Goal: Task Accomplishment & Management: Manage account settings

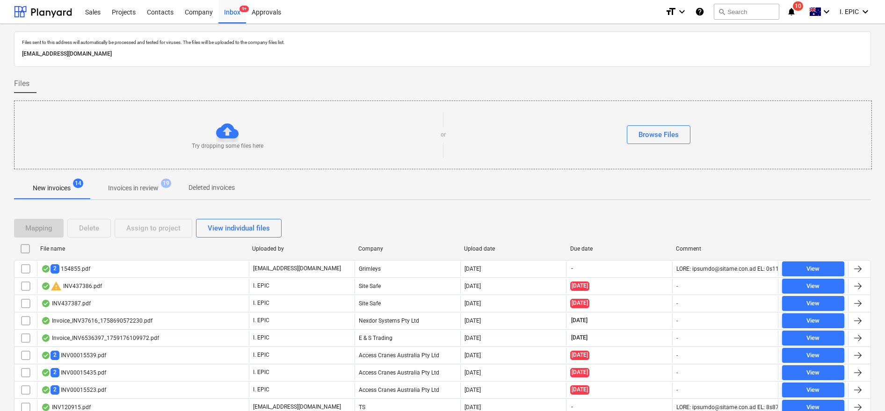
drag, startPoint x: 655, startPoint y: 144, endPoint x: 668, endPoint y: 145, distance: 12.7
click at [658, 144] on div "Try dropping some files here or Browse Files" at bounding box center [442, 134] width 856 height 53
click at [660, 129] on div "Browse Files" at bounding box center [658, 135] width 40 height 12
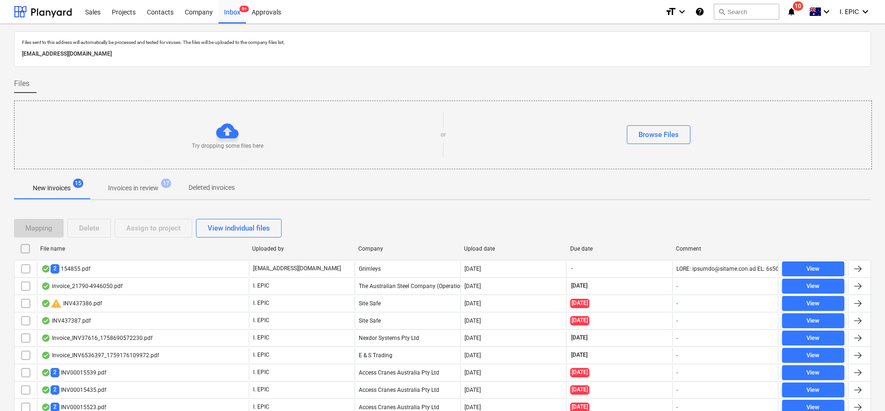
scroll to position [70, 0]
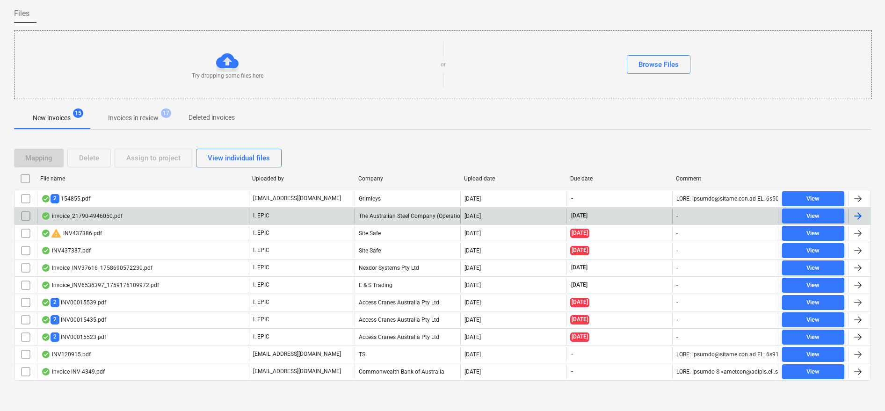
click at [90, 215] on div "invoice_21790-4946050.pdf" at bounding box center [81, 215] width 81 height 7
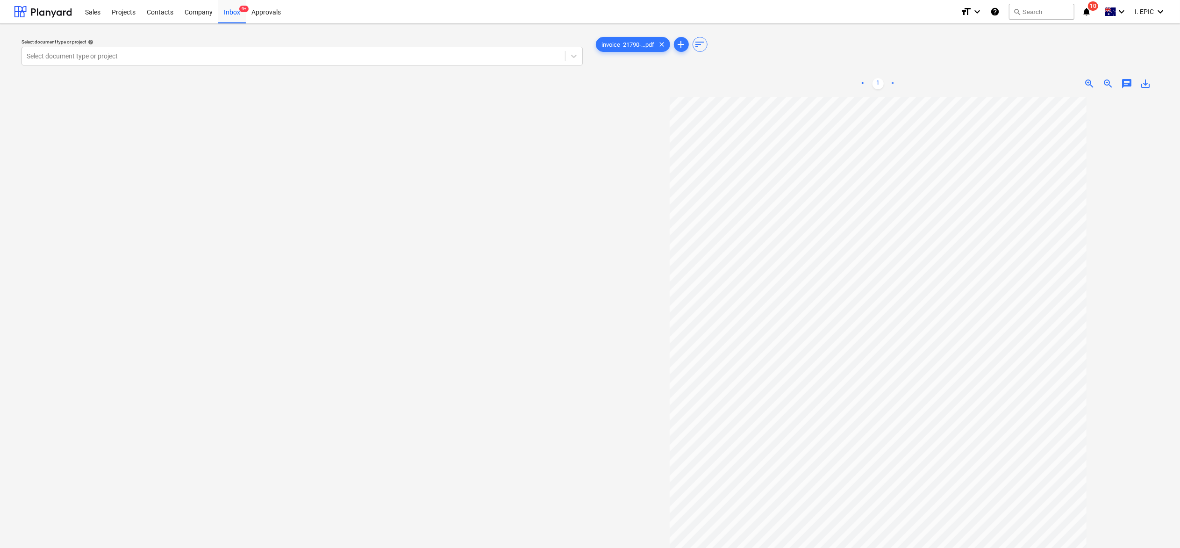
drag, startPoint x: 650, startPoint y: 547, endPoint x: 642, endPoint y: 576, distance: 29.6
click at [642, 410] on html "Sales Projects Contacts Company Inbox 9+ Approvals format_size keyboard_arrow_d…" at bounding box center [590, 274] width 1180 height 548
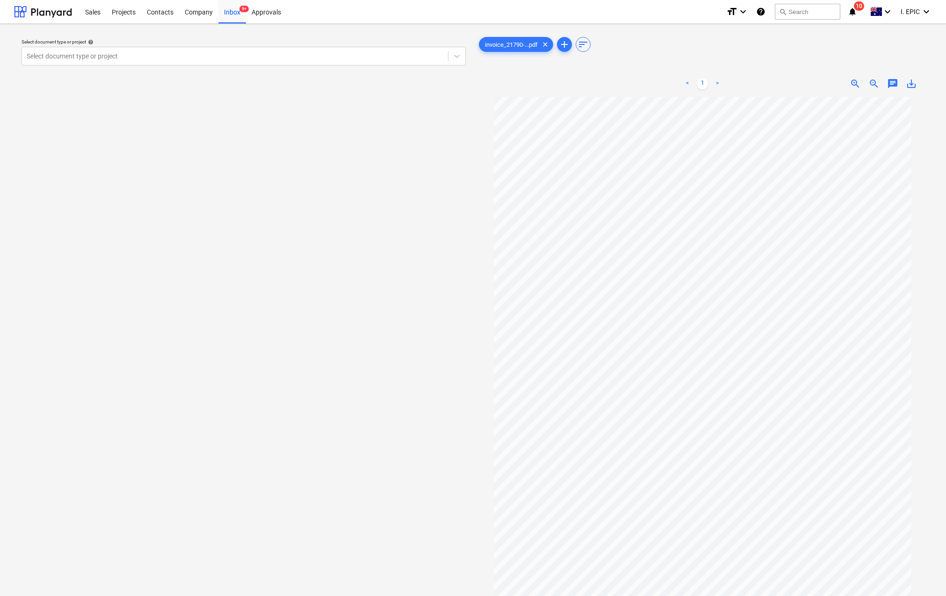
click at [887, 84] on span "chat" at bounding box center [892, 83] width 11 height 11
click at [830, 170] on div "Write a note or @mention to notify a teammate [PERSON_NAME]" at bounding box center [827, 181] width 187 height 55
click at [764, 220] on button "Save" at bounding box center [752, 222] width 37 height 19
click at [257, 305] on div "Select document type or project help Select document type or project" at bounding box center [243, 350] width 459 height 639
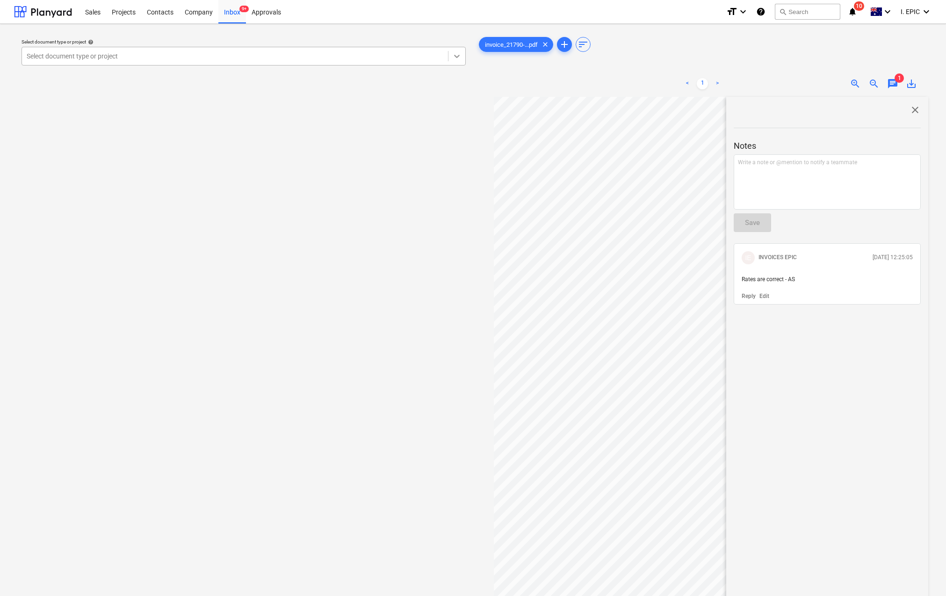
click at [454, 55] on icon at bounding box center [457, 56] width 6 height 3
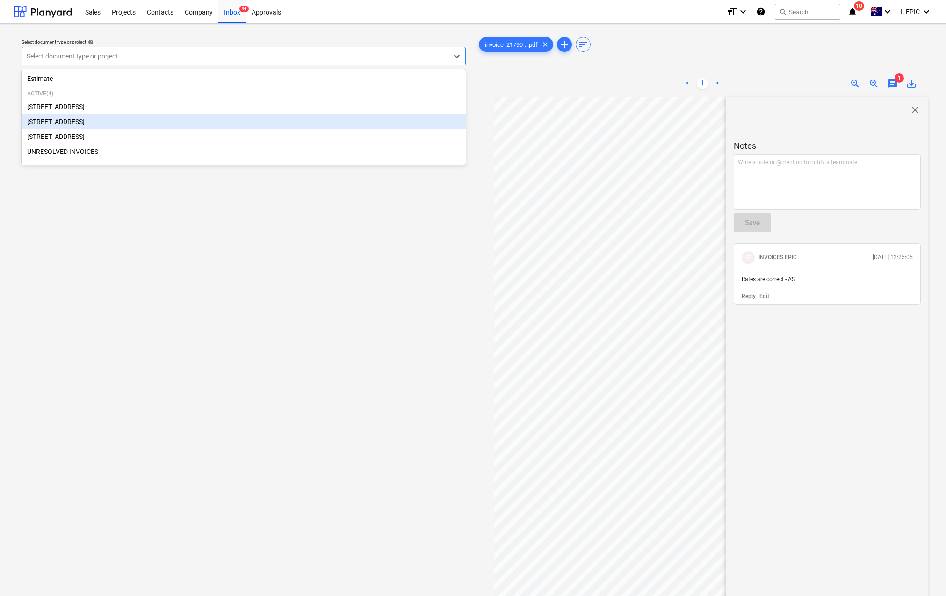
click at [63, 122] on div "[STREET_ADDRESS]" at bounding box center [244, 121] width 444 height 15
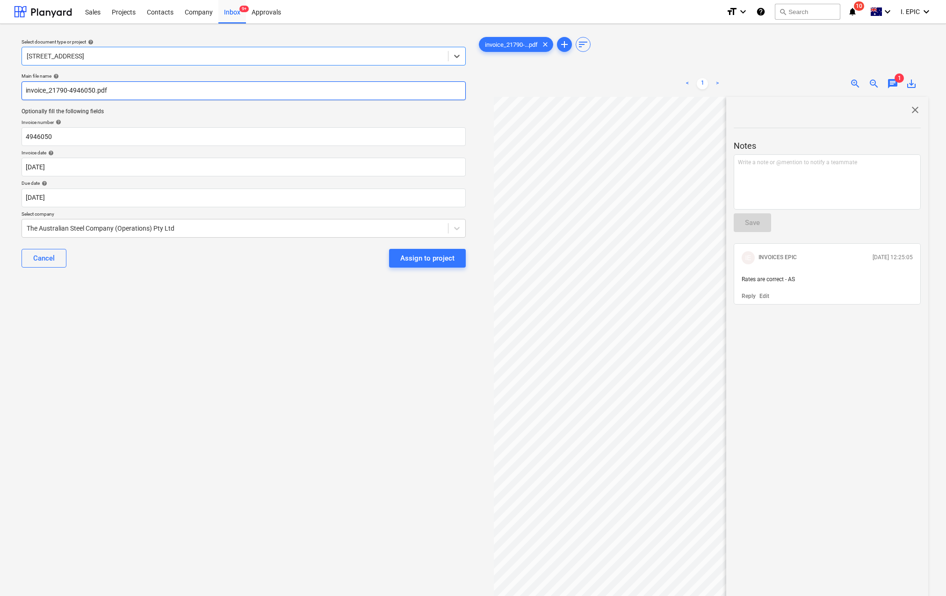
click at [24, 87] on input "invoice_21790-4946050.pdf" at bounding box center [244, 90] width 444 height 19
type input "ARC Invoice_21790-4946050.pdf"
click at [220, 410] on div "Select document type or project help [STREET_ADDRESS] file name help ARC Invoic…" at bounding box center [243, 350] width 459 height 639
click at [887, 106] on span "close" at bounding box center [914, 109] width 11 height 11
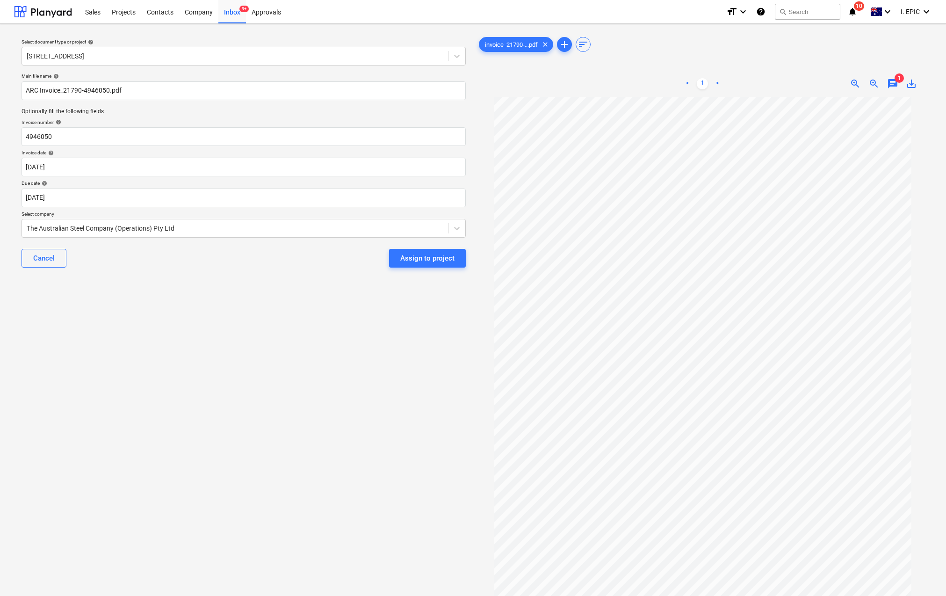
drag, startPoint x: 173, startPoint y: 387, endPoint x: 172, endPoint y: 359, distance: 28.1
click at [174, 387] on div "Select document type or project help [STREET_ADDRESS] file name help ARC Invoic…" at bounding box center [243, 350] width 459 height 639
click at [807, 52] on div "invoice_21790-...pdf clear add sort" at bounding box center [703, 44] width 452 height 19
click at [64, 170] on body "Sales Projects Contacts Company Inbox 9+ Approvals format_size keyboard_arrow_d…" at bounding box center [473, 298] width 946 height 596
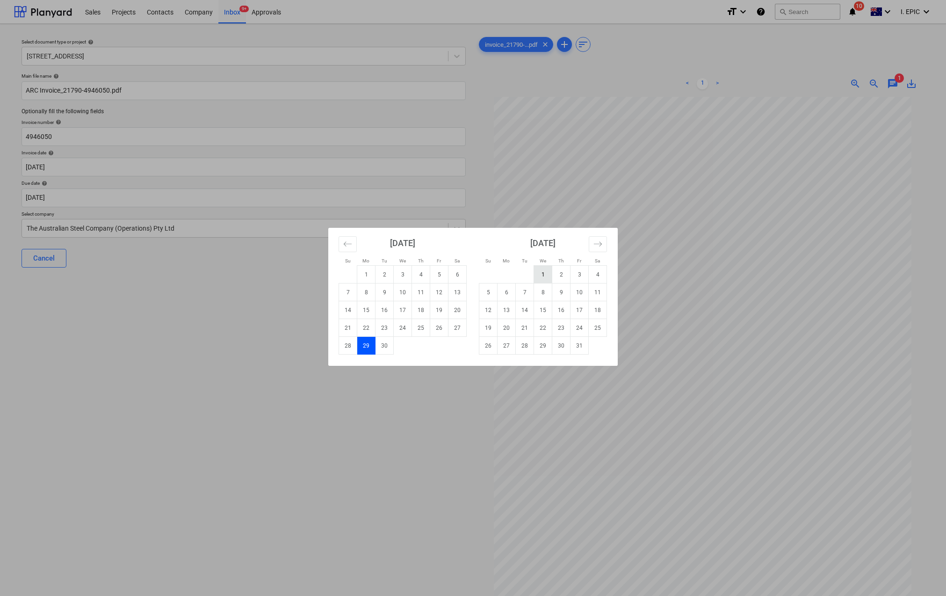
click at [544, 271] on td "1" at bounding box center [543, 275] width 18 height 18
type input "[DATE]"
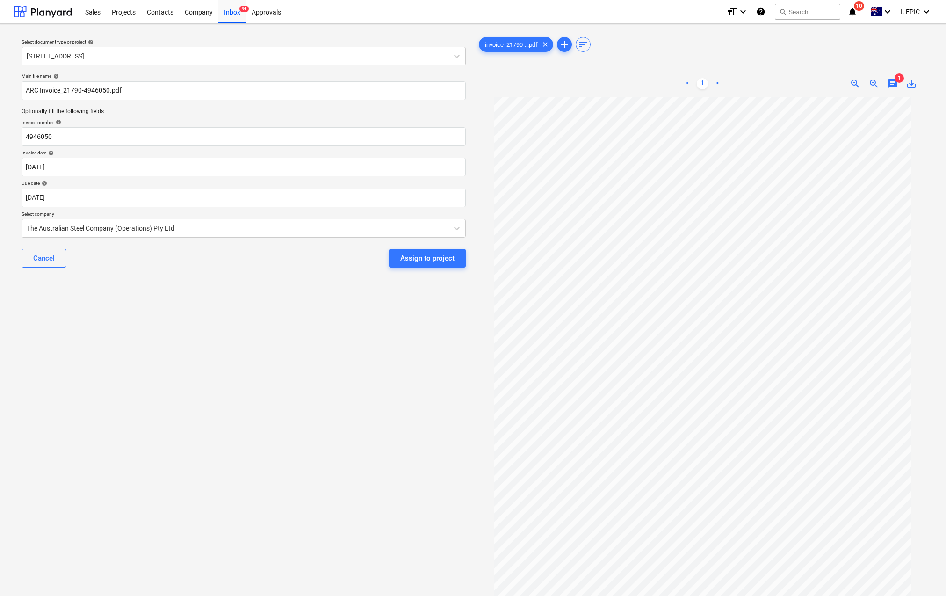
click at [243, 383] on div "Select document type or project help [STREET_ADDRESS] file name help ARC Invoic…" at bounding box center [243, 350] width 459 height 639
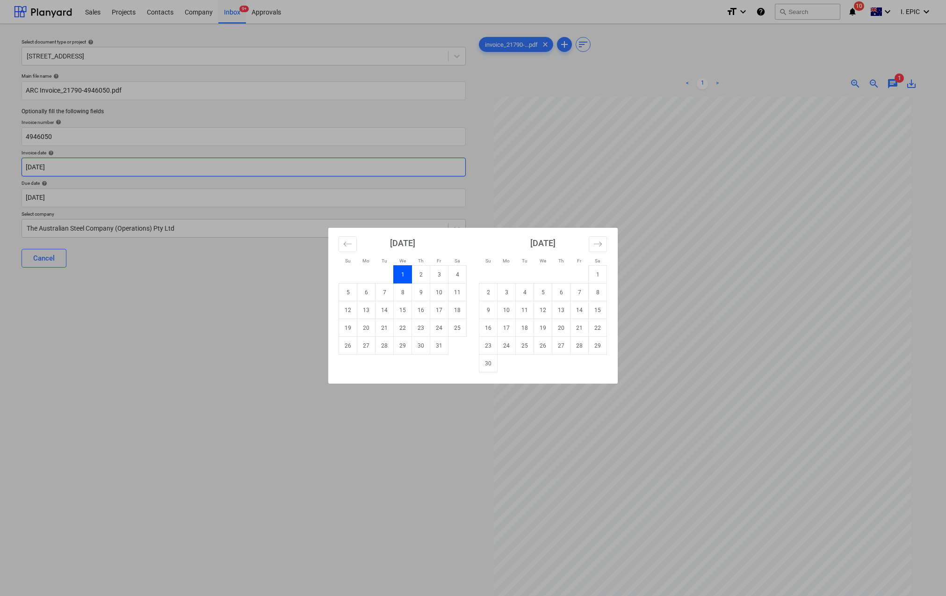
drag, startPoint x: 128, startPoint y: 167, endPoint x: -28, endPoint y: 162, distance: 155.7
click at [0, 162] on html "Sales Projects Contacts Company Inbox 9+ Approvals format_size keyboard_arrow_d…" at bounding box center [473, 298] width 946 height 596
click at [187, 314] on div "Su Mo Tu We Th Fr Sa Su Mo Tu We Th Fr Sa [DATE] 1 2 3 4 5 6 7 8 9 10 11 12 13 …" at bounding box center [473, 298] width 946 height 596
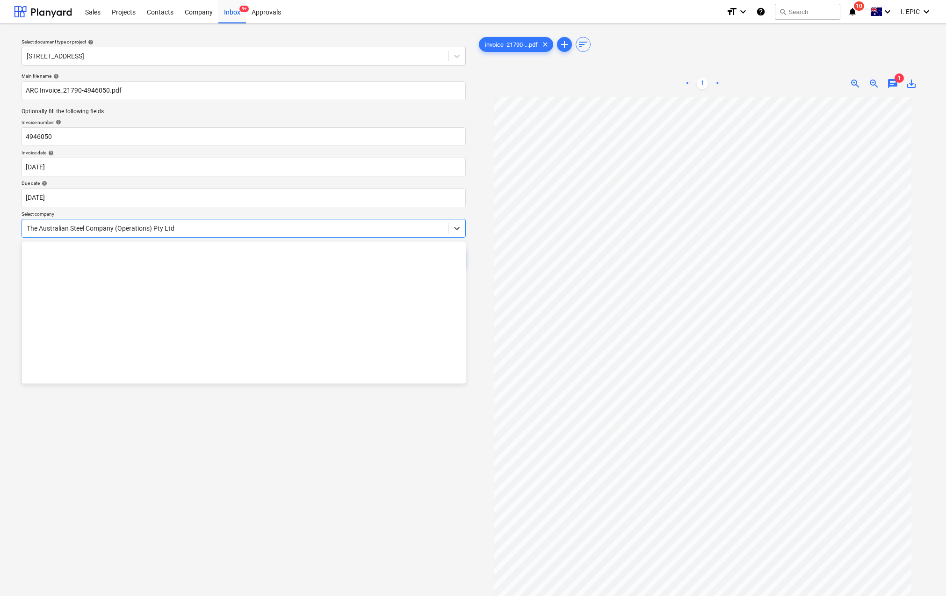
click at [180, 228] on div at bounding box center [235, 227] width 417 height 9
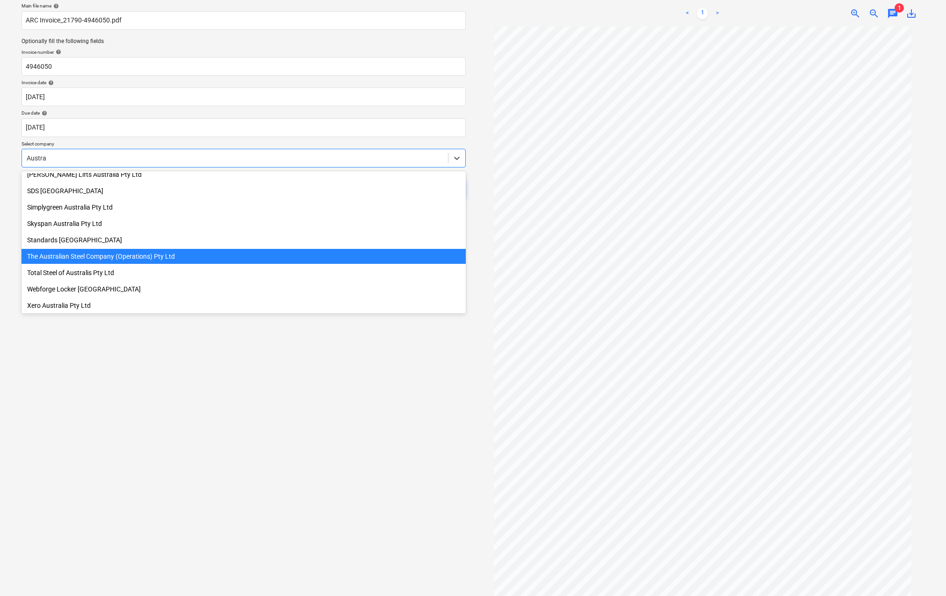
scroll to position [645, 0]
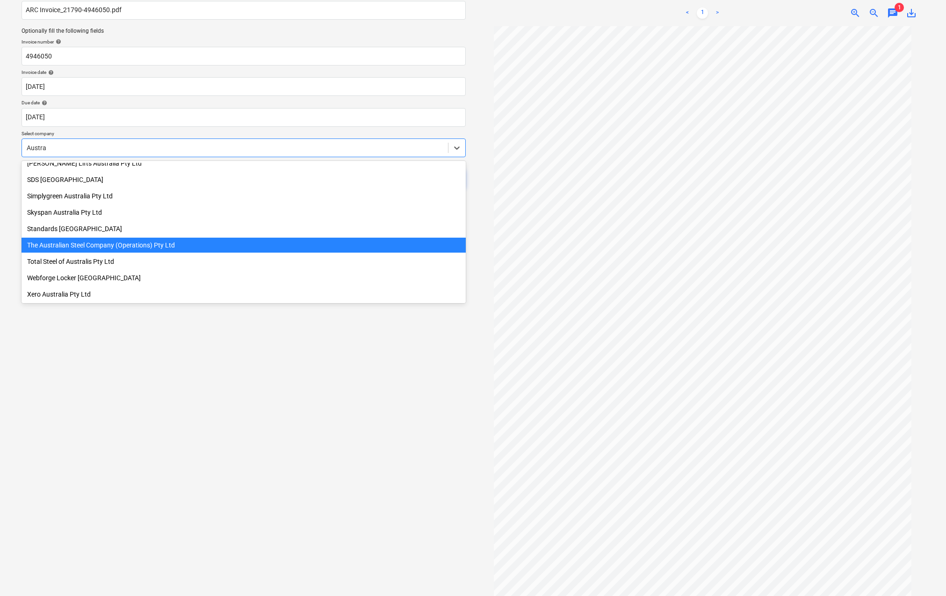
type input "Austra"
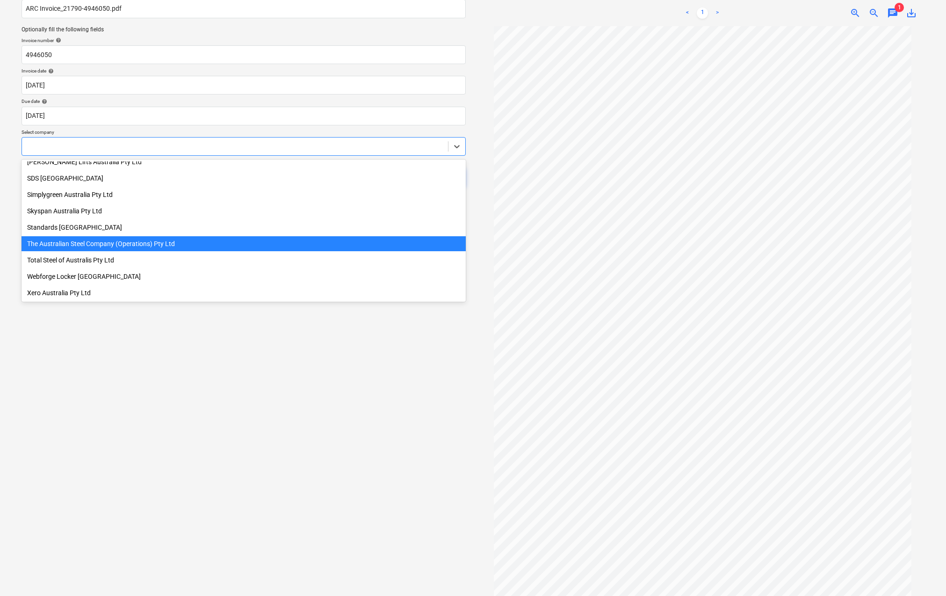
click at [216, 410] on div "Select document type or project help [STREET_ADDRESS] file name help ARC Invoic…" at bounding box center [243, 269] width 459 height 639
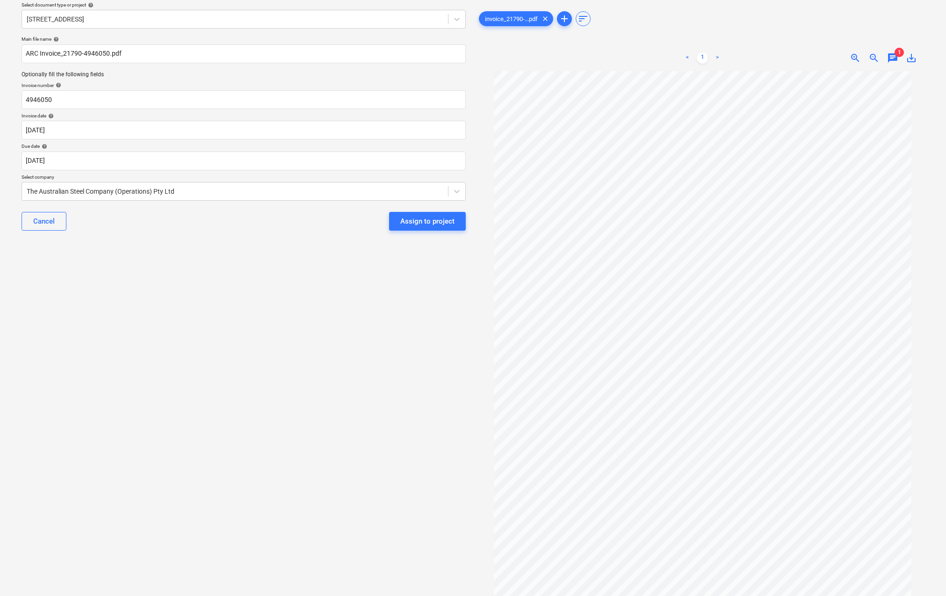
scroll to position [0, 0]
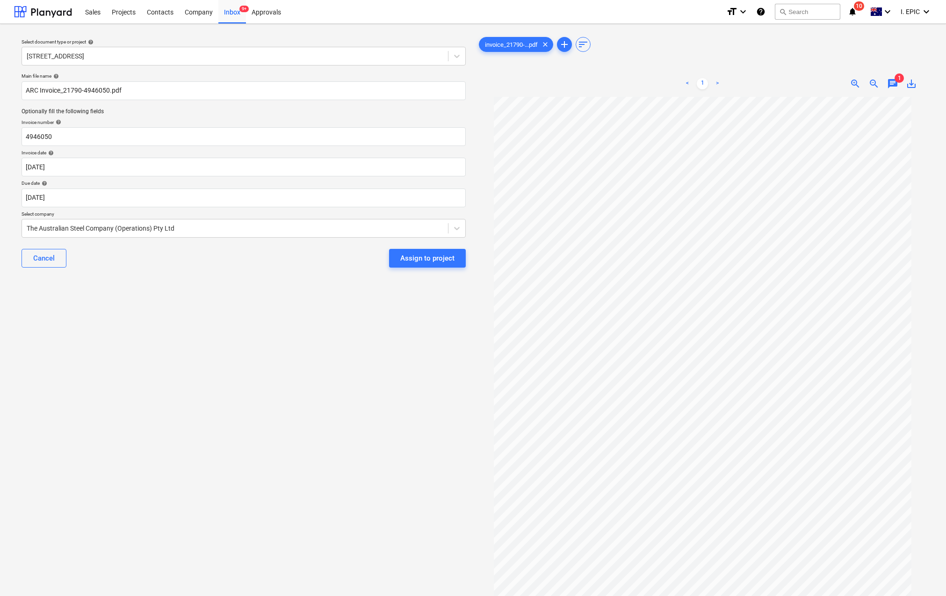
click at [201, 404] on div "Select document type or project help [STREET_ADDRESS] file name help ARC Invoic…" at bounding box center [243, 350] width 459 height 639
click at [181, 410] on div "Select document type or project help [STREET_ADDRESS] file name help ARC Invoic…" at bounding box center [243, 350] width 459 height 639
click at [146, 376] on div "Select document type or project help [STREET_ADDRESS] file name help ARC Invoic…" at bounding box center [243, 350] width 459 height 639
click at [120, 410] on div "Select document type or project help [STREET_ADDRESS] file name help ARC Invoic…" at bounding box center [243, 350] width 459 height 639
click at [412, 255] on div "Assign to project" at bounding box center [427, 258] width 54 height 12
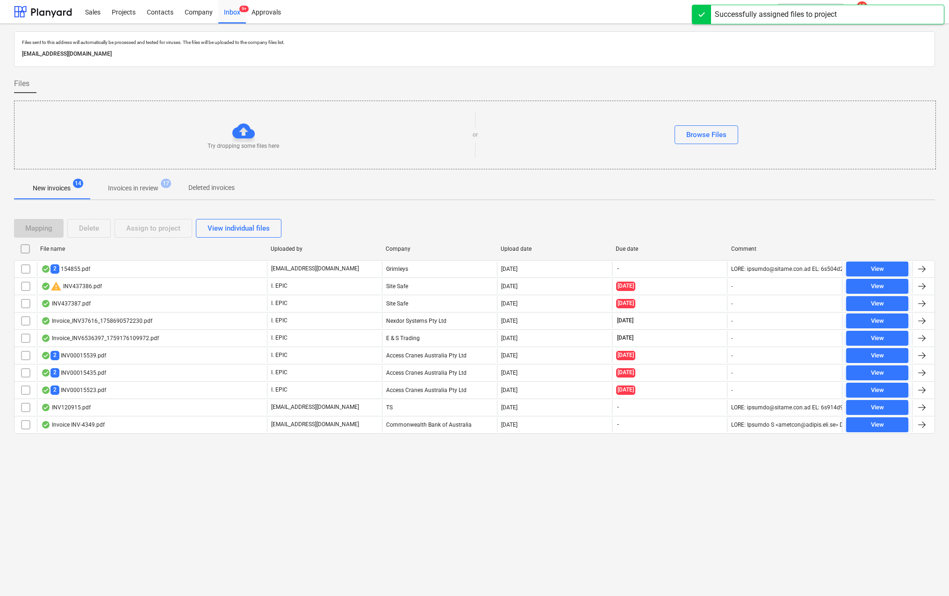
click at [158, 410] on div "Files sent to this address will automatically be processed and tested for virus…" at bounding box center [474, 310] width 949 height 572
drag, startPoint x: 928, startPoint y: 232, endPoint x: 898, endPoint y: 226, distance: 31.0
click at [887, 235] on div "Mapping Delete Assign to project View individual files" at bounding box center [474, 228] width 921 height 19
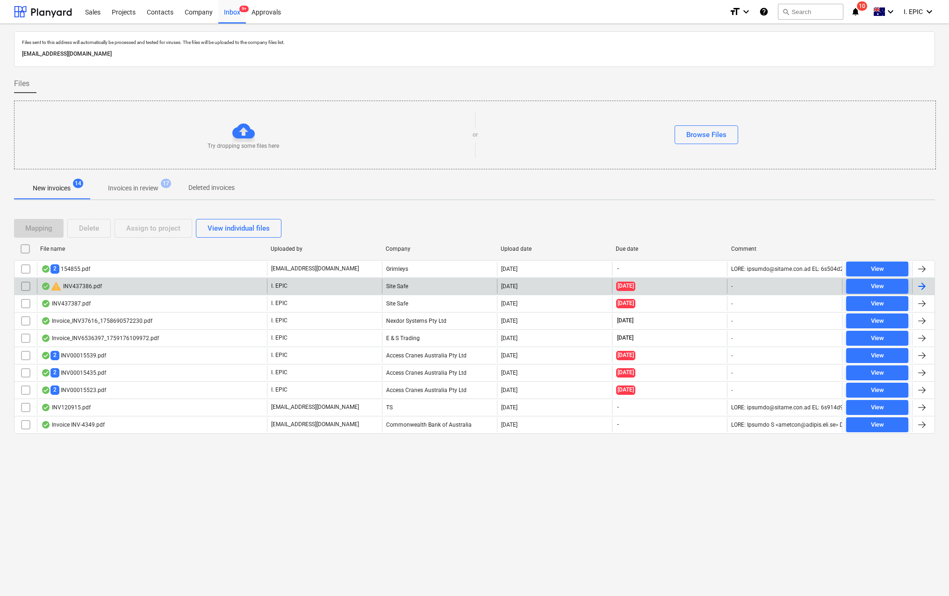
click at [22, 284] on input "checkbox" at bounding box center [25, 286] width 15 height 15
click at [808, 12] on button "search Search" at bounding box center [810, 12] width 65 height 16
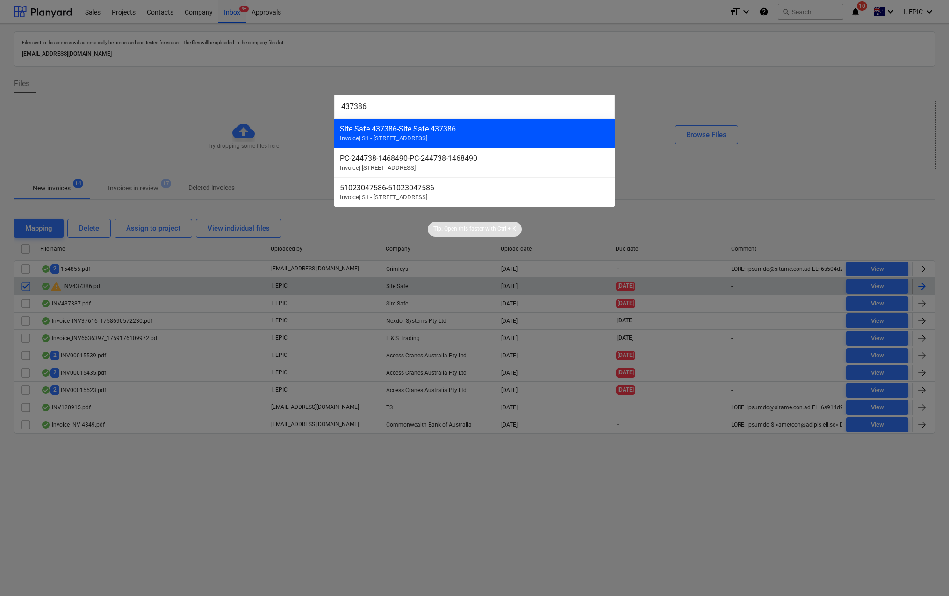
type input "437386"
click at [379, 131] on div "Site Safe 437386 - Site Safe 437386" at bounding box center [474, 128] width 269 height 9
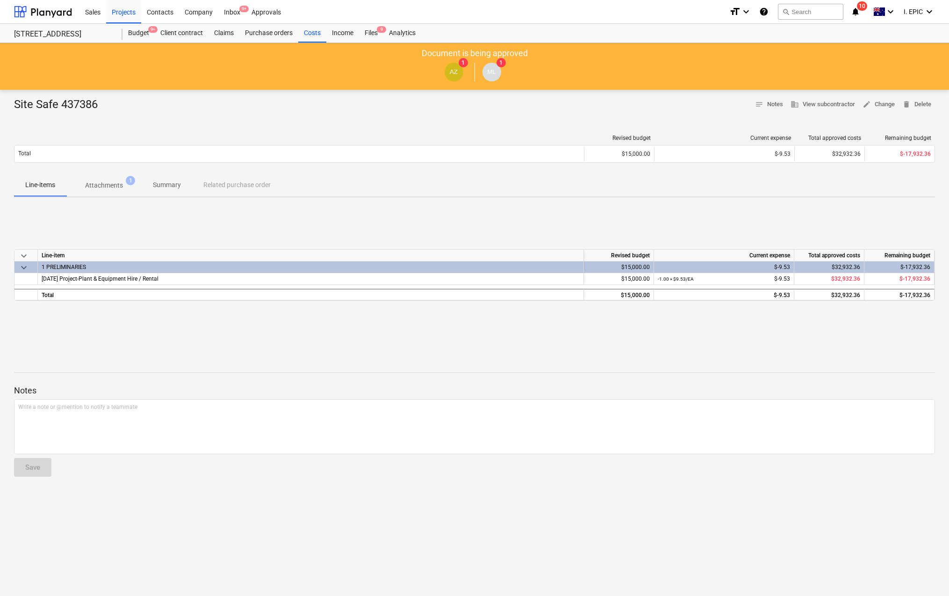
click at [162, 332] on div "keyboard_arrow_down Line-item Revised budget Current expense Total approved cos…" at bounding box center [474, 275] width 921 height 140
click at [109, 186] on p "Attachments" at bounding box center [104, 185] width 38 height 10
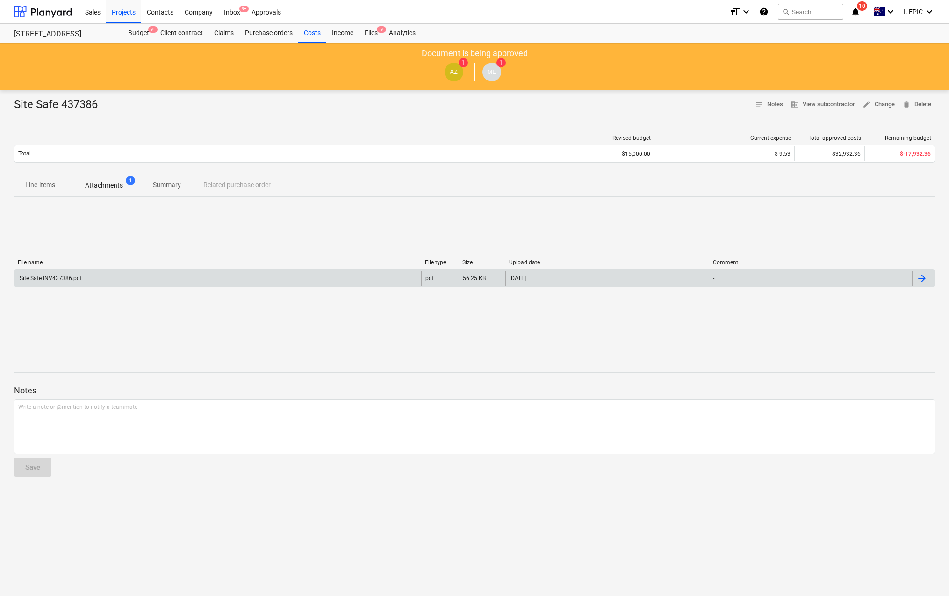
click at [47, 275] on div "Site Safe INV437386.pdf" at bounding box center [50, 278] width 64 height 7
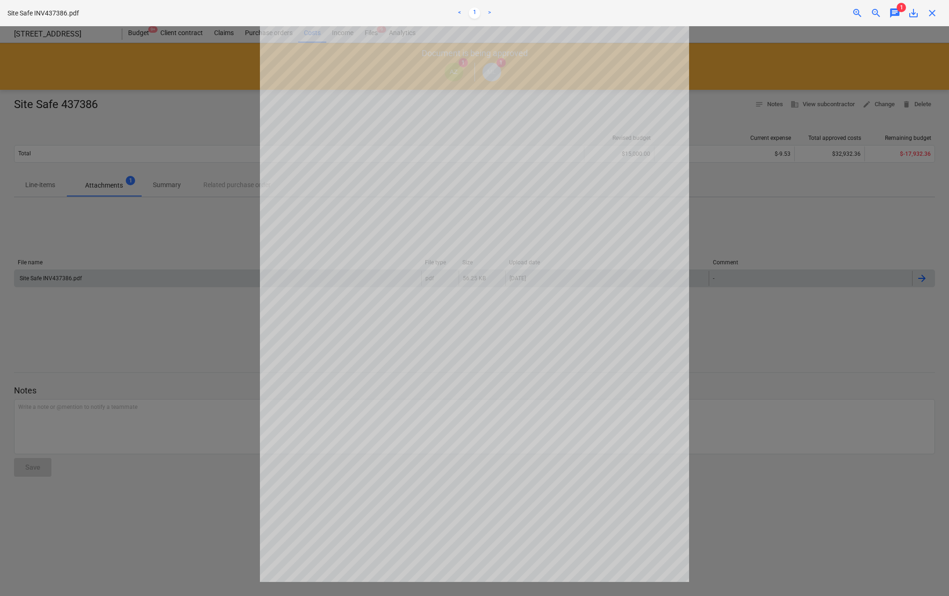
click at [209, 374] on div at bounding box center [474, 310] width 949 height 569
click at [168, 367] on div at bounding box center [474, 310] width 949 height 569
click at [174, 295] on div at bounding box center [474, 310] width 949 height 569
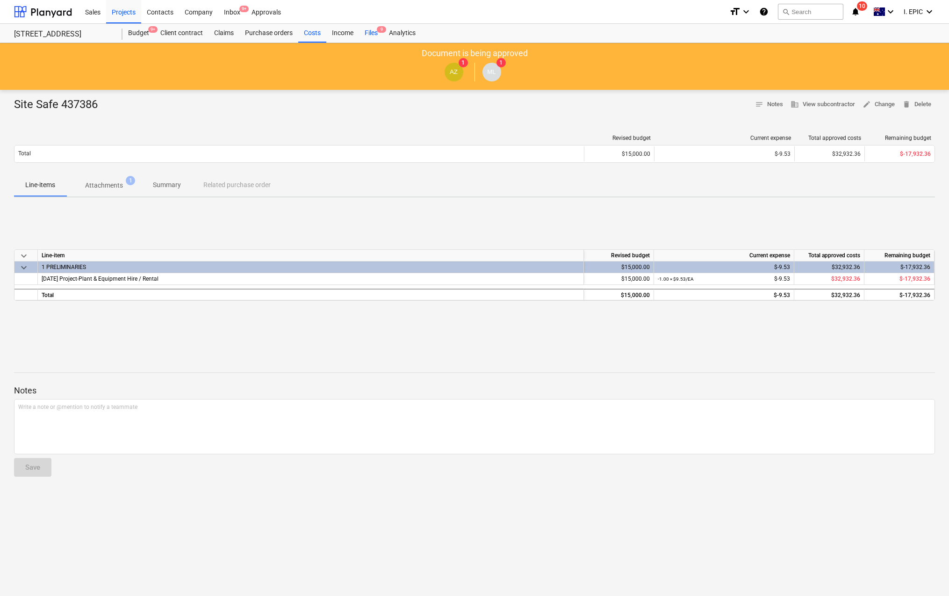
click at [370, 27] on div "Files 9" at bounding box center [371, 33] width 24 height 19
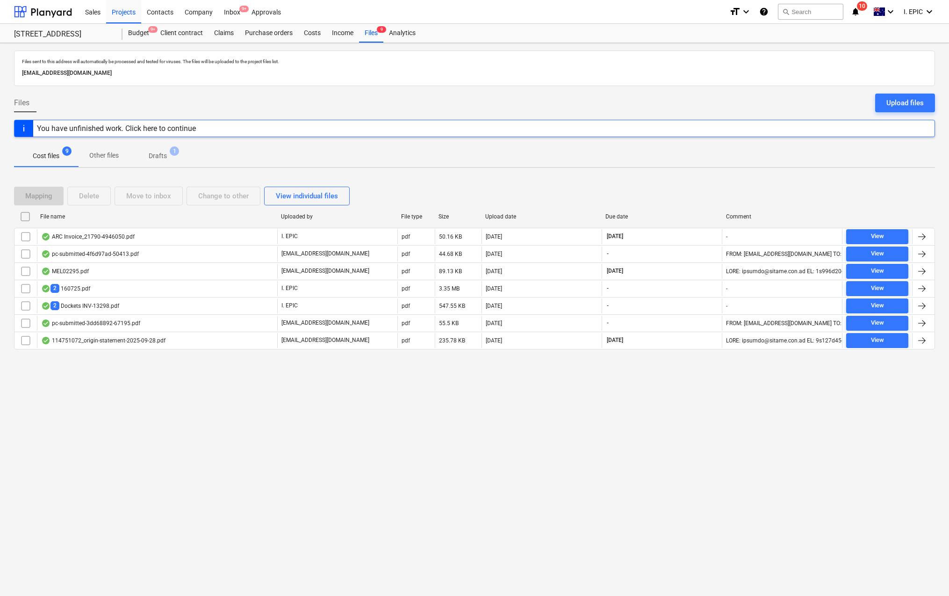
click at [107, 151] on p "Other files" at bounding box center [103, 156] width 29 height 10
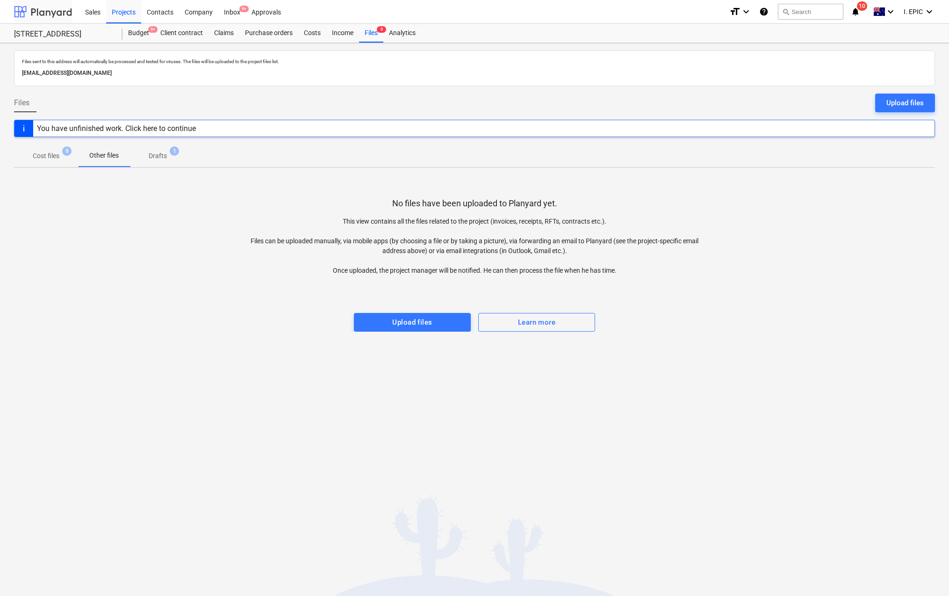
click at [20, 1] on div at bounding box center [43, 11] width 58 height 23
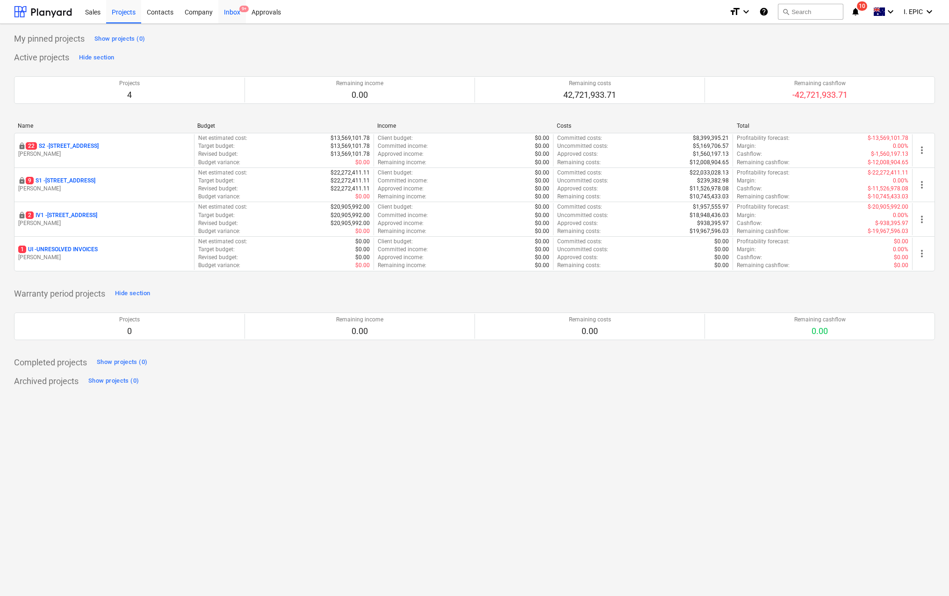
click at [231, 10] on div "Inbox 9+" at bounding box center [232, 12] width 28 height 24
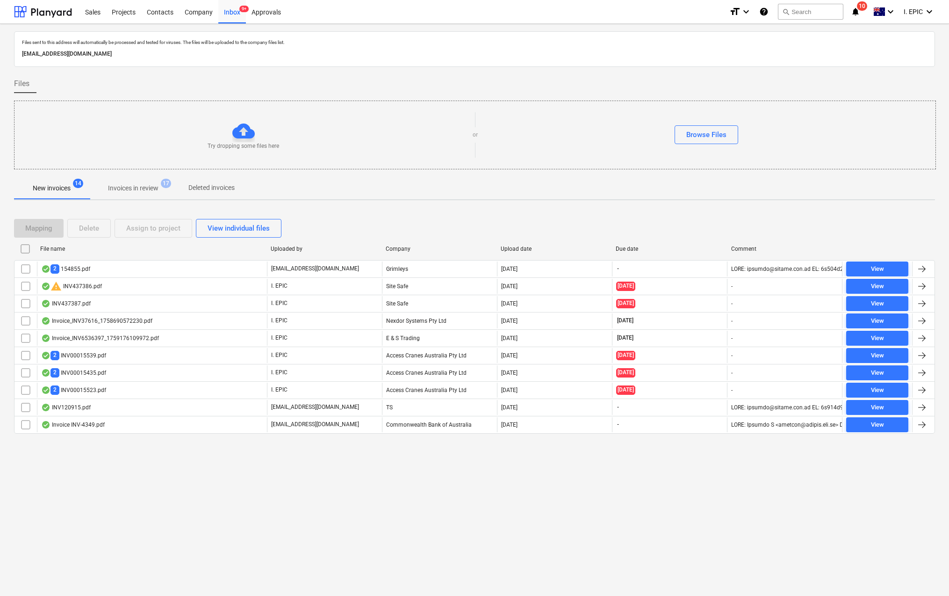
click at [121, 186] on p "Invoices in review" at bounding box center [133, 188] width 50 height 10
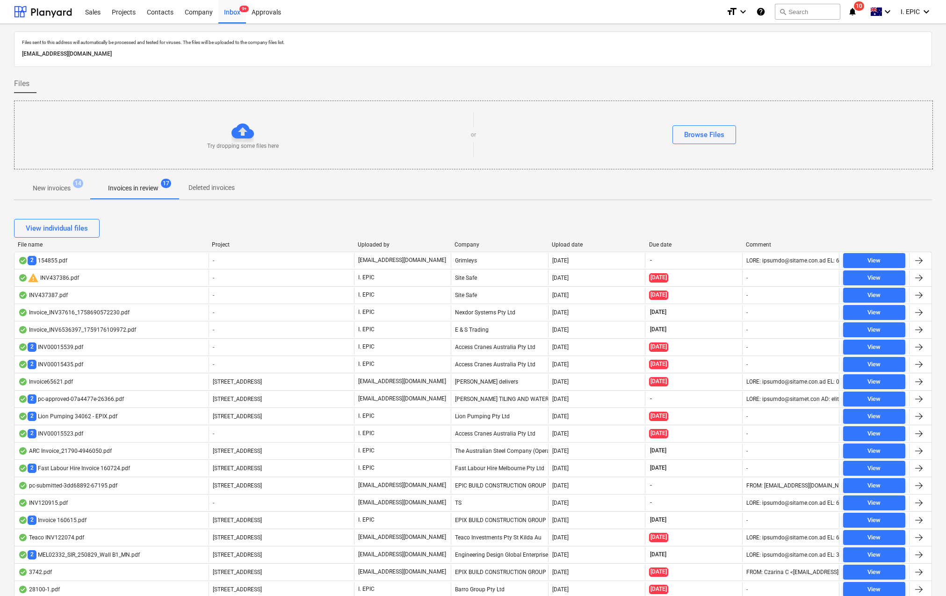
click at [876, 132] on div "Browse Files" at bounding box center [704, 134] width 456 height 19
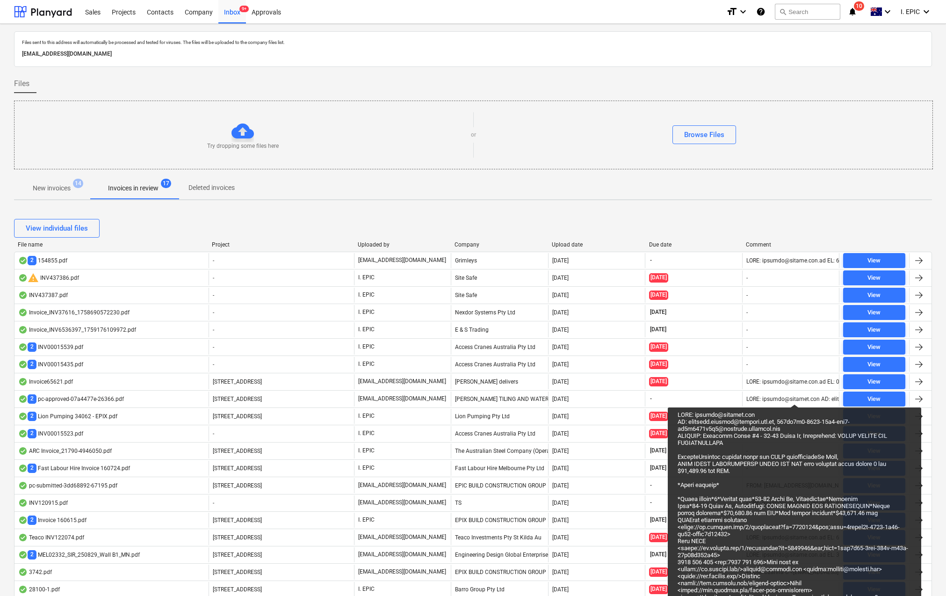
click at [887, 63] on div "Files sent to this address will automatically be processed and tested for virus…" at bounding box center [473, 49] width 918 height 36
click at [63, 186] on p "New invoices" at bounding box center [52, 188] width 38 height 10
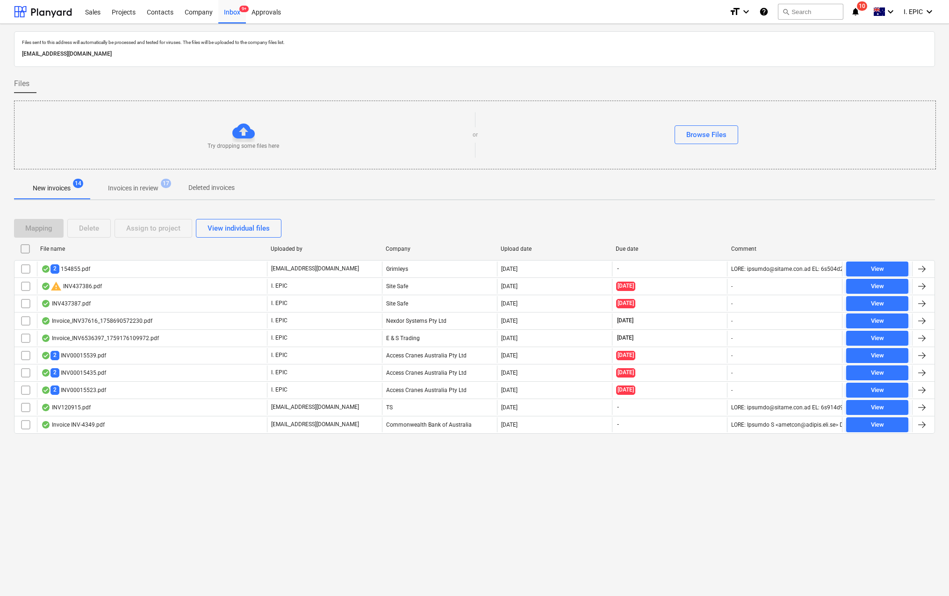
click at [129, 181] on span "Invoices in review 17" at bounding box center [133, 188] width 88 height 17
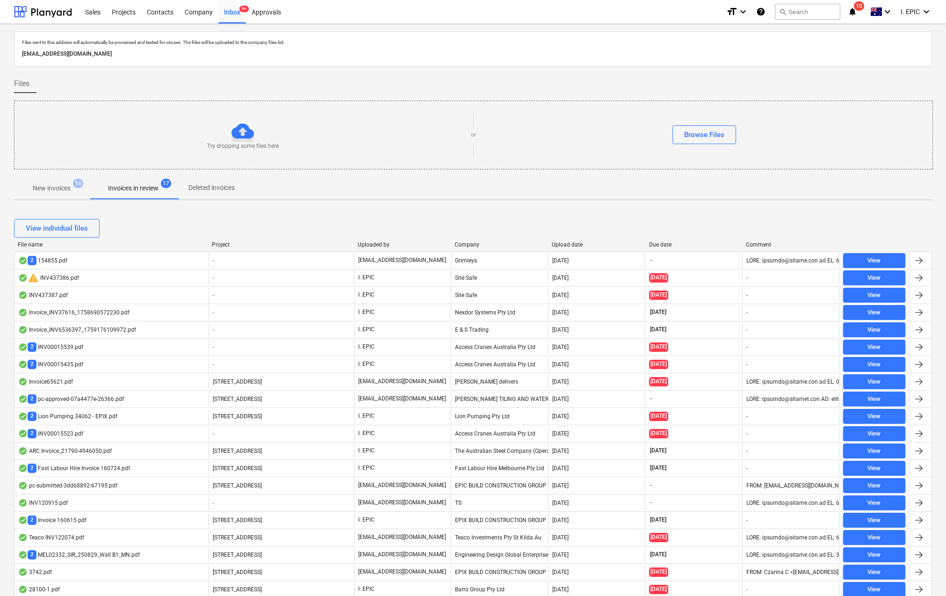
click at [132, 185] on p "Invoices in review" at bounding box center [133, 188] width 50 height 10
click at [64, 187] on p "New invoices" at bounding box center [52, 188] width 38 height 10
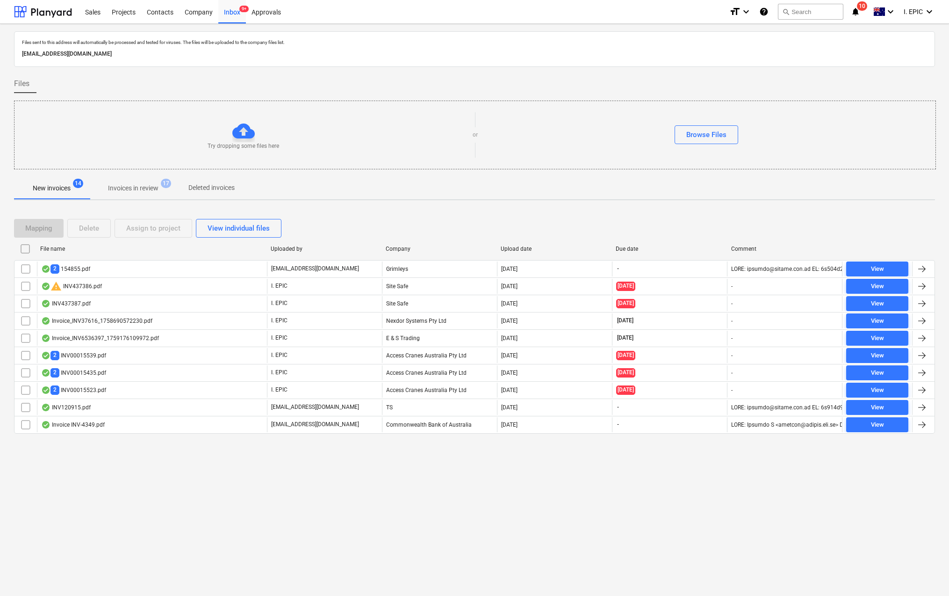
click at [138, 410] on div "Files sent to this address will automatically be processed and tested for virus…" at bounding box center [474, 310] width 949 height 572
click at [822, 410] on div "Files sent to this address will automatically be processed and tested for virus…" at bounding box center [474, 310] width 949 height 572
click at [69, 191] on p "New invoices" at bounding box center [52, 188] width 38 height 10
click at [138, 192] on p "Invoices in review" at bounding box center [133, 188] width 50 height 10
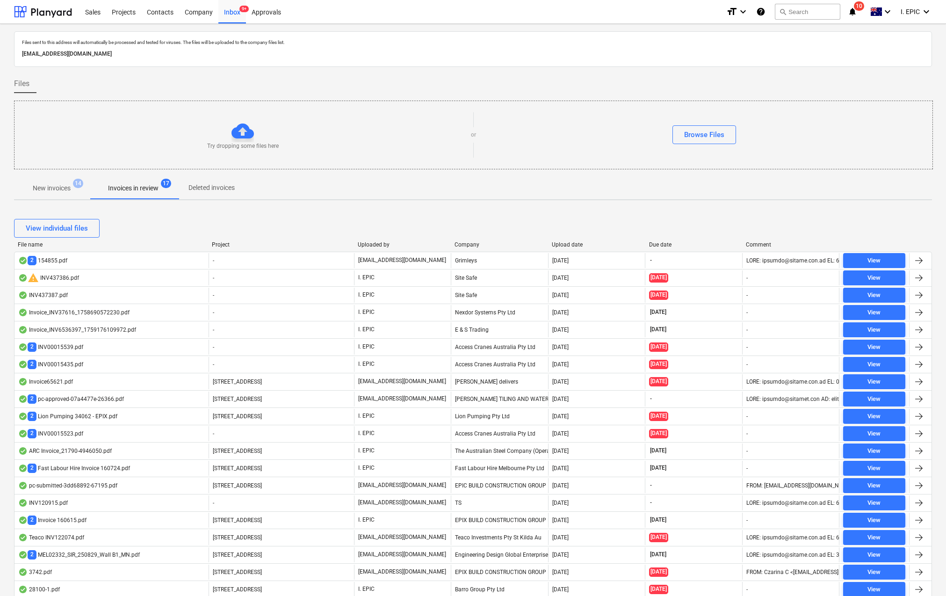
click at [66, 194] on span "New invoices 14" at bounding box center [51, 188] width 75 height 17
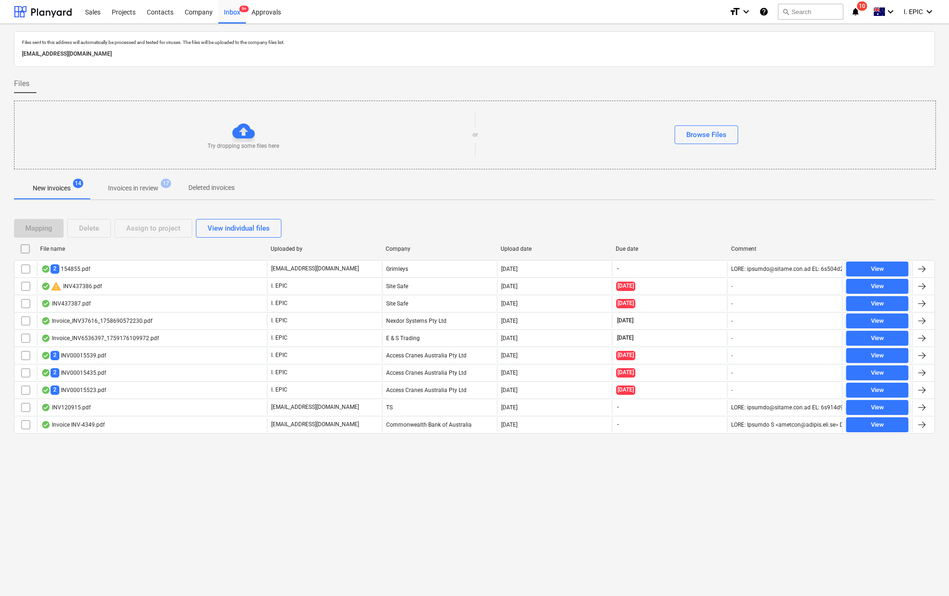
click at [26, 302] on input "checkbox" at bounding box center [25, 303] width 15 height 15
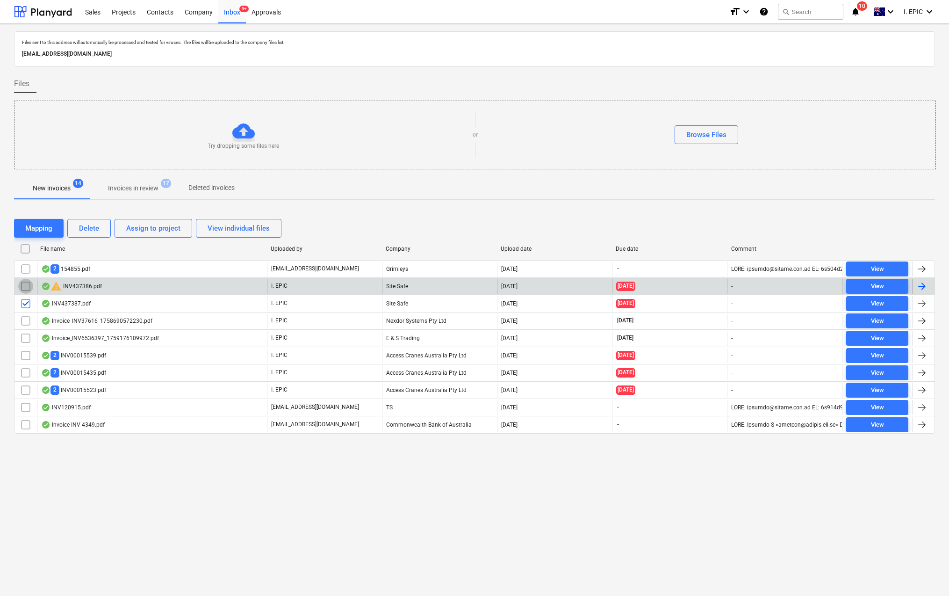
click at [24, 289] on input "checkbox" at bounding box center [25, 286] width 15 height 15
click at [94, 228] on div "Delete" at bounding box center [89, 228] width 20 height 12
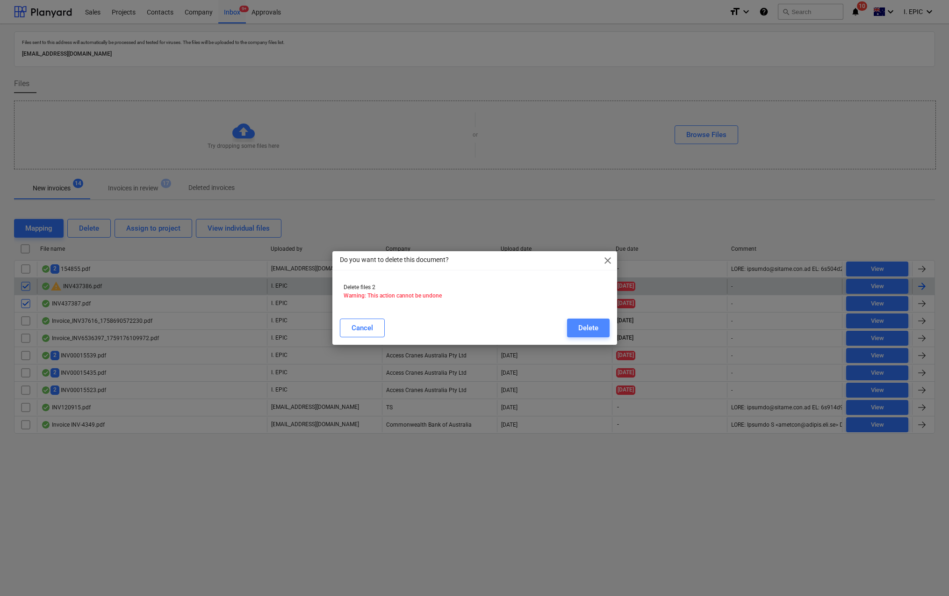
click at [576, 326] on button "Delete" at bounding box center [588, 327] width 43 height 19
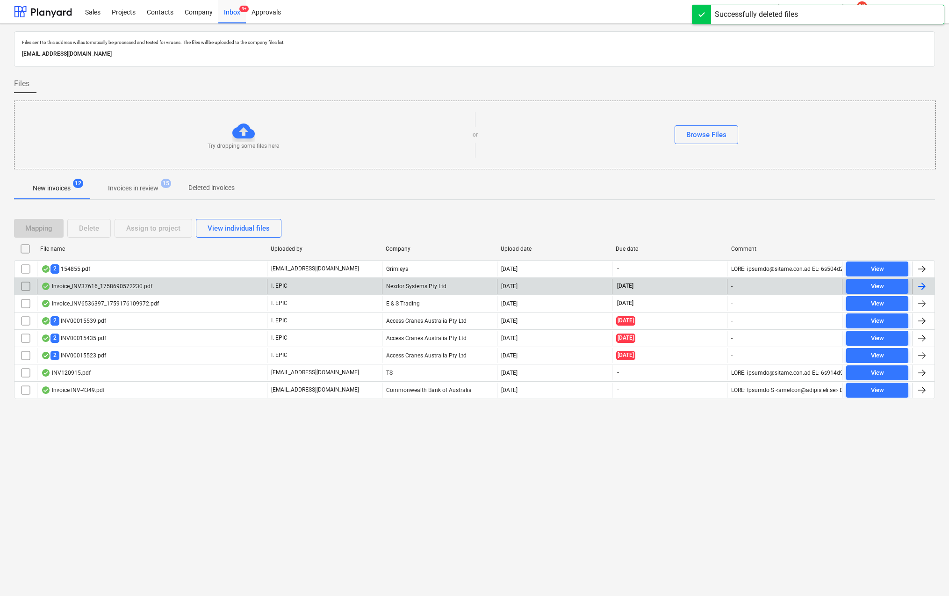
click at [321, 410] on div "Files sent to this address will automatically be processed and tested for virus…" at bounding box center [474, 310] width 949 height 572
click at [140, 187] on p "Invoices in review" at bounding box center [133, 188] width 50 height 10
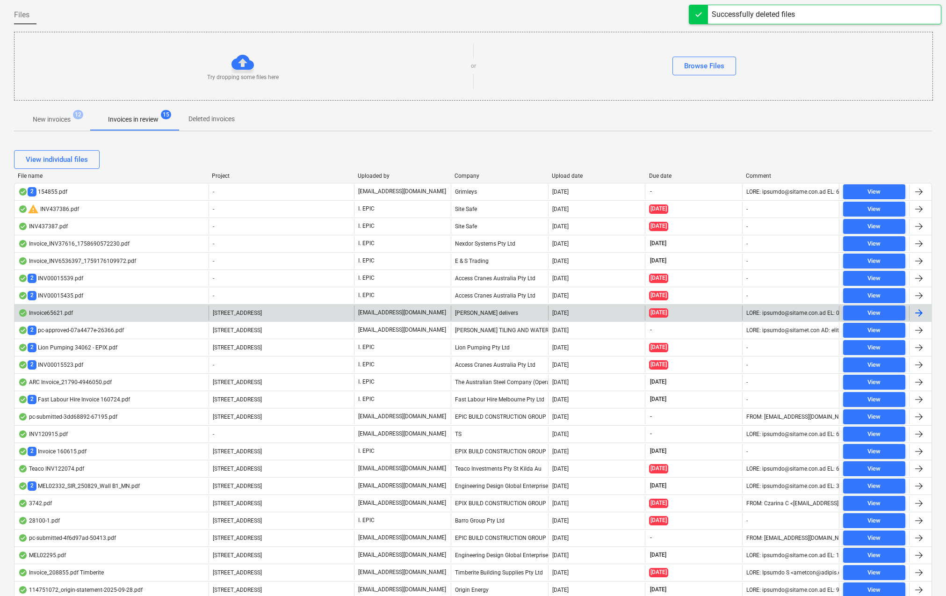
scroll to position [70, 0]
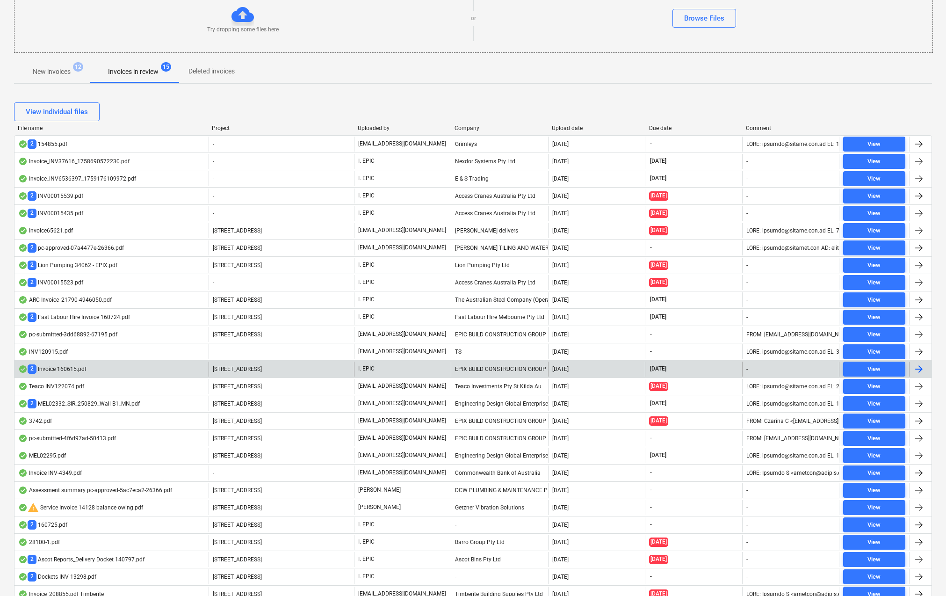
scroll to position [16, 0]
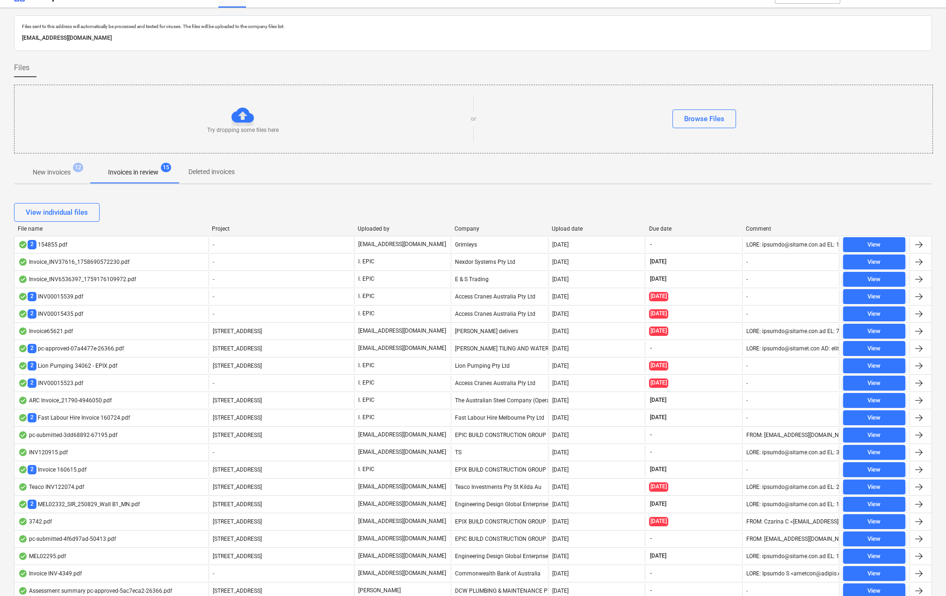
click at [62, 179] on span "New invoices 12" at bounding box center [51, 172] width 75 height 17
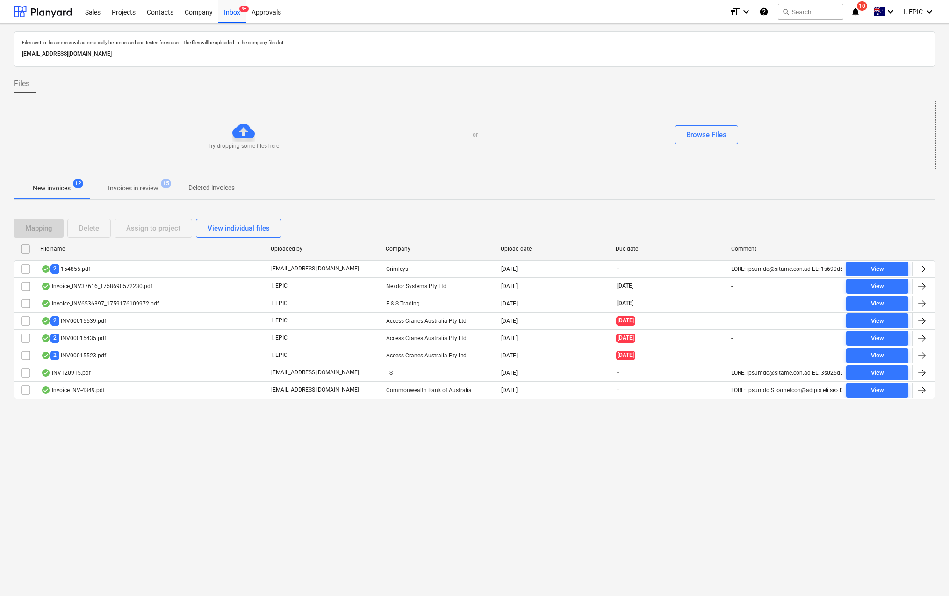
click at [272, 525] on div "Files sent to this address will automatically be processed and tested for virus…" at bounding box center [474, 310] width 949 height 572
click at [133, 193] on p "Invoices in review" at bounding box center [133, 188] width 50 height 10
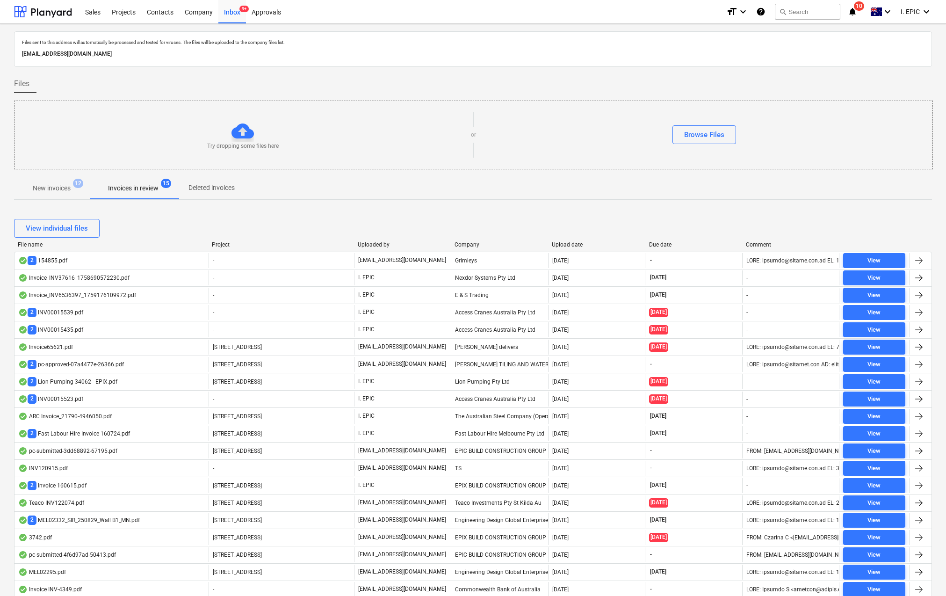
click at [76, 192] on span "New invoices 12" at bounding box center [51, 188] width 53 height 10
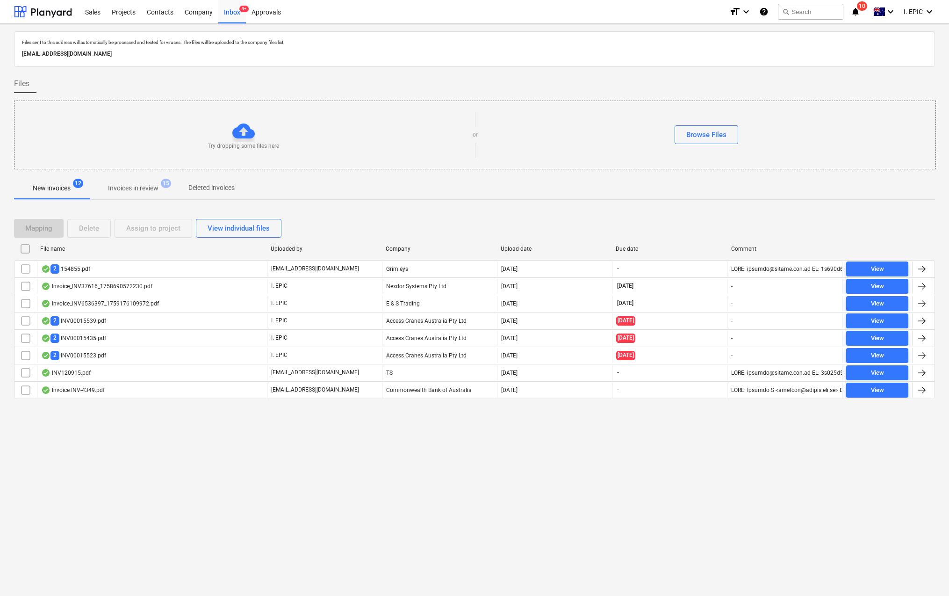
click at [291, 498] on div "Files sent to this address will automatically be processed and tested for virus…" at bounding box center [474, 310] width 949 height 572
click at [311, 516] on div "Files sent to this address will automatically be processed and tested for virus…" at bounding box center [474, 310] width 949 height 572
click at [307, 508] on div "Files sent to this address will automatically be processed and tested for virus…" at bounding box center [474, 310] width 949 height 572
click at [119, 465] on div "Files sent to this address will automatically be processed and tested for virus…" at bounding box center [474, 310] width 949 height 572
click at [872, 90] on div "Files" at bounding box center [474, 83] width 921 height 19
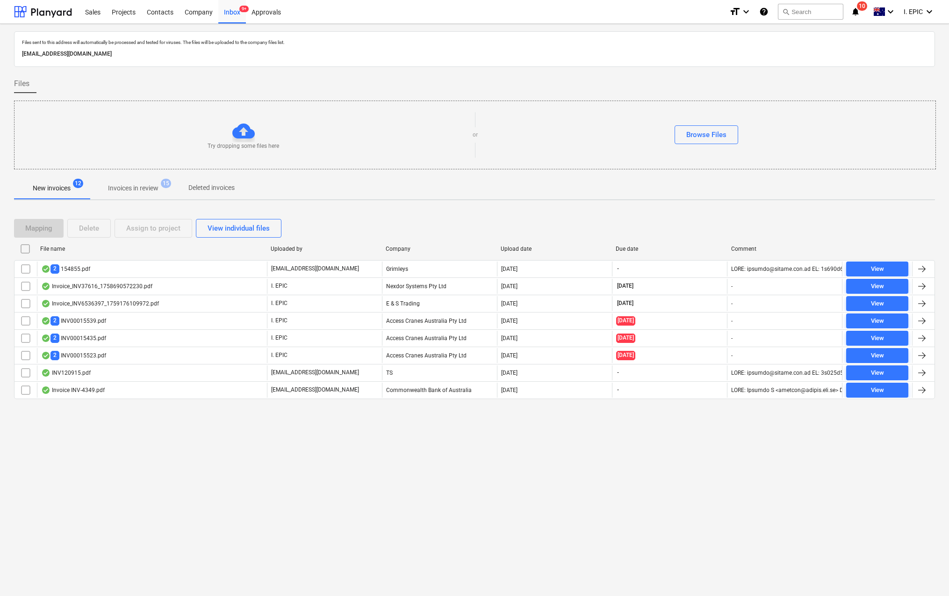
click at [228, 121] on div "Try dropping some files here" at bounding box center [243, 135] width 458 height 30
click at [209, 132] on div "Try dropping some files here" at bounding box center [243, 135] width 458 height 30
click at [243, 135] on div at bounding box center [243, 131] width 22 height 22
drag, startPoint x: 719, startPoint y: 129, endPoint x: 718, endPoint y: 140, distance: 11.3
click at [721, 130] on div "Browse Files" at bounding box center [706, 135] width 40 height 12
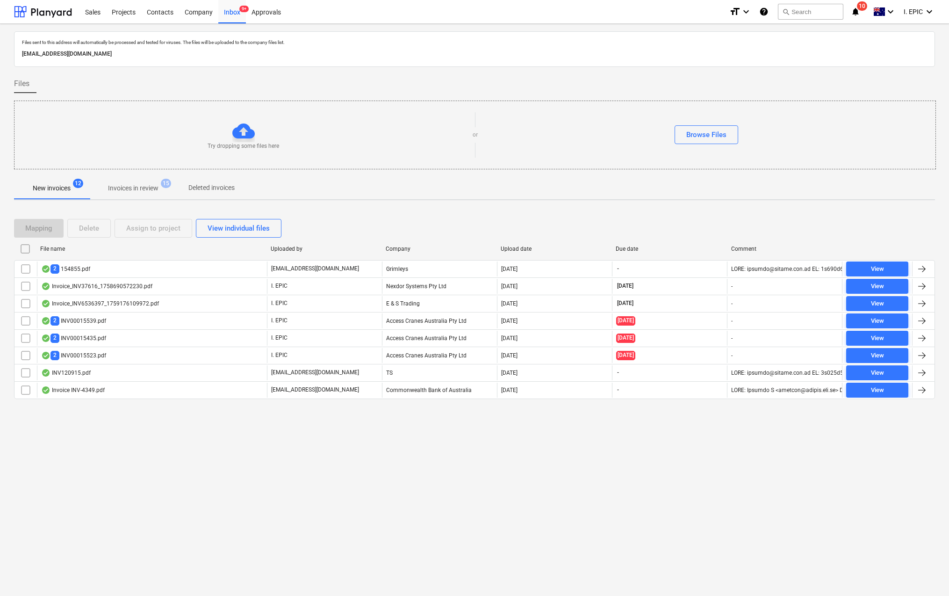
drag, startPoint x: 500, startPoint y: 501, endPoint x: 522, endPoint y: 478, distance: 31.7
click at [500, 501] on div "Files sent to this address will automatically be processed and tested for virus…" at bounding box center [474, 310] width 949 height 572
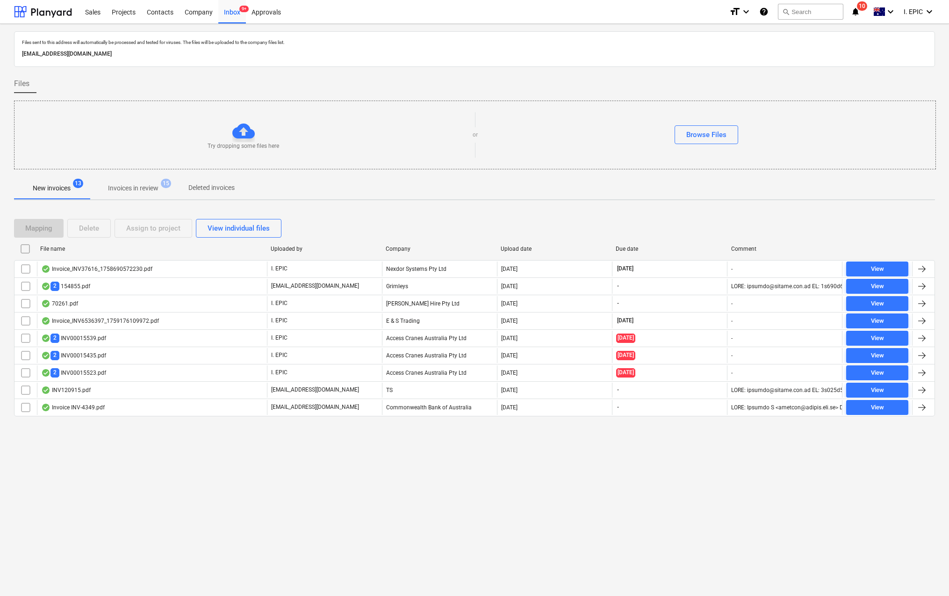
click at [68, 300] on div "70261.pdf" at bounding box center [59, 303] width 37 height 7
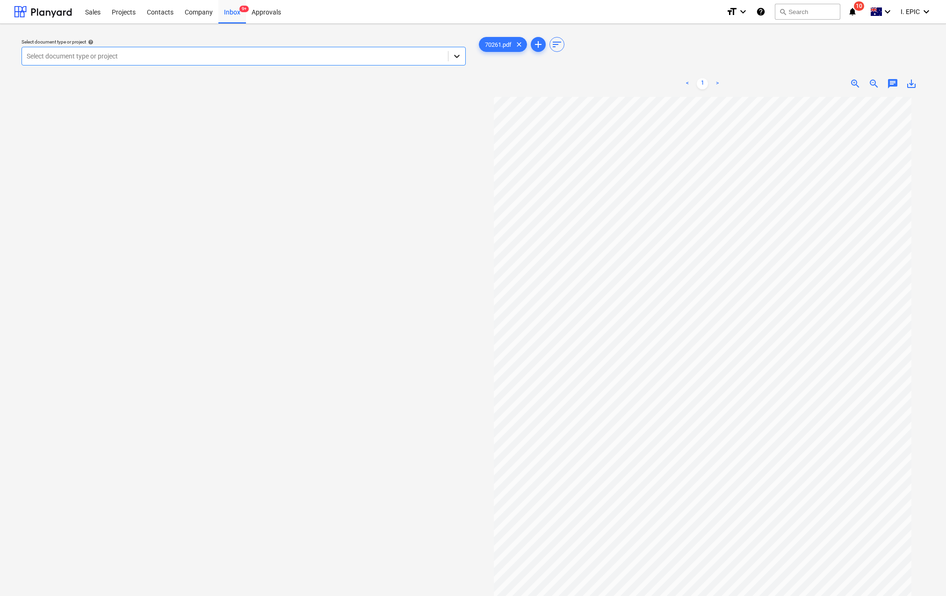
click at [456, 61] on div at bounding box center [456, 56] width 17 height 17
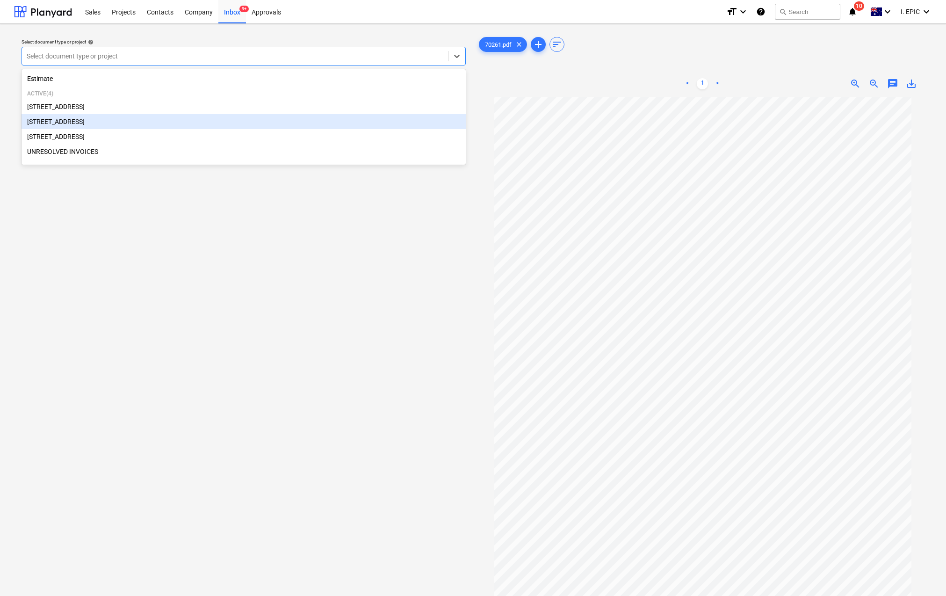
click at [43, 120] on div "[STREET_ADDRESS]" at bounding box center [244, 121] width 444 height 15
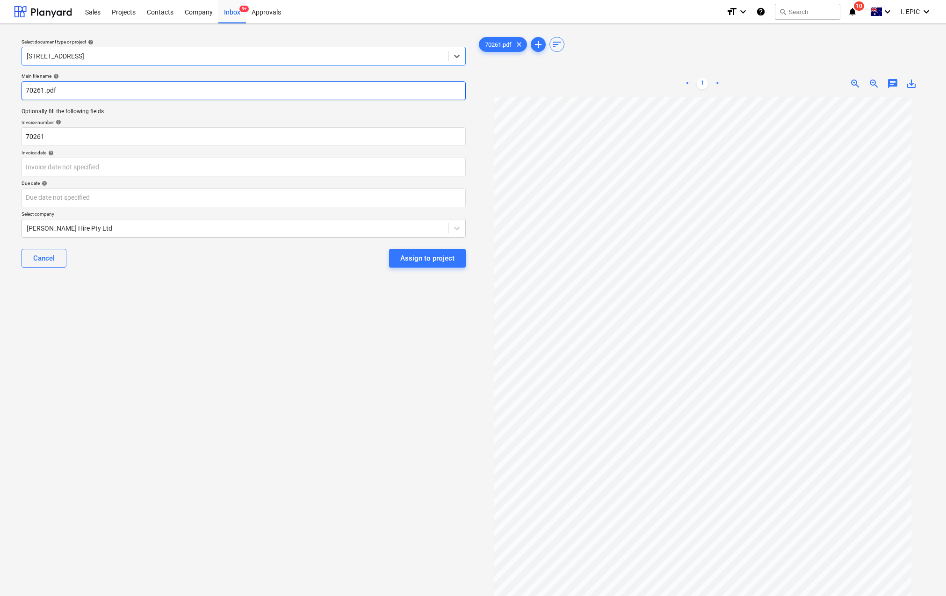
click at [28, 92] on input "70261.pdf" at bounding box center [244, 90] width 444 height 19
type input "Kelm Hire 70261.pdf"
click at [42, 173] on body "Sales Projects Contacts Company Inbox 9+ Approvals format_size keyboard_arrow_d…" at bounding box center [473, 298] width 946 height 596
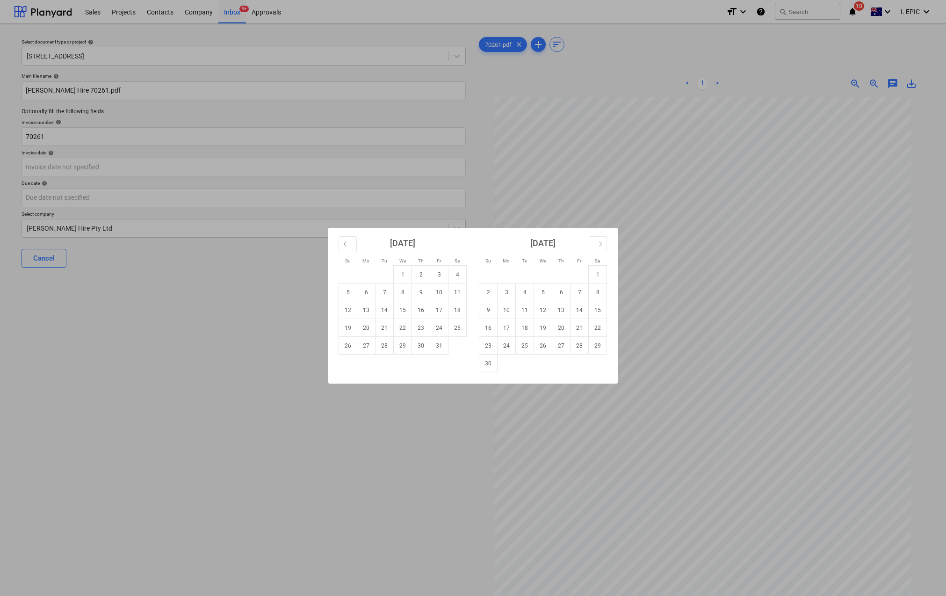
drag, startPoint x: 852, startPoint y: 237, endPoint x: 453, endPoint y: 294, distance: 402.2
click at [852, 237] on div "Su Mo Tu We Th Fr Sa Su Mo Tu We Th Fr Sa [DATE] 1 2 3 4 5 6 7 8 9 10 11 12 13 …" at bounding box center [473, 298] width 946 height 596
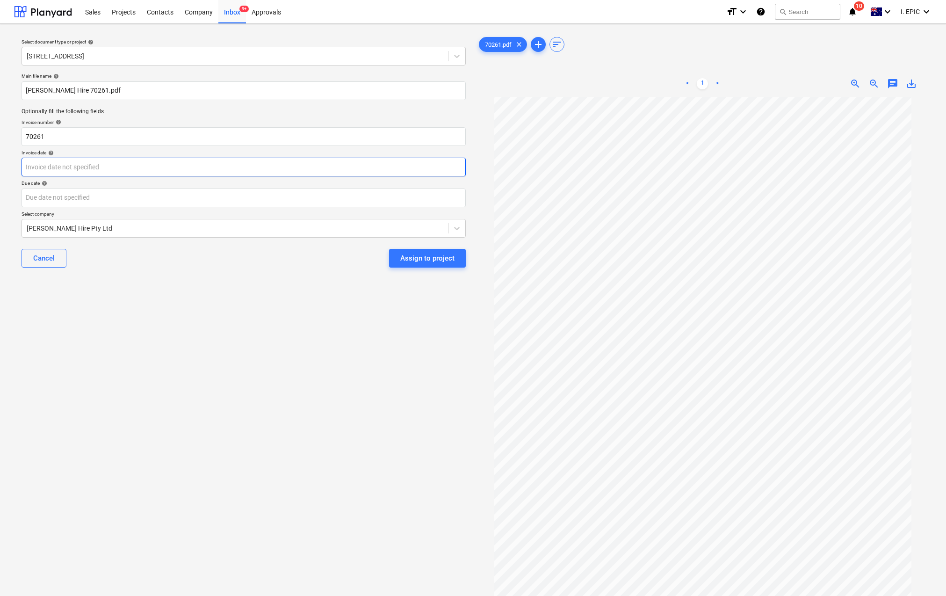
click at [113, 170] on body "Sales Projects Contacts Company Inbox 9+ Approvals format_size keyboard_arrow_d…" at bounding box center [473, 298] width 946 height 596
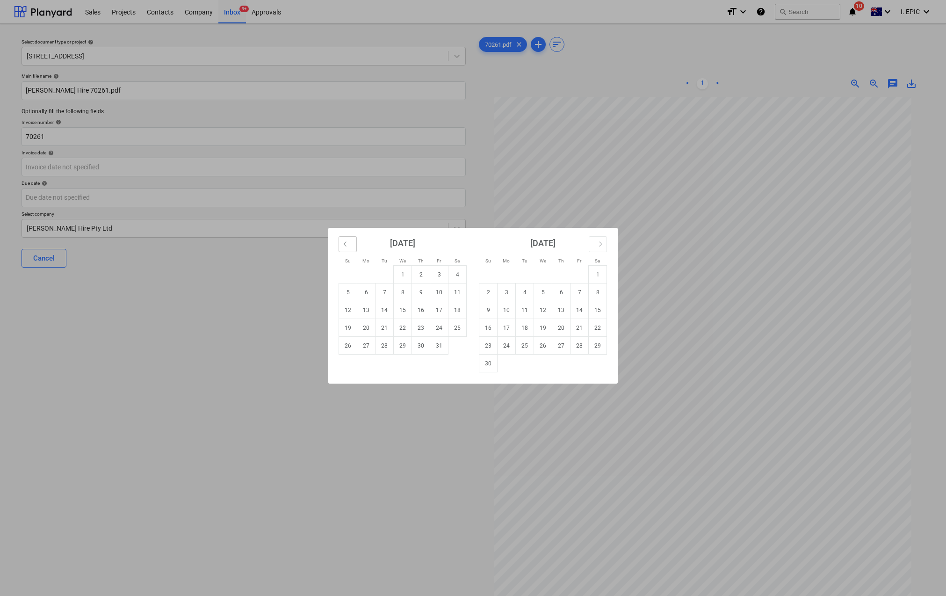
click at [346, 244] on icon "Move backward to switch to the previous month." at bounding box center [347, 243] width 9 height 9
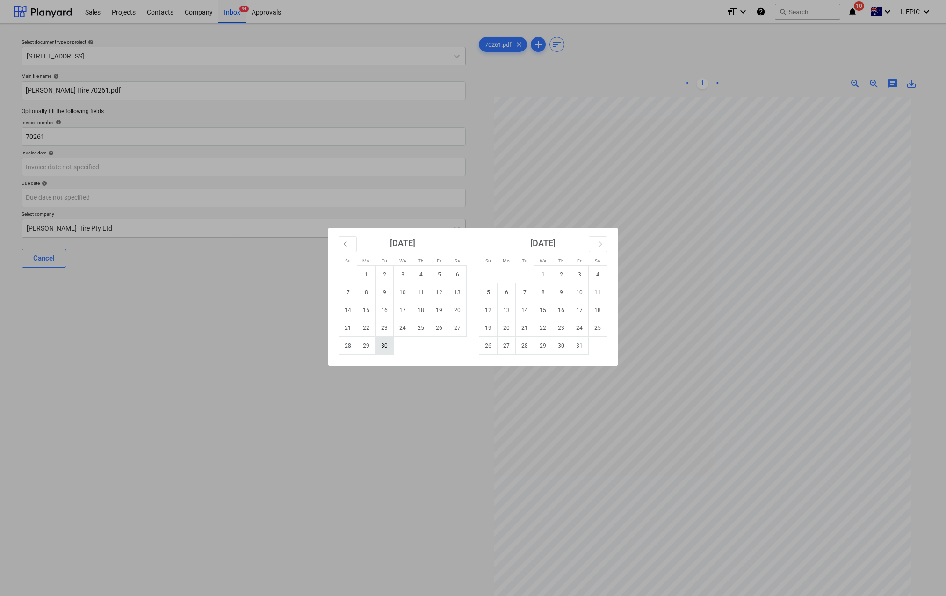
click at [387, 349] on td "30" at bounding box center [384, 346] width 18 height 18
type input "30 Sep 2025"
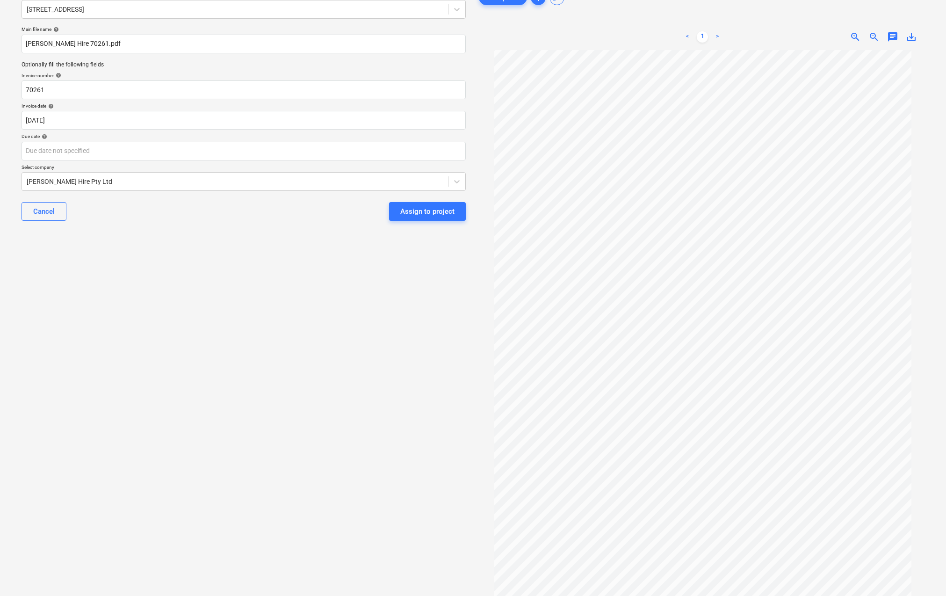
scroll to position [82, 0]
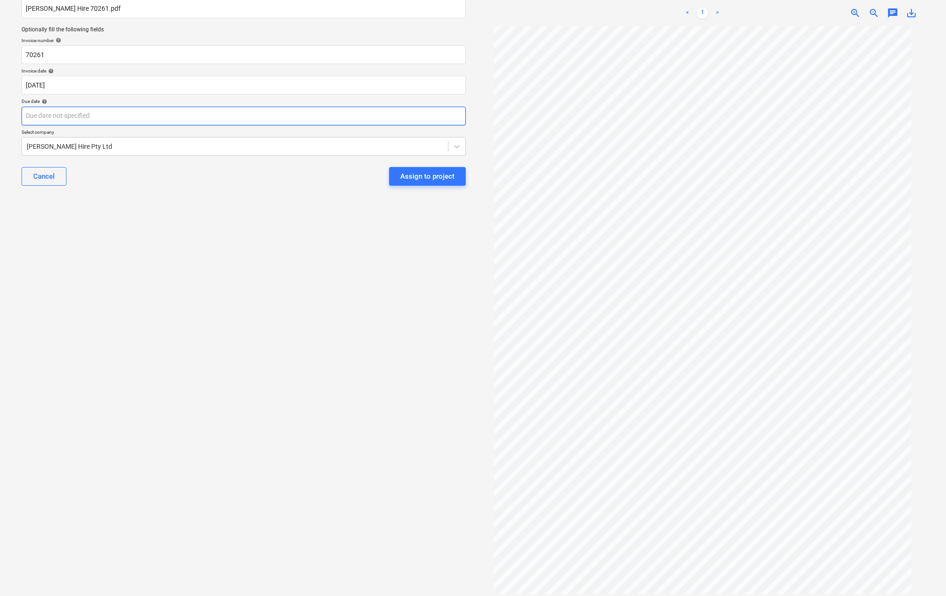
click at [59, 116] on body "Sales Projects Contacts Company Inbox 9+ Approvals format_size keyboard_arrow_d…" at bounding box center [473, 216] width 946 height 596
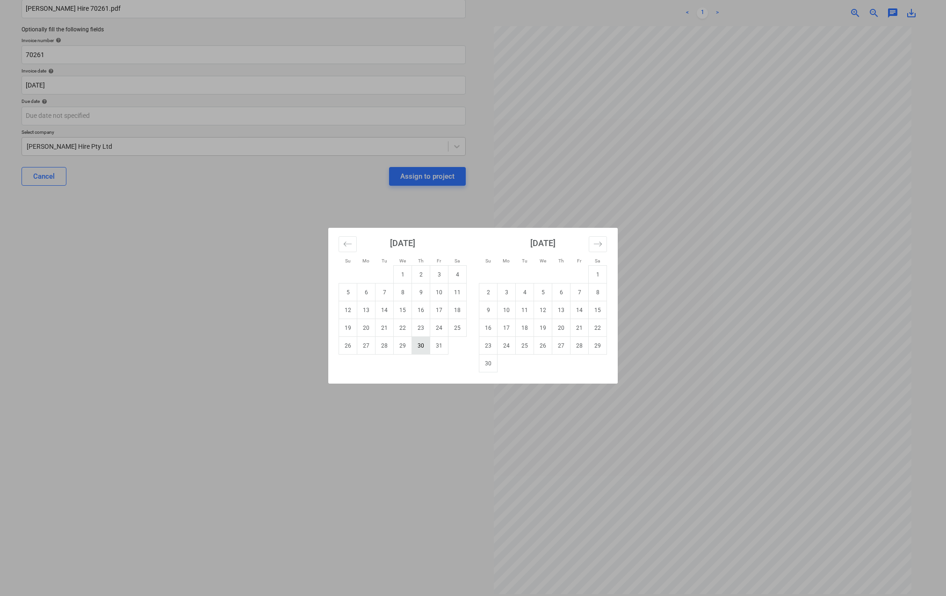
click at [418, 337] on td "30" at bounding box center [421, 346] width 18 height 18
type input "[DATE]"
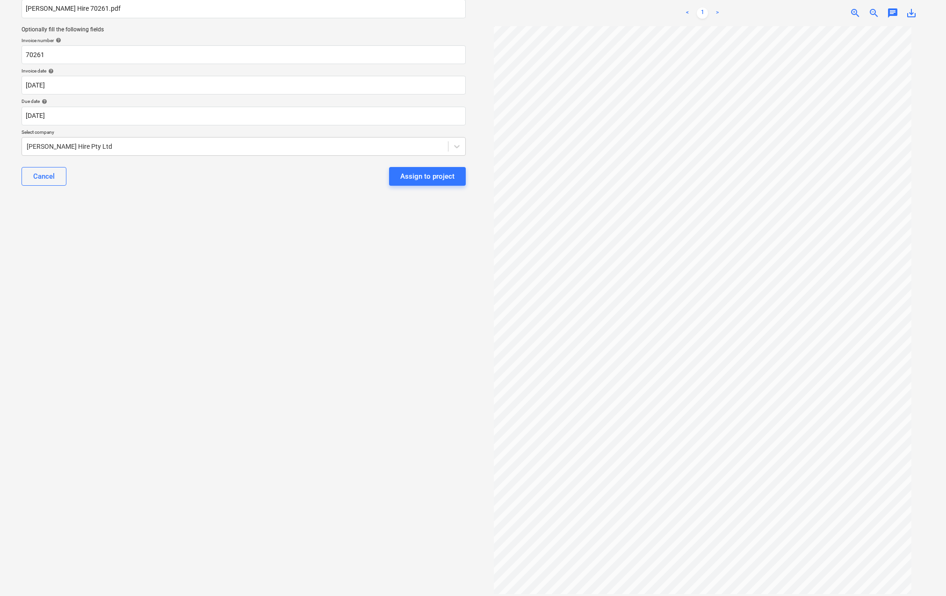
click at [157, 350] on div "Select document type or project help 248 Bay Rd, Sandringham Main file name hel…" at bounding box center [243, 269] width 459 height 639
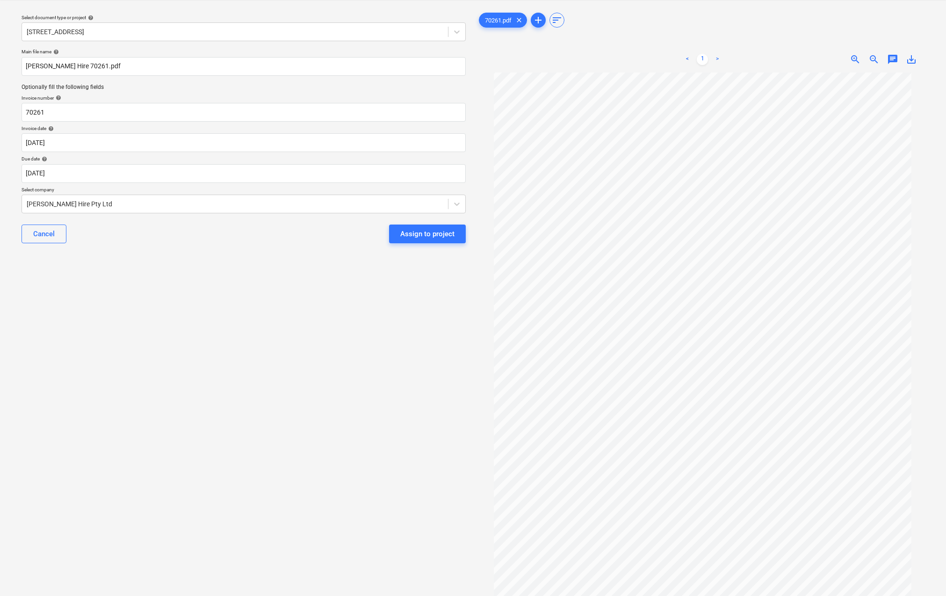
scroll to position [0, 0]
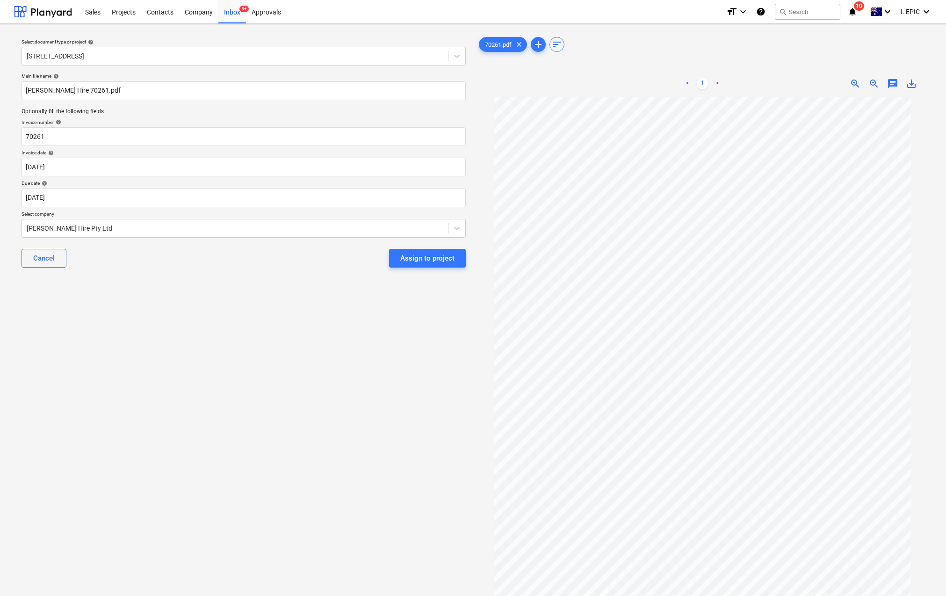
click at [190, 351] on div "Select document type or project help 248 Bay Rd, Sandringham Main file name hel…" at bounding box center [243, 350] width 459 height 639
click at [103, 405] on div "Select document type or project help 248 Bay Rd, Sandringham Main file name hel…" at bounding box center [243, 350] width 459 height 639
click at [222, 331] on div "Select document type or project help 248 Bay Rd, Sandringham Main file name hel…" at bounding box center [243, 350] width 459 height 639
click at [423, 257] on div "Assign to project" at bounding box center [427, 258] width 54 height 12
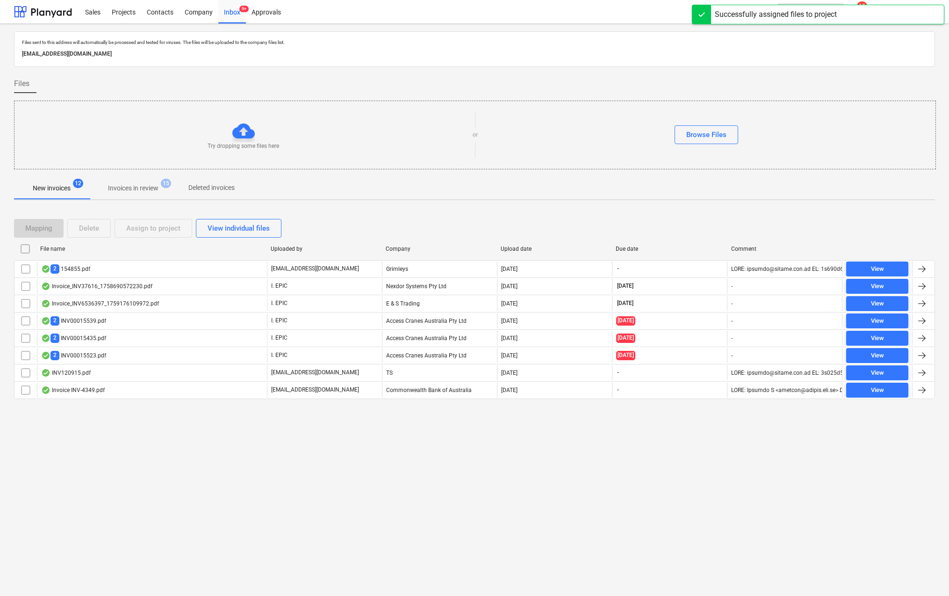
click at [128, 189] on p "Invoices in review" at bounding box center [133, 188] width 50 height 10
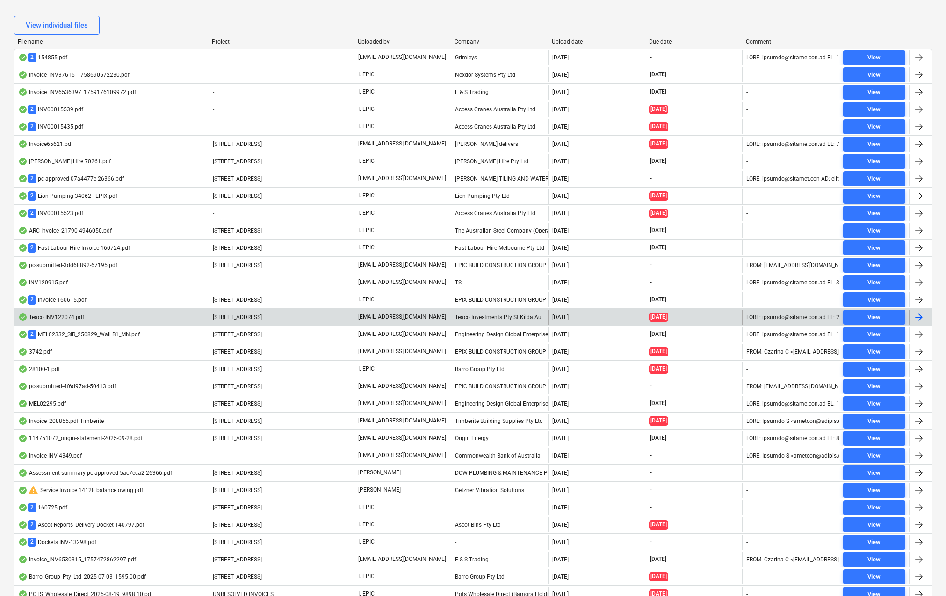
scroll to position [173, 0]
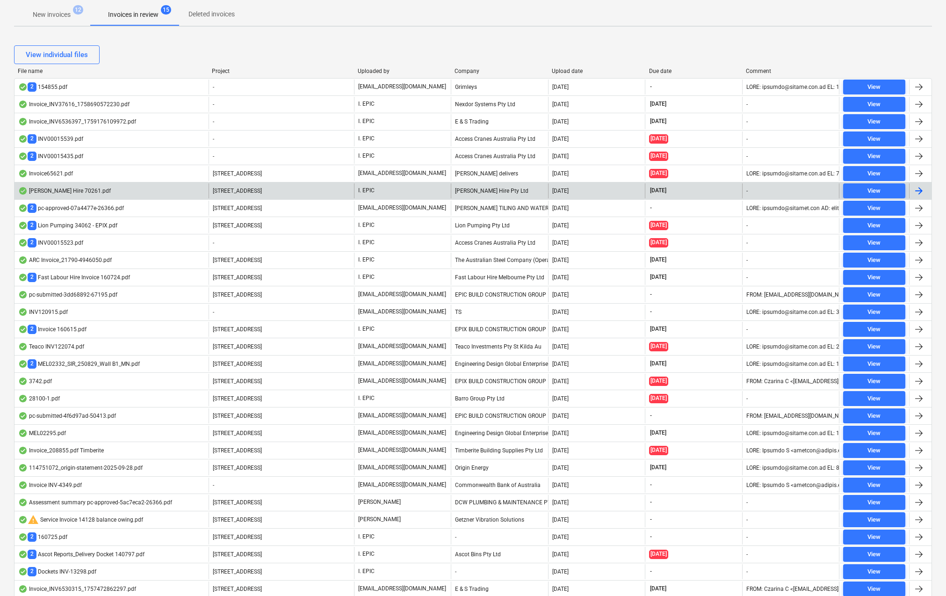
click at [59, 191] on div "Kelm Hire 70261.pdf" at bounding box center [64, 190] width 93 height 7
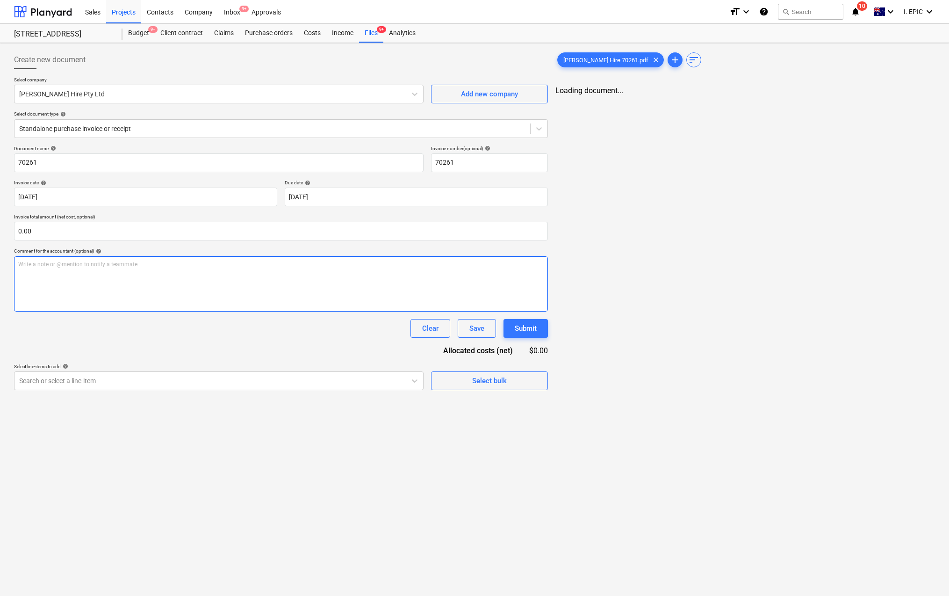
click at [48, 289] on div "Write a note or @mention to notify a teammate [PERSON_NAME]" at bounding box center [281, 283] width 534 height 55
click at [57, 396] on div "Create new document Select company Kelm Hire Pty Ltd Add new company Select doc…" at bounding box center [474, 319] width 949 height 553
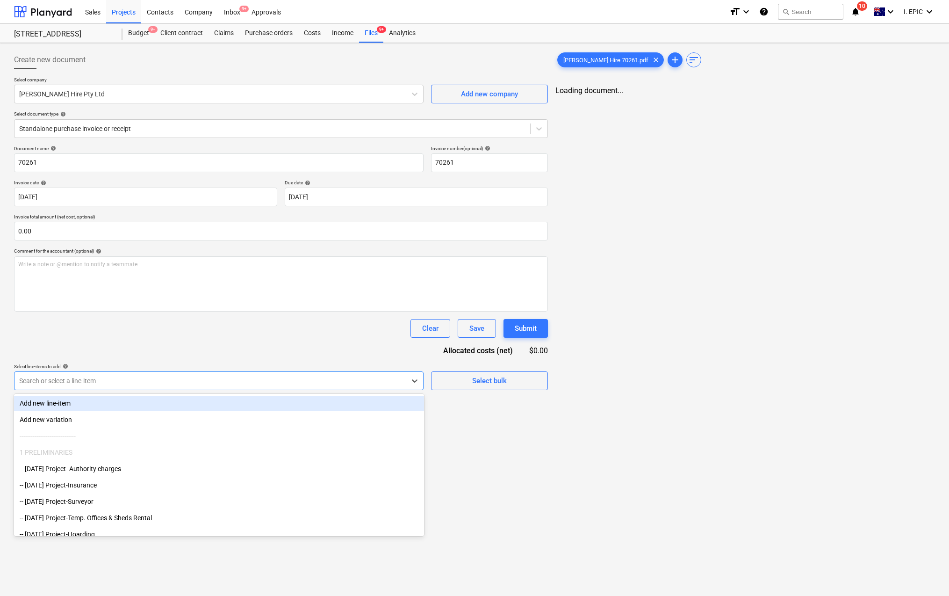
click at [64, 380] on div at bounding box center [210, 380] width 382 height 9
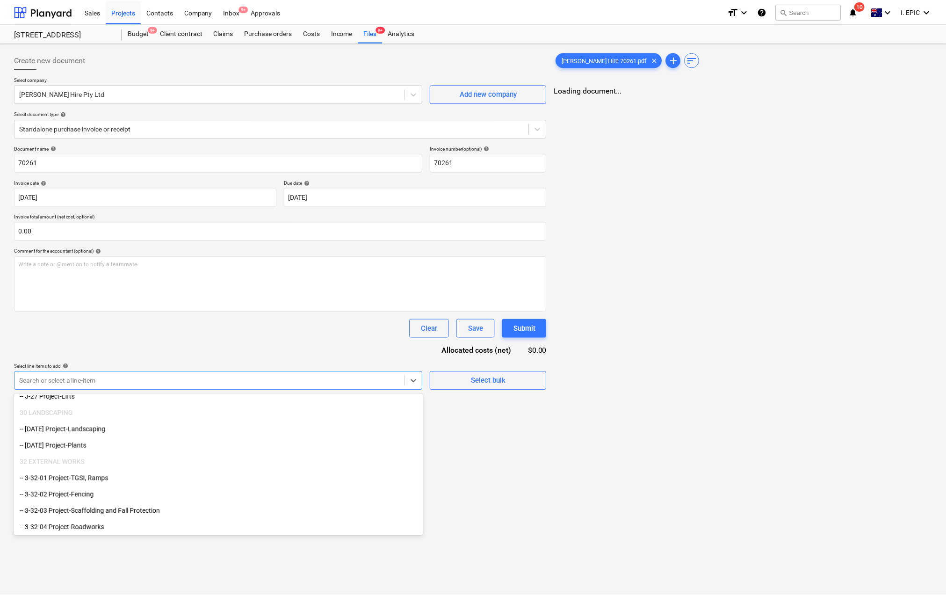
scroll to position [2036, 0]
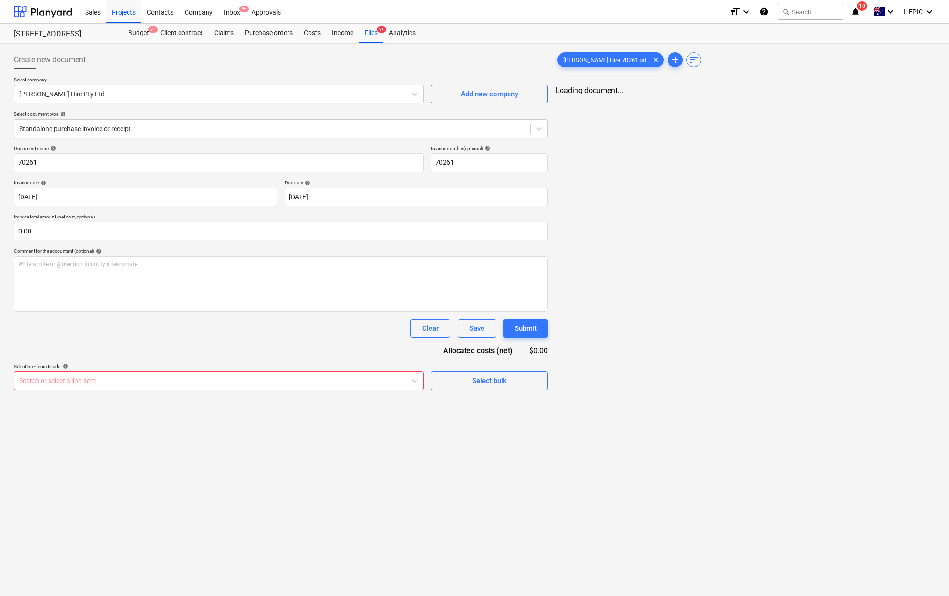
click at [619, 509] on div "Create new document Select company Kelm Hire Pty Ltd Add new company Select doc…" at bounding box center [474, 319] width 949 height 553
click at [138, 293] on div "Write a note or @mention to notify a teammate [PERSON_NAME]" at bounding box center [281, 283] width 534 height 55
click at [576, 59] on span "Kelm Hire 70261.pdf" at bounding box center [606, 60] width 96 height 7
click at [895, 100] on span "chat" at bounding box center [896, 99] width 11 height 11
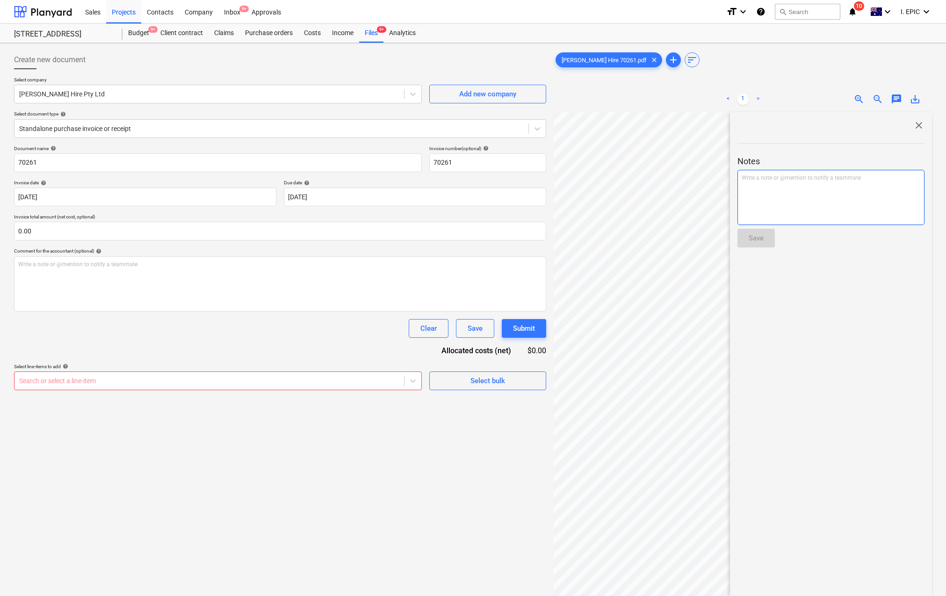
click at [772, 206] on div "Write a note or @mention to notify a teammate [PERSON_NAME]" at bounding box center [830, 197] width 187 height 55
click at [746, 243] on button "Save" at bounding box center [755, 238] width 37 height 19
click at [909, 124] on div "close" at bounding box center [830, 125] width 187 height 11
click at [916, 123] on span "close" at bounding box center [918, 125] width 11 height 11
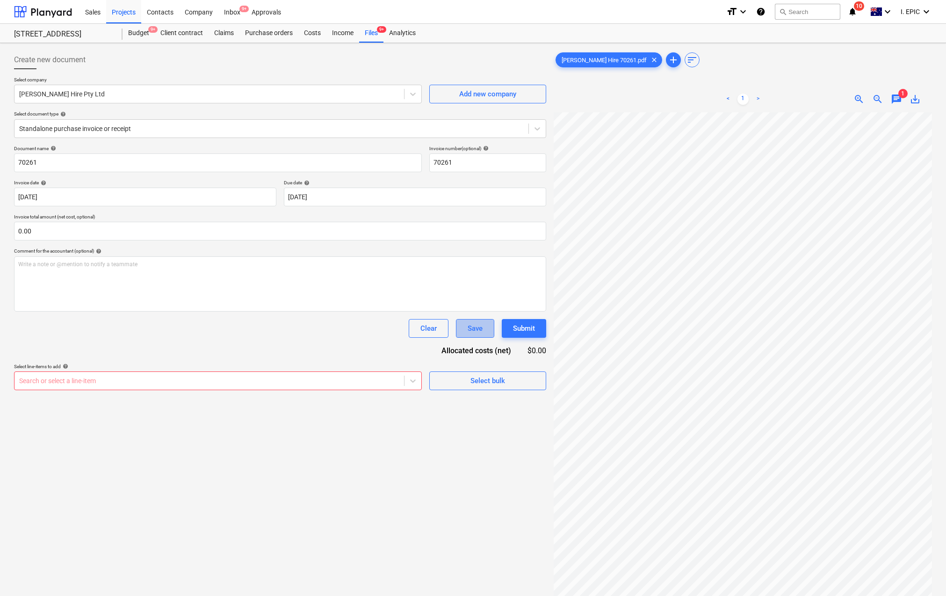
click at [471, 329] on div "Save" at bounding box center [475, 328] width 15 height 12
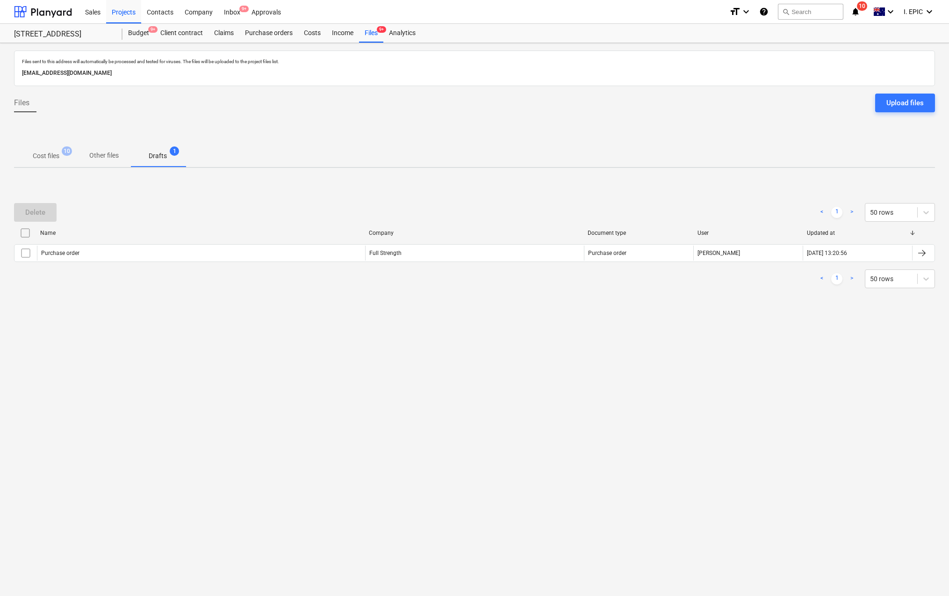
click at [124, 361] on div "Files sent to this address will automatically be processed and tested for virus…" at bounding box center [474, 319] width 949 height 553
click at [104, 145] on button "Other files" at bounding box center [104, 155] width 52 height 22
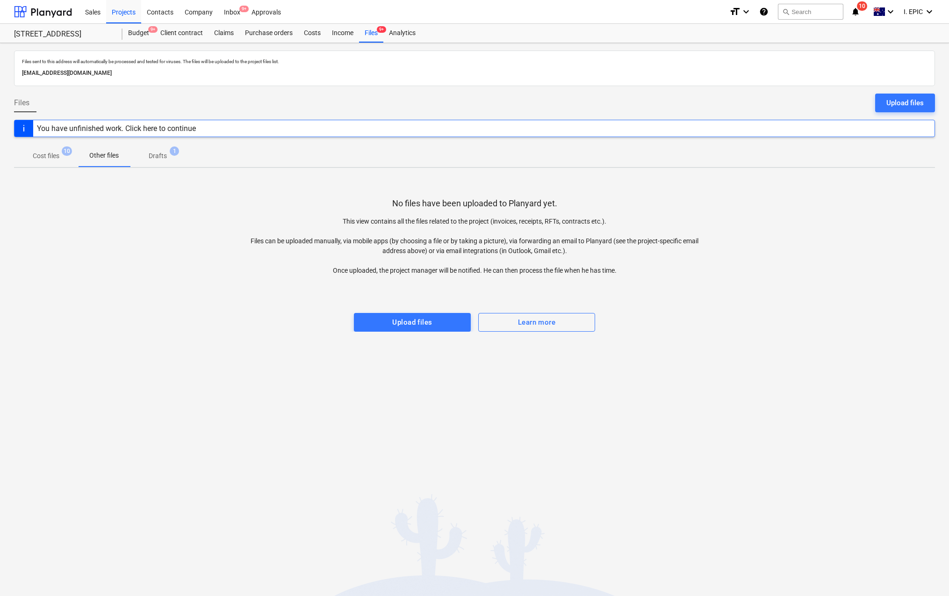
click at [90, 221] on div "No files have been uploaded to Planyard yet. This view contains all the files r…" at bounding box center [474, 253] width 921 height 156
click at [364, 22] on div "Sales Projects Contacts Company Inbox 9+ Approvals" at bounding box center [400, 11] width 642 height 23
click at [236, 15] on div "Inbox 9+" at bounding box center [232, 12] width 28 height 24
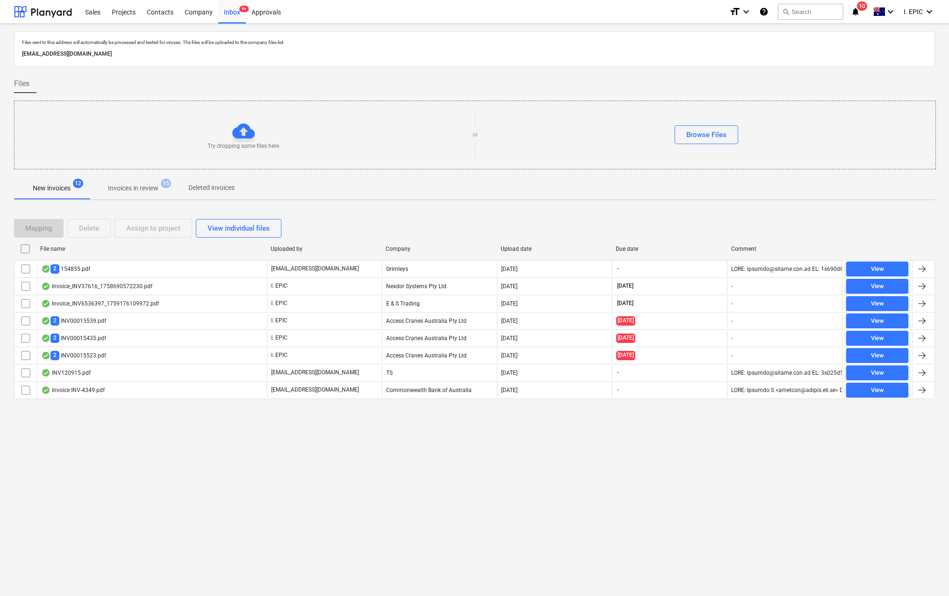
click at [129, 182] on span "Invoices in review 15" at bounding box center [133, 188] width 88 height 17
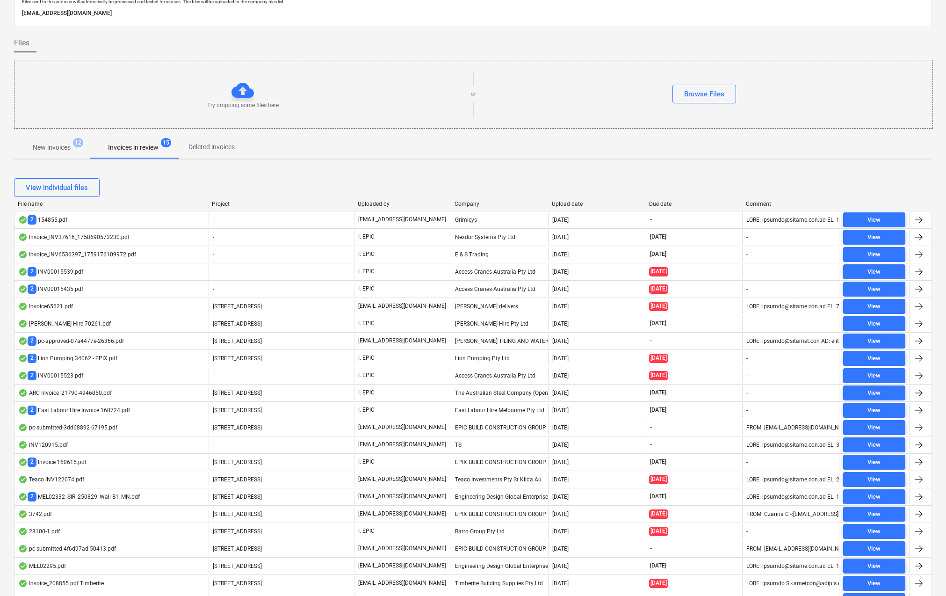
scroll to position [33, 0]
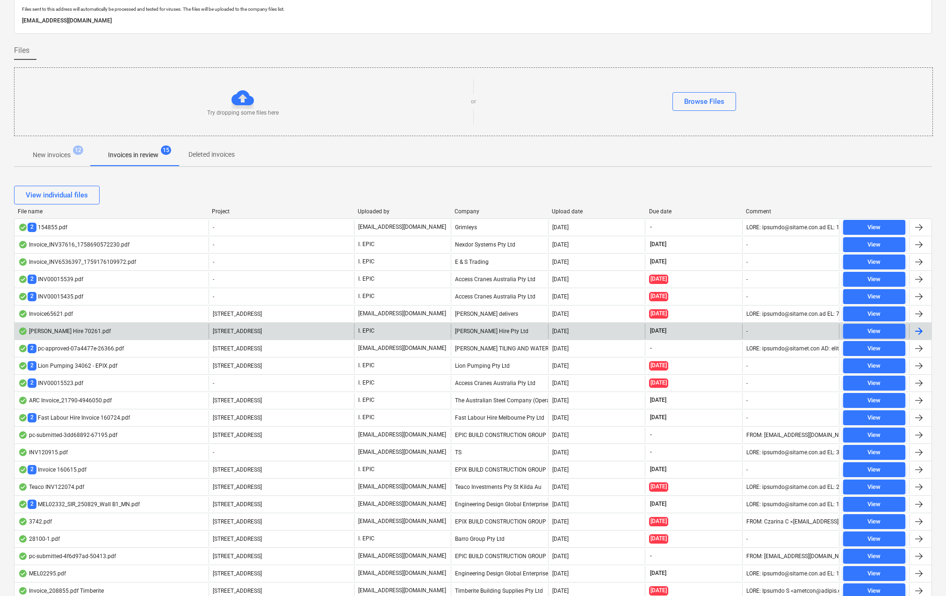
click at [50, 331] on div "Kelm Hire 70261.pdf" at bounding box center [64, 330] width 93 height 7
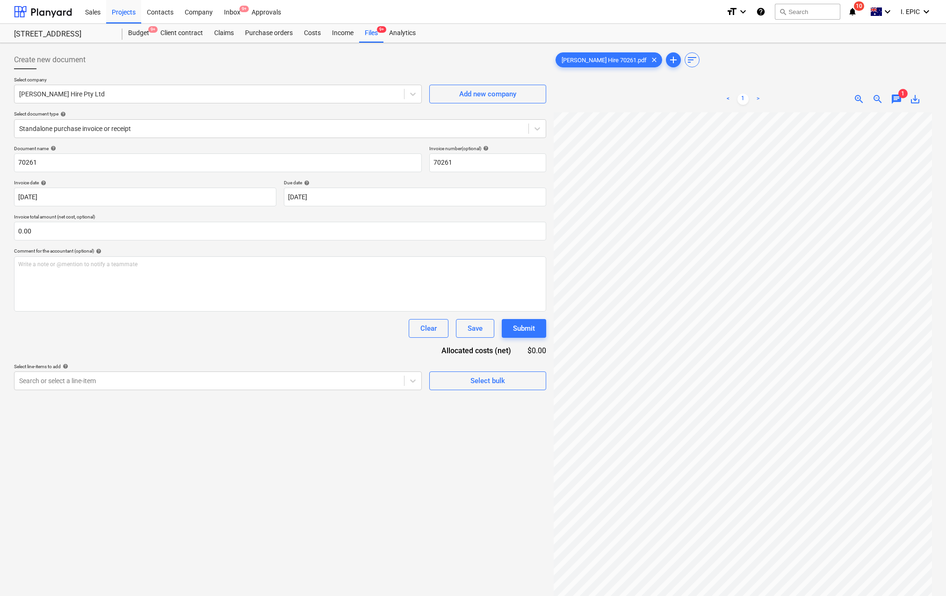
click at [899, 104] on div "< 1 > zoom_in zoom_out chat 1 save_alt" at bounding box center [743, 99] width 378 height 26
click at [898, 98] on span "chat" at bounding box center [896, 99] width 11 height 11
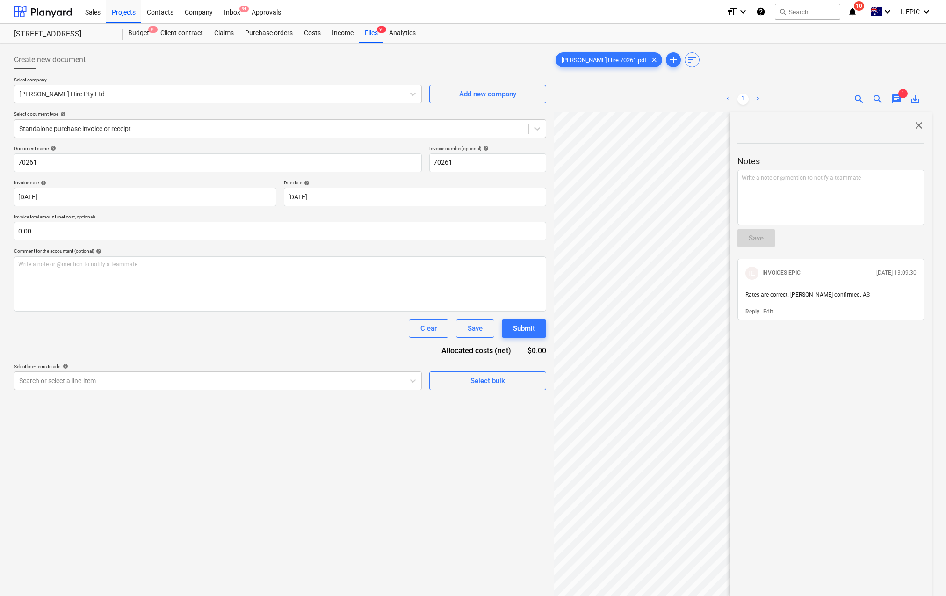
click at [155, 464] on div "Create new document Select company Kelm Hire Pty Ltd Add new company Select doc…" at bounding box center [280, 366] width 540 height 639
click at [231, 12] on div "Inbox 9+" at bounding box center [232, 12] width 28 height 24
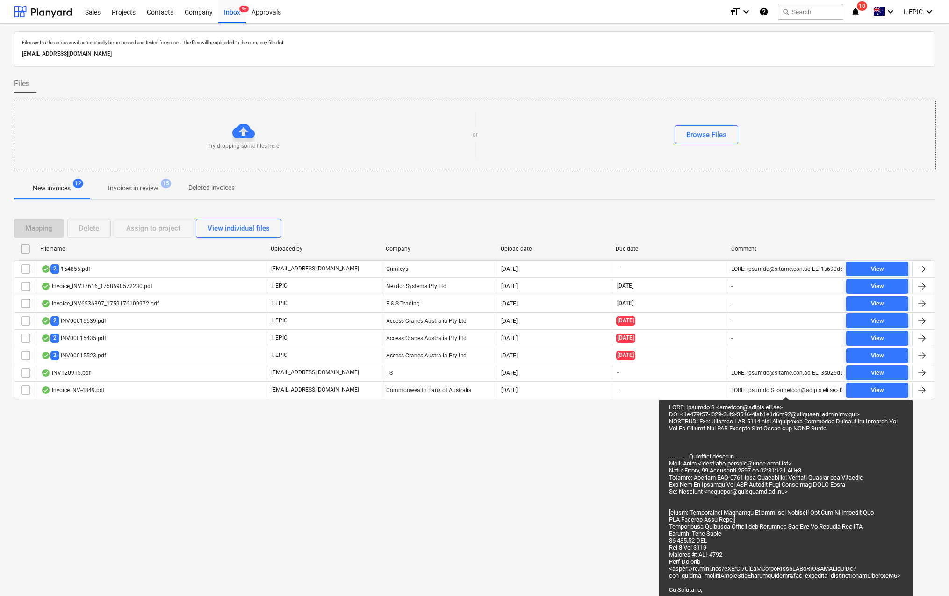
drag, startPoint x: 829, startPoint y: 76, endPoint x: 684, endPoint y: 170, distance: 173.0
click at [829, 75] on div "Files" at bounding box center [474, 83] width 921 height 19
click at [216, 127] on div "Try dropping some files here" at bounding box center [243, 135] width 458 height 30
click at [147, 463] on div "Files sent to this address will automatically be processed and tested for virus…" at bounding box center [474, 310] width 949 height 572
click at [234, 147] on p "Try dropping some files here" at bounding box center [244, 146] width 72 height 8
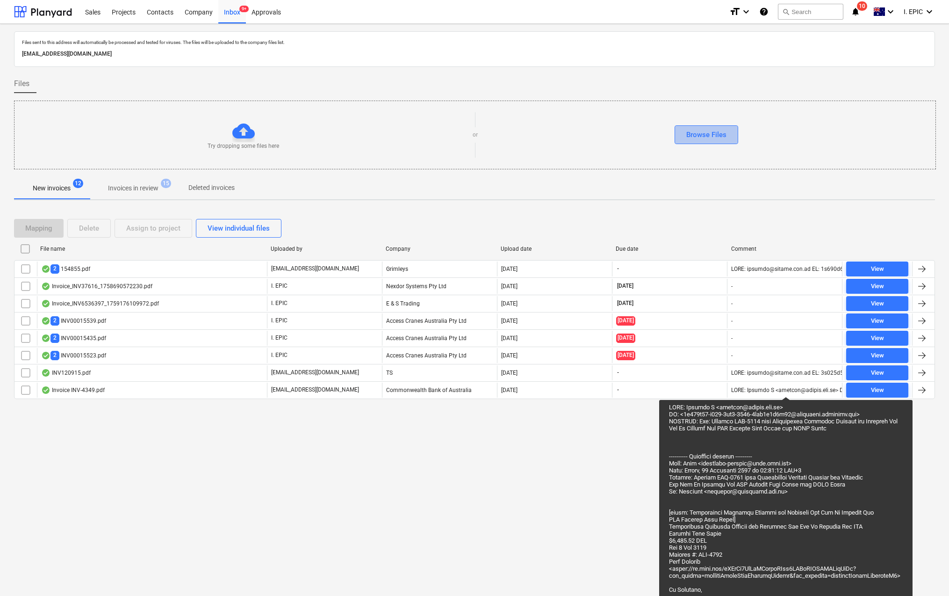
click at [710, 133] on div "Browse Files" at bounding box center [706, 135] width 40 height 12
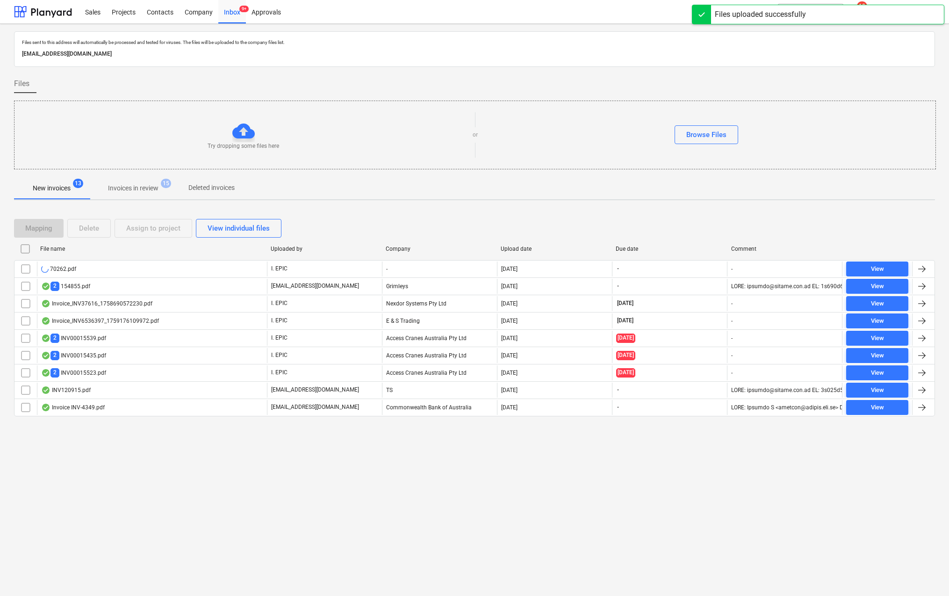
click at [129, 184] on p "Invoices in review" at bounding box center [133, 188] width 50 height 10
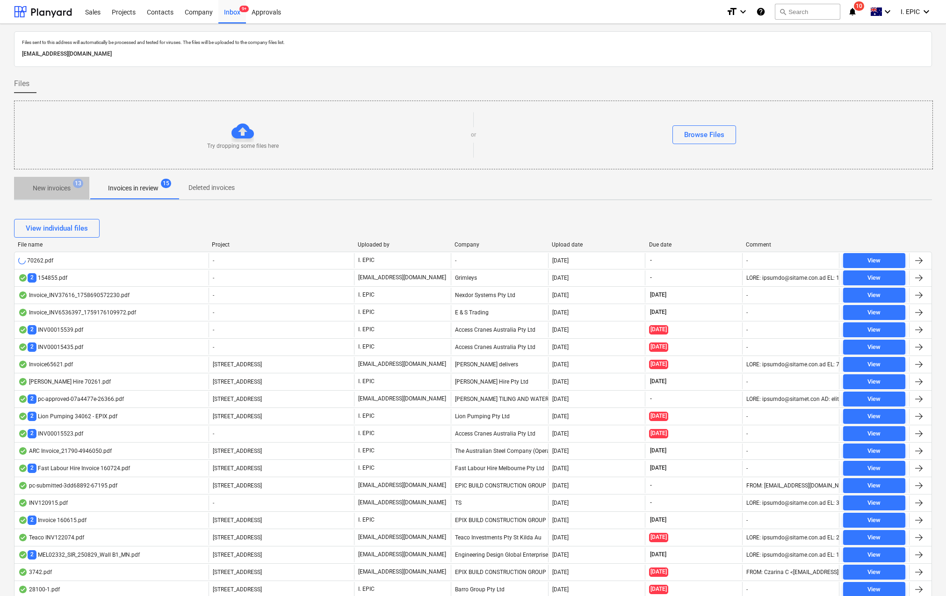
click at [58, 193] on span "New invoices 13" at bounding box center [51, 188] width 75 height 17
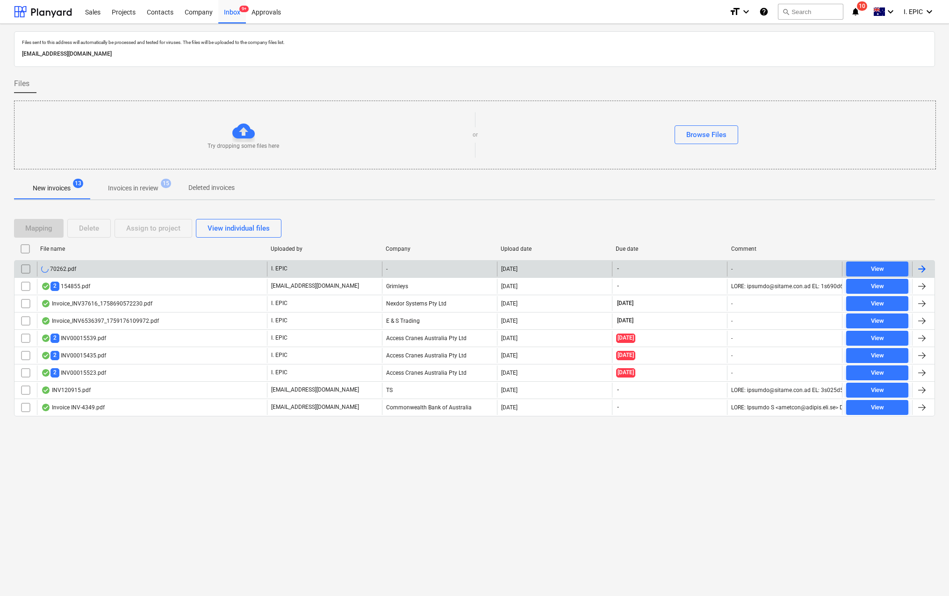
click at [86, 269] on div "70262.pdf" at bounding box center [152, 268] width 230 height 15
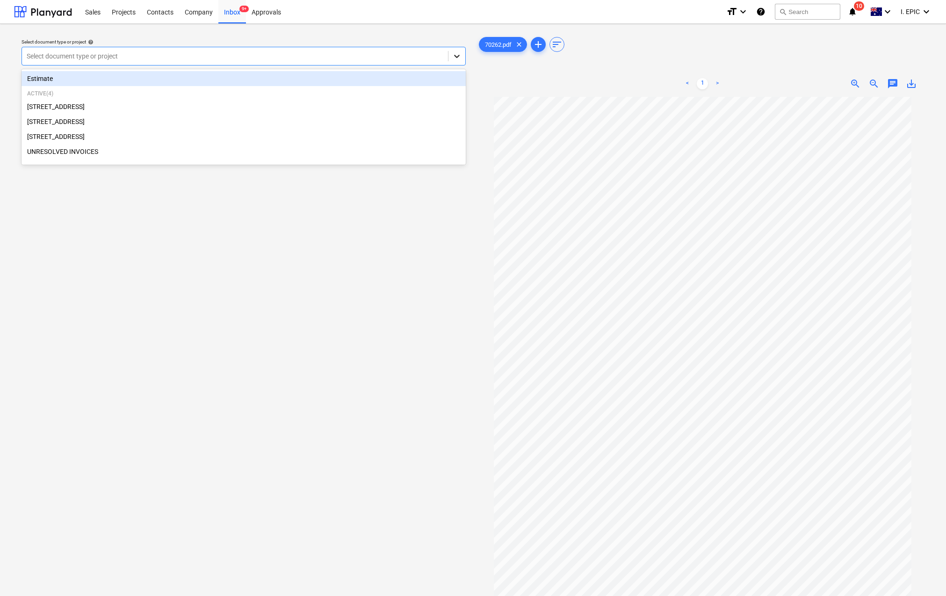
click at [461, 55] on icon at bounding box center [456, 55] width 9 height 9
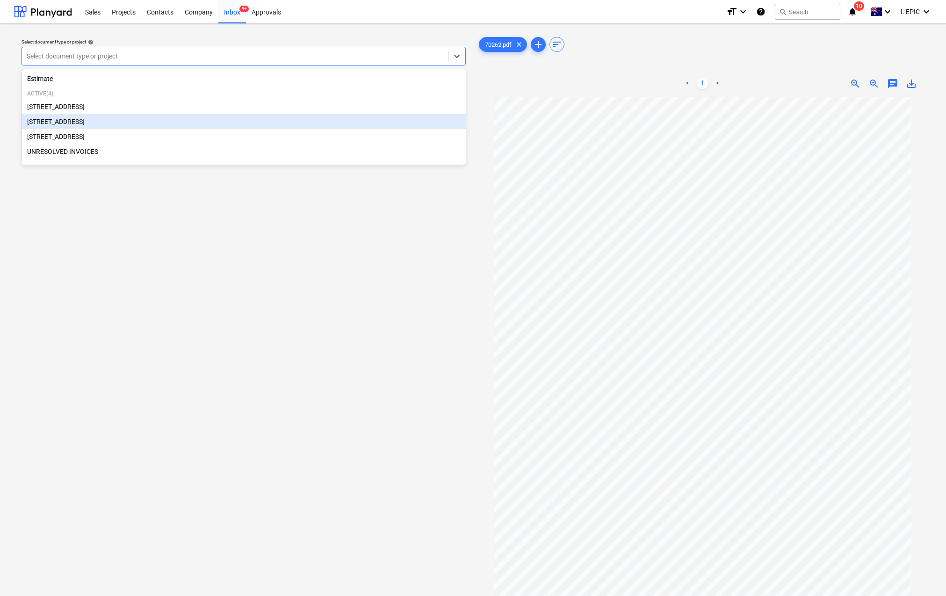
click at [71, 119] on div "[STREET_ADDRESS]" at bounding box center [244, 121] width 444 height 15
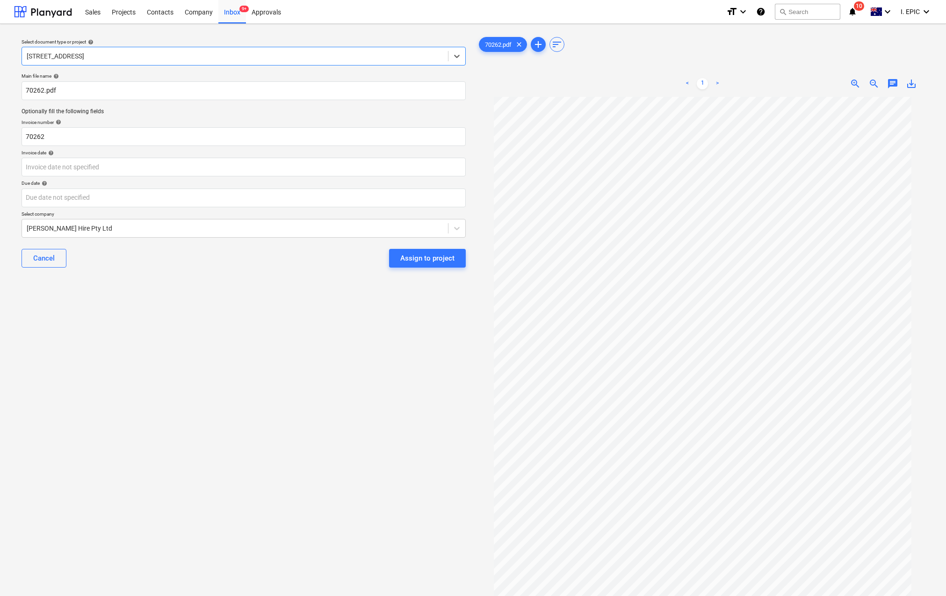
click at [89, 371] on div "Select document type or project help option 248 Bay Rd, Sandringham, selected. …" at bounding box center [243, 350] width 459 height 639
click at [26, 90] on input "70262.pdf" at bounding box center [244, 90] width 444 height 19
type input "Kelm Hire 70262.pdf"
click at [61, 169] on body "Sales Projects Contacts Company Inbox 9+ Approvals format_size keyboard_arrow_d…" at bounding box center [473, 298] width 946 height 596
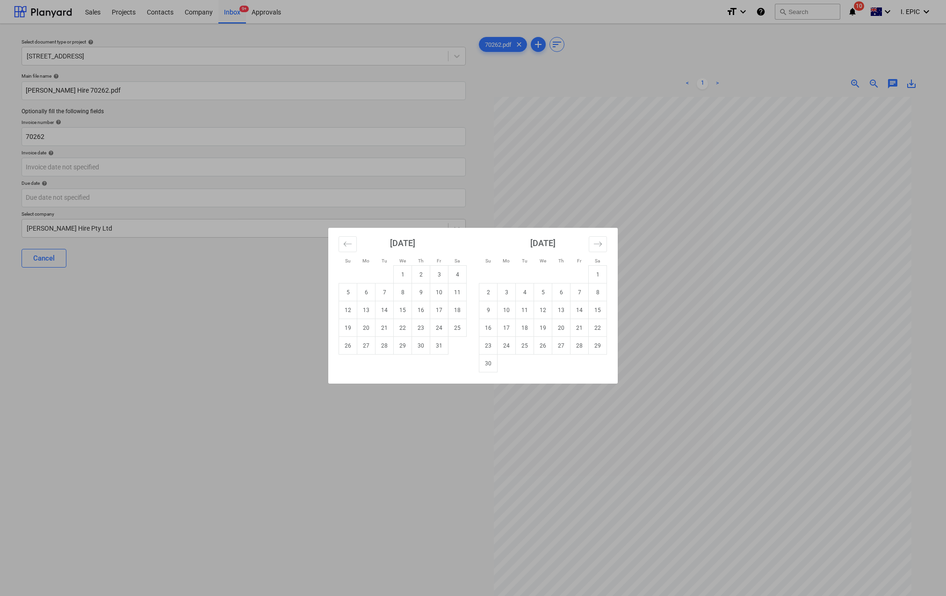
click at [871, 88] on div "Su Mo Tu We Th Fr Sa Su Mo Tu We Th Fr Sa [DATE] 1 2 3 4 5 6 7 8 9 10 11 12 13 …" at bounding box center [473, 298] width 946 height 596
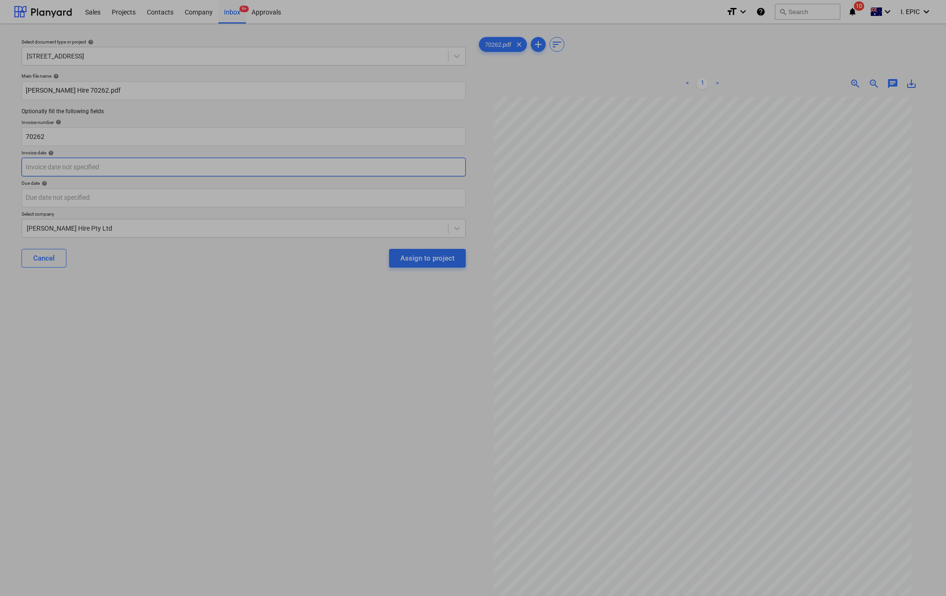
click at [50, 166] on body "Sales Projects Contacts Company Inbox 9+ Approvals format_size keyboard_arrow_d…" at bounding box center [473, 298] width 946 height 596
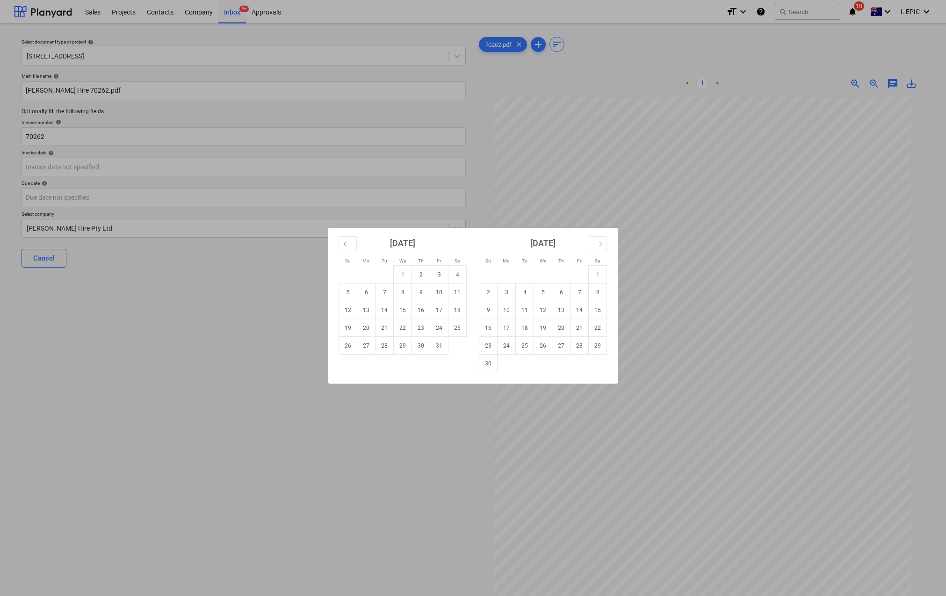
drag, startPoint x: 406, startPoint y: 272, endPoint x: 401, endPoint y: 275, distance: 6.4
click at [406, 272] on td "1" at bounding box center [403, 275] width 18 height 18
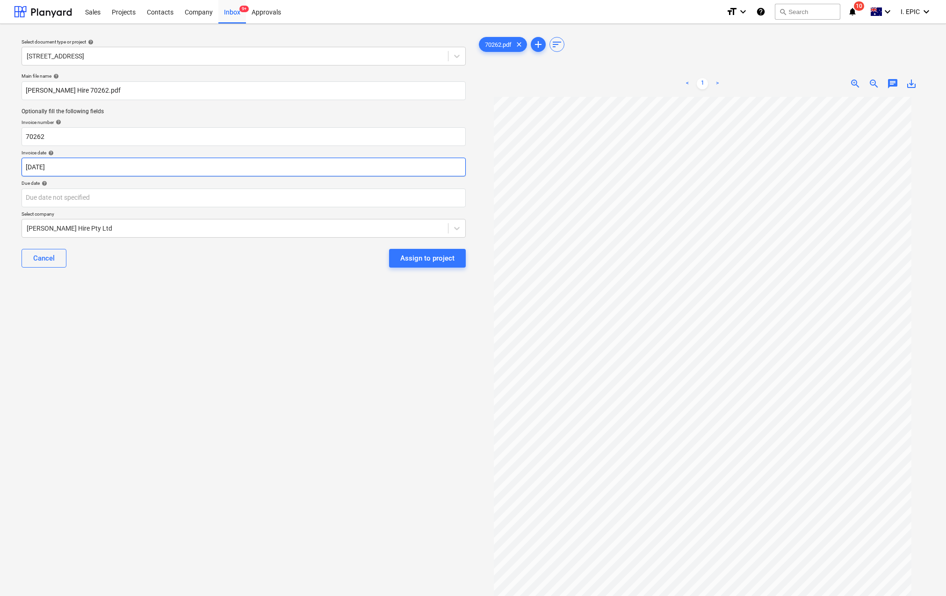
click at [86, 169] on body "Sales Projects Contacts Company Inbox 9+ Approvals format_size keyboard_arrow_d…" at bounding box center [473, 298] width 946 height 596
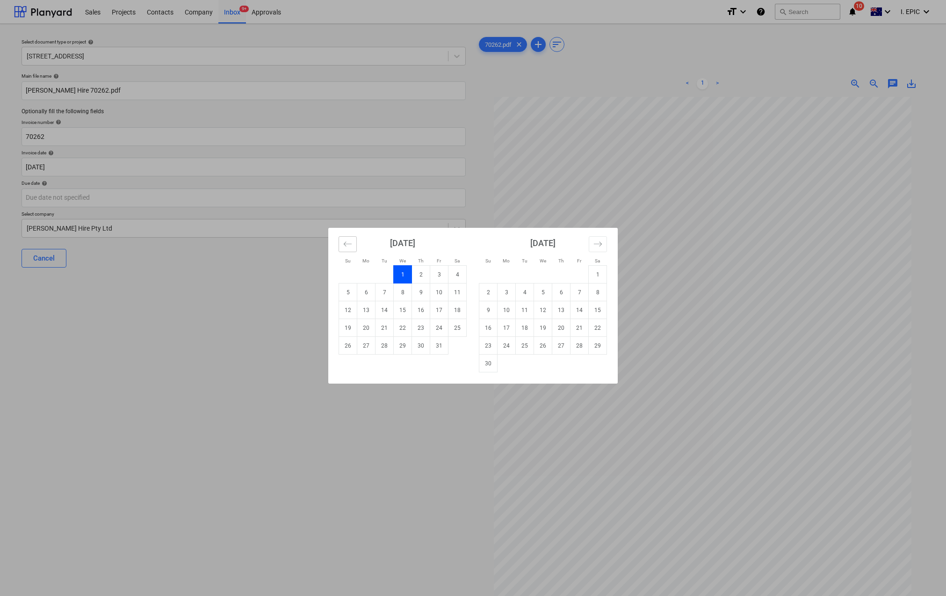
drag, startPoint x: 348, startPoint y: 245, endPoint x: 369, endPoint y: 307, distance: 64.6
click at [347, 245] on icon "Move backward to switch to the previous month." at bounding box center [347, 243] width 9 height 9
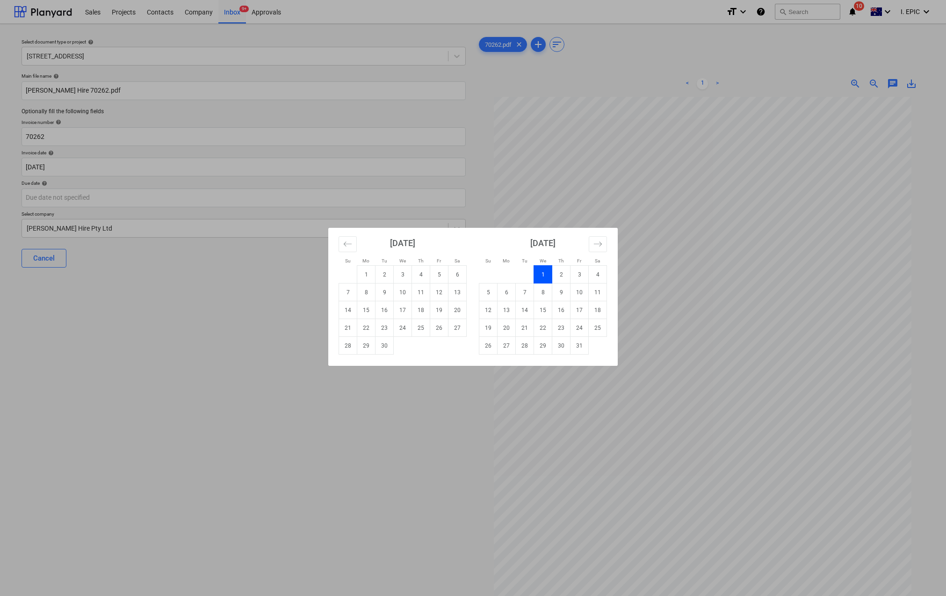
drag, startPoint x: 388, startPoint y: 346, endPoint x: 353, endPoint y: 360, distance: 37.1
click at [385, 349] on td "30" at bounding box center [384, 346] width 18 height 18
type input "30 Sep 2025"
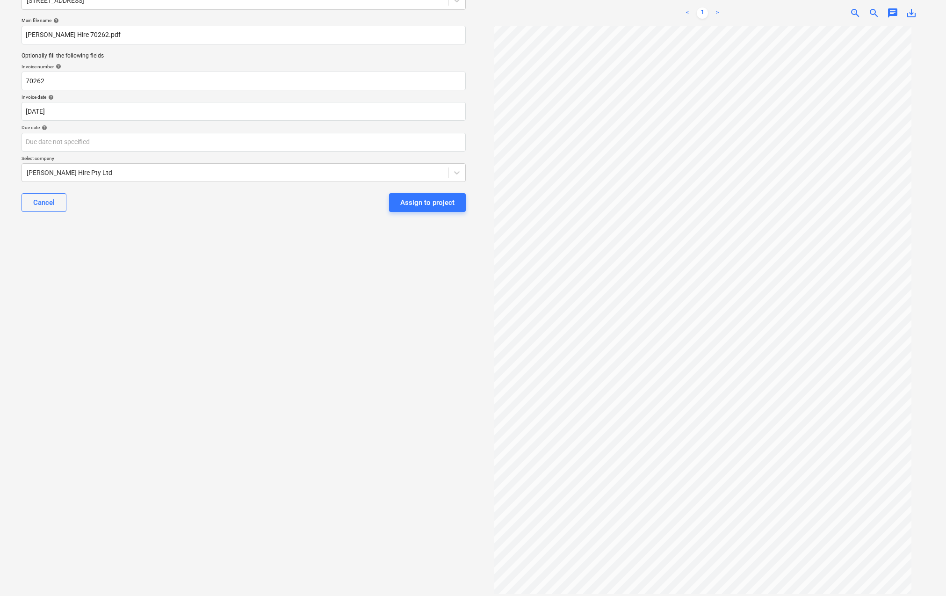
scroll to position [82, 0]
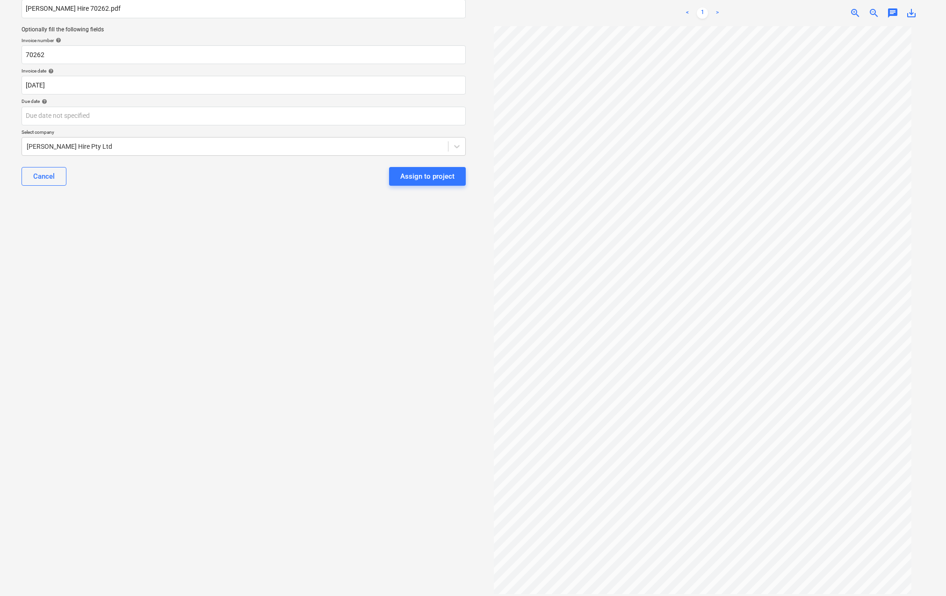
click at [56, 104] on div "Due date help" at bounding box center [244, 101] width 444 height 6
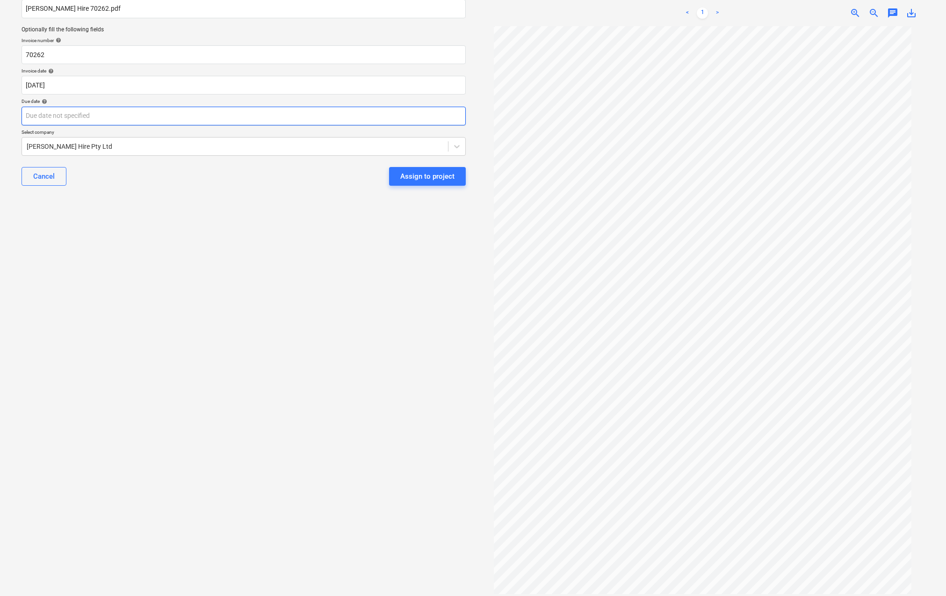
click at [68, 124] on body "Sales Projects Contacts Company Inbox 9+ Approvals format_size keyboard_arrow_d…" at bounding box center [473, 216] width 946 height 596
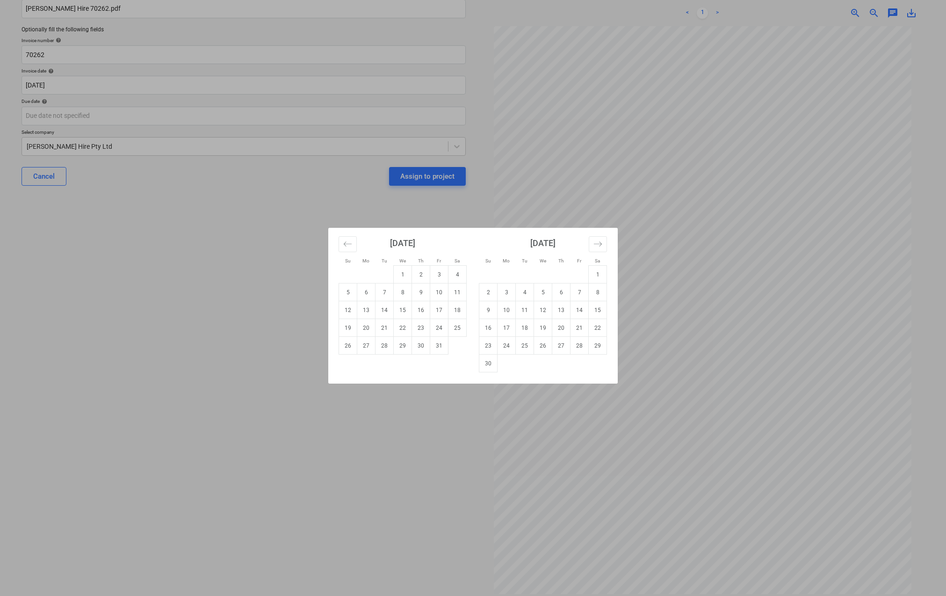
click at [420, 349] on td "30" at bounding box center [421, 346] width 18 height 18
type input "[DATE]"
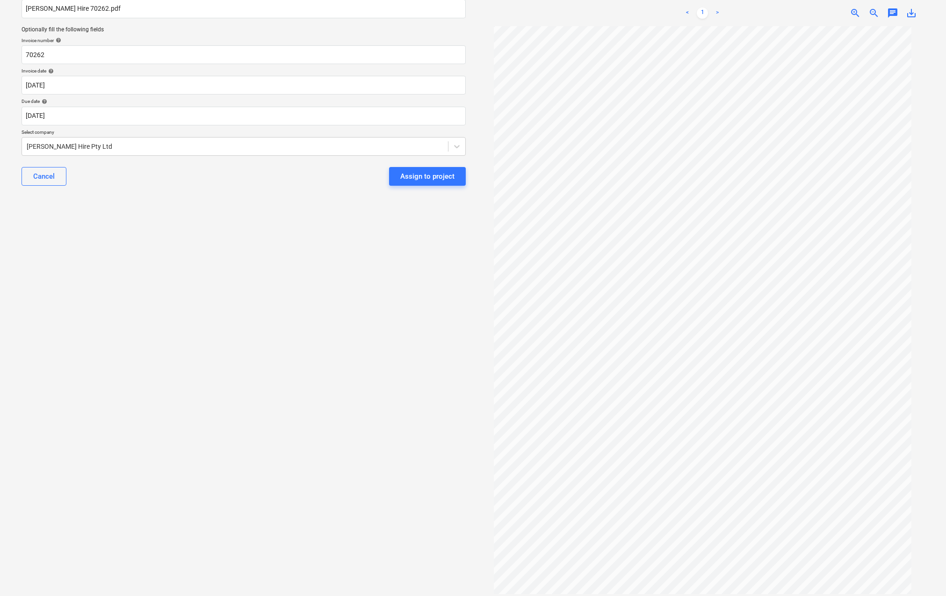
click at [208, 353] on div "Select document type or project help 248 Bay Rd, Sandringham Main file name hel…" at bounding box center [243, 269] width 459 height 639
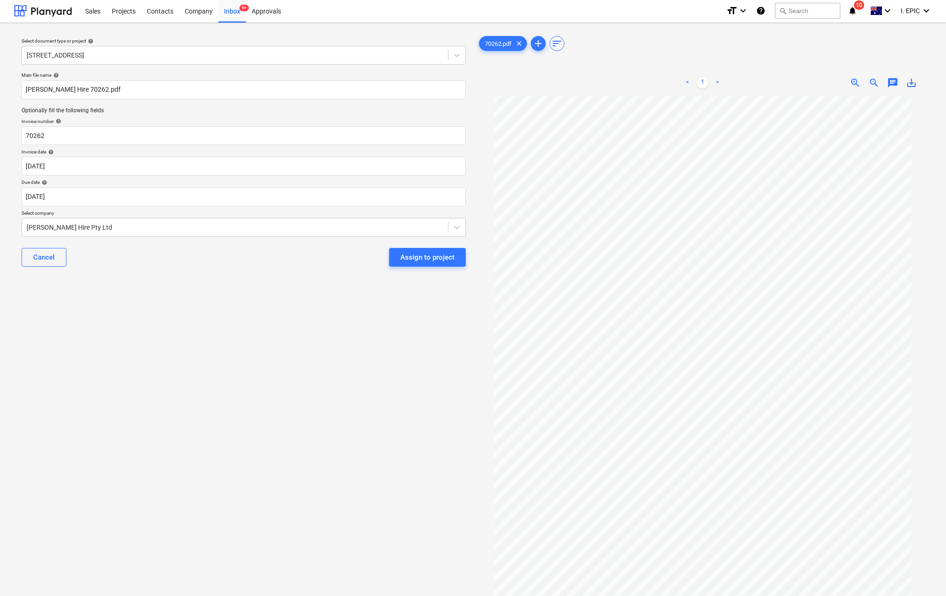
scroll to position [0, 0]
click at [187, 410] on div "Select document type or project help 248 Bay Rd, Sandringham Main file name hel…" at bounding box center [243, 350] width 459 height 639
click at [894, 81] on span "chat" at bounding box center [892, 83] width 11 height 11
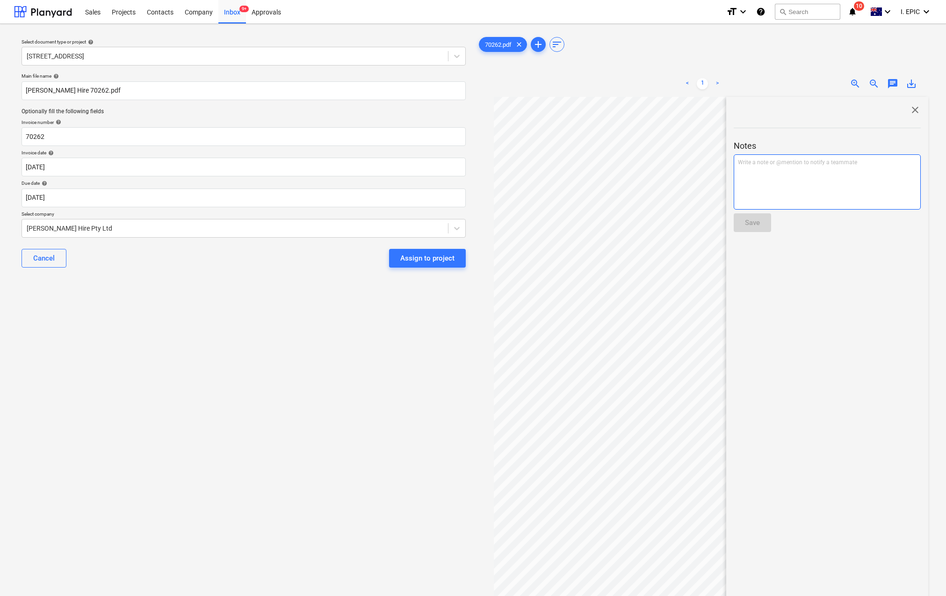
click at [752, 180] on div "Write a note or @mention to notify a teammate [PERSON_NAME]" at bounding box center [827, 181] width 187 height 55
click at [888, 269] on div "close Notes Rates are correct Save" at bounding box center [827, 389] width 202 height 584
click at [816, 169] on div "Rates are correct" at bounding box center [827, 181] width 187 height 55
click at [763, 224] on button "Save" at bounding box center [752, 222] width 37 height 19
click at [913, 106] on span "close" at bounding box center [914, 109] width 11 height 11
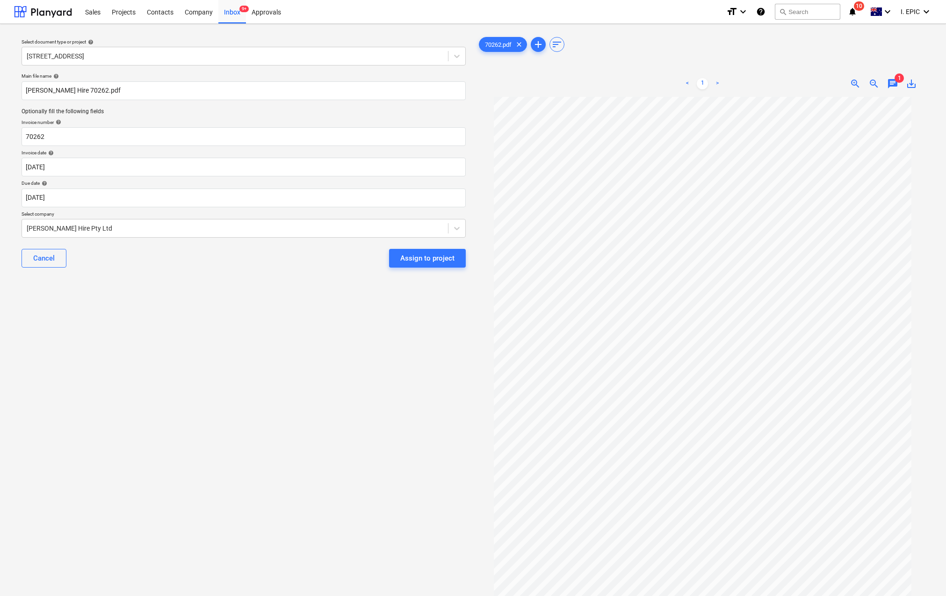
click at [268, 358] on div "Select document type or project help 248 Bay Rd, Sandringham Main file name hel…" at bounding box center [243, 350] width 459 height 639
click at [170, 352] on div "Select document type or project help 248 Bay Rd, Sandringham Main file name hel…" at bounding box center [243, 350] width 459 height 639
click at [420, 257] on div "Assign to project" at bounding box center [427, 258] width 54 height 12
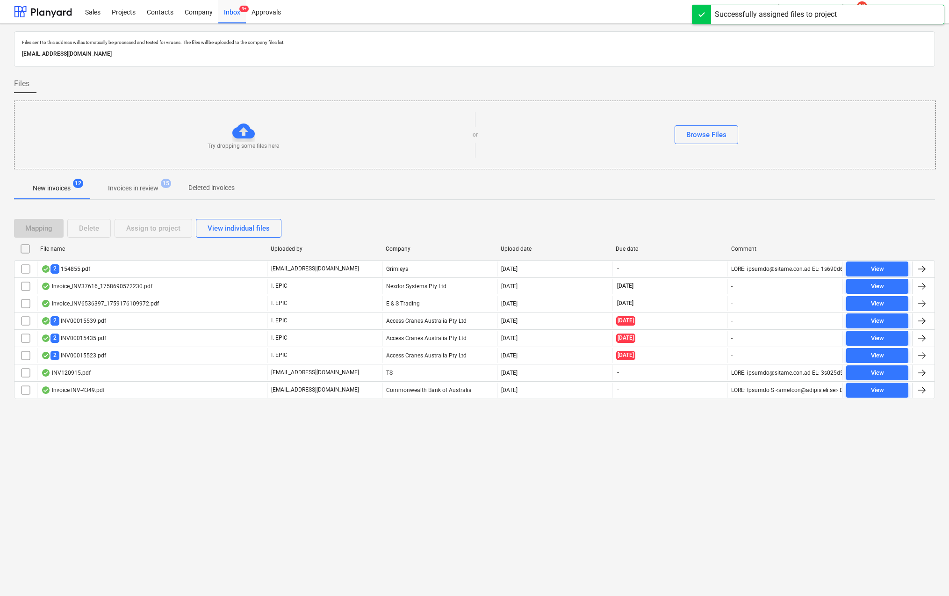
click at [160, 491] on div "Files sent to this address will automatically be processed and tested for virus…" at bounding box center [474, 310] width 949 height 572
click at [187, 471] on div "Files sent to this address will automatically be processed and tested for virus…" at bounding box center [474, 310] width 949 height 572
click at [836, 449] on div "Files sent to this address will automatically be processed and tested for virus…" at bounding box center [474, 310] width 949 height 572
click at [719, 143] on button "Browse Files" at bounding box center [707, 134] width 64 height 19
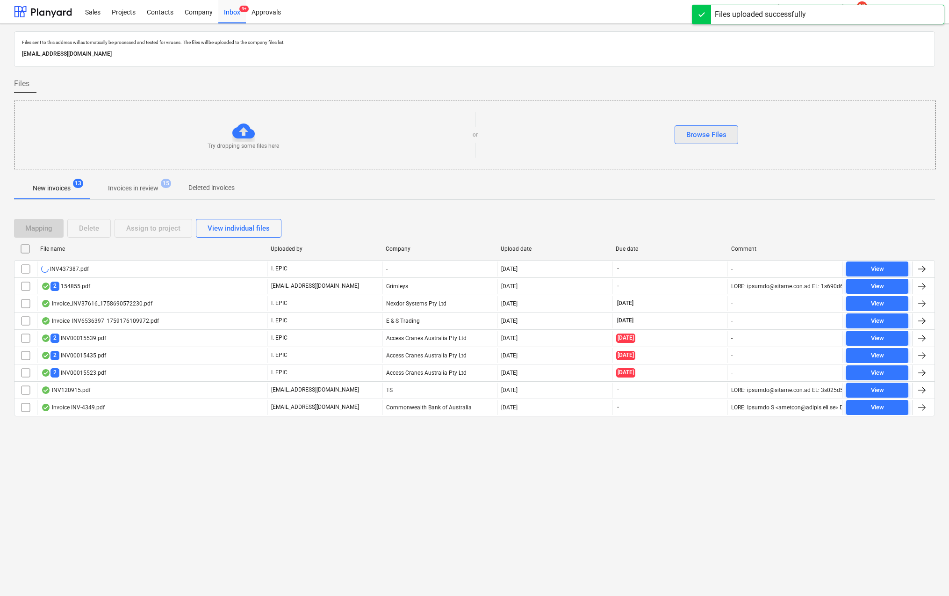
click at [725, 133] on div "Browse Files" at bounding box center [706, 135] width 40 height 12
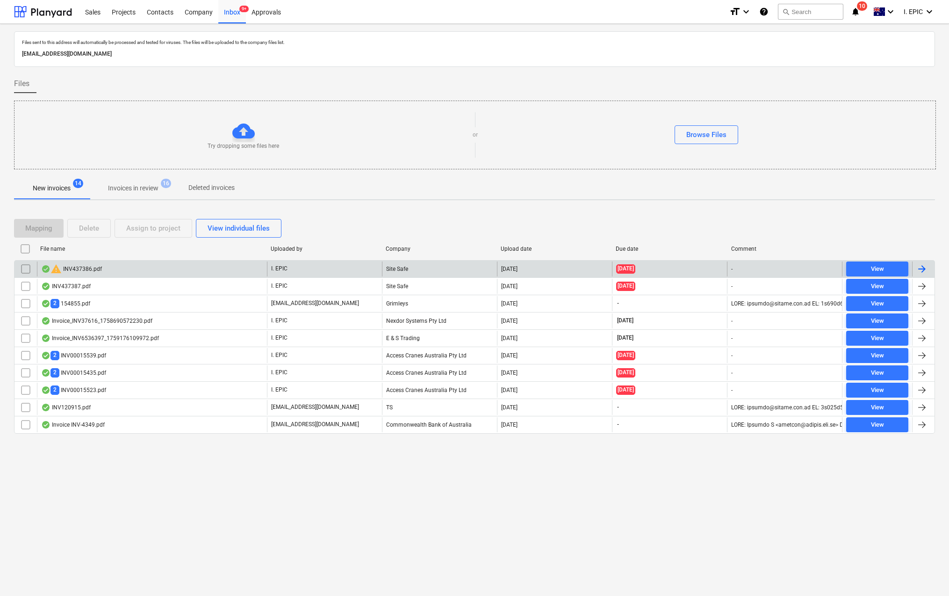
click at [74, 270] on div "warning INV437386.pdf" at bounding box center [71, 268] width 61 height 11
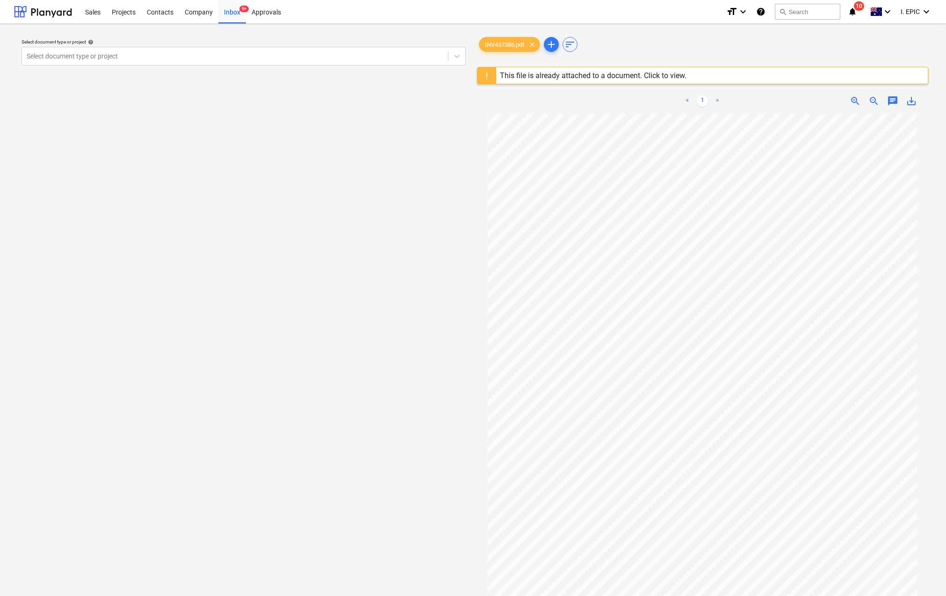
click at [592, 79] on div "This file is already attached to a document. Click to view." at bounding box center [593, 75] width 187 height 9
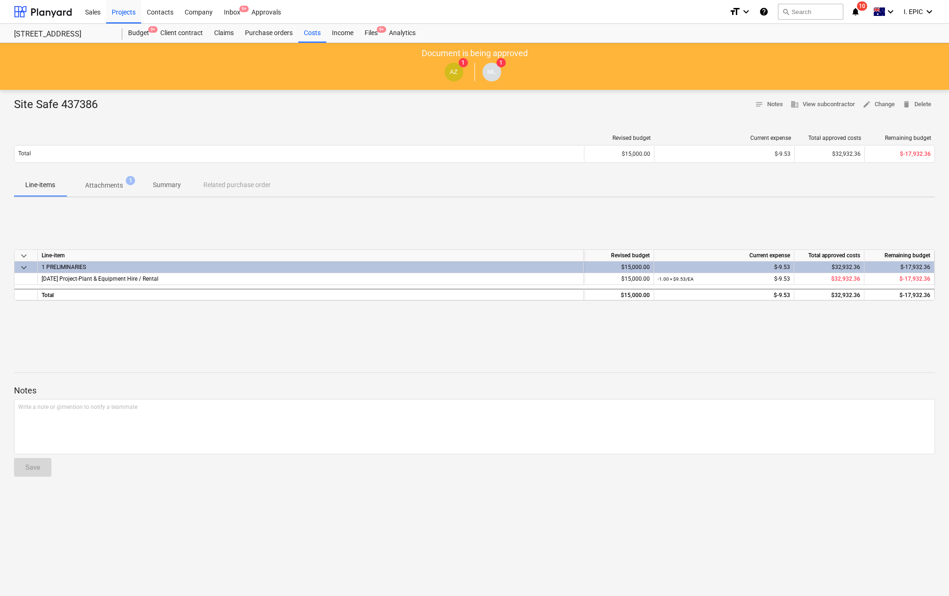
click at [122, 182] on p "Attachments" at bounding box center [104, 185] width 38 height 10
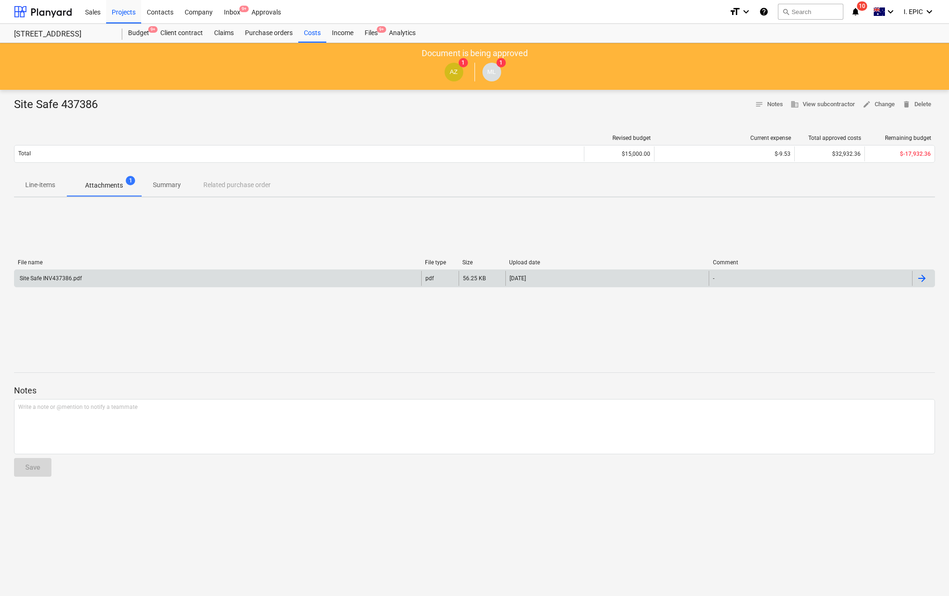
click at [48, 275] on div "Site Safe INV437386.pdf" at bounding box center [50, 278] width 64 height 7
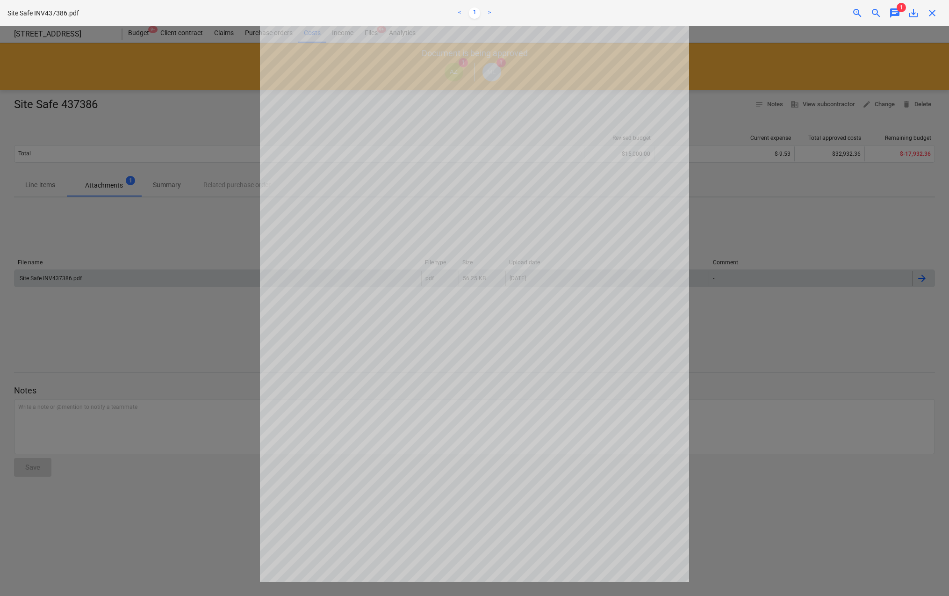
click at [751, 372] on div at bounding box center [474, 310] width 949 height 569
click at [138, 290] on div at bounding box center [474, 310] width 949 height 569
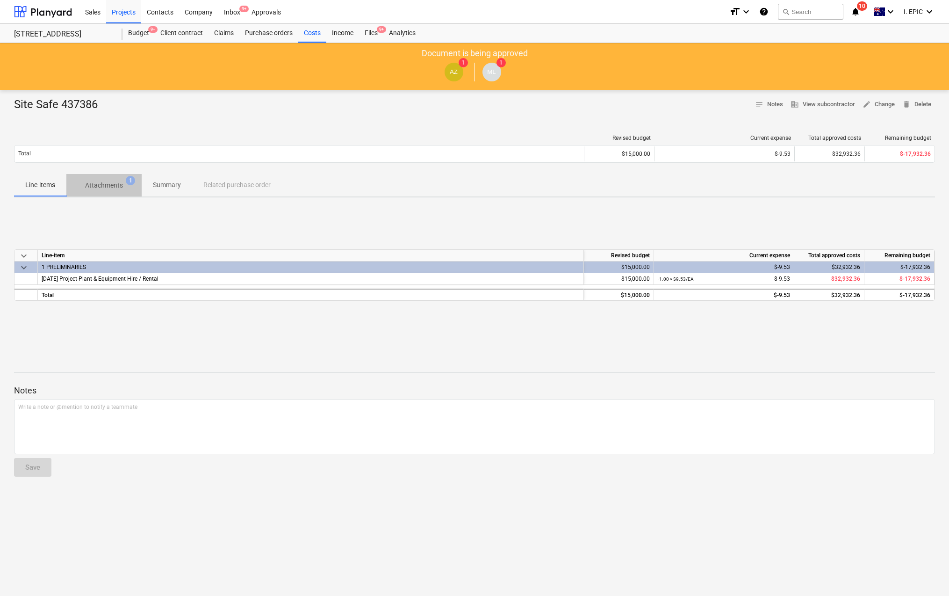
click at [133, 185] on span "Attachments 1" at bounding box center [103, 185] width 75 height 17
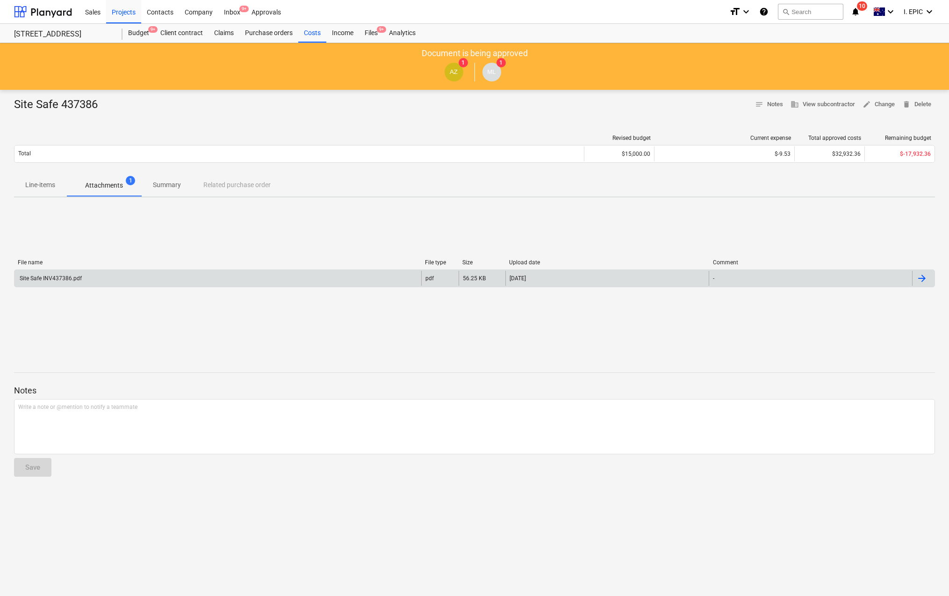
click at [200, 286] on div "Site Safe INV437386.pdf pdf 56.25 KB 30.09.2025 -" at bounding box center [474, 278] width 921 height 18
click at [180, 280] on div "Site Safe INV437386.pdf" at bounding box center [217, 278] width 407 height 15
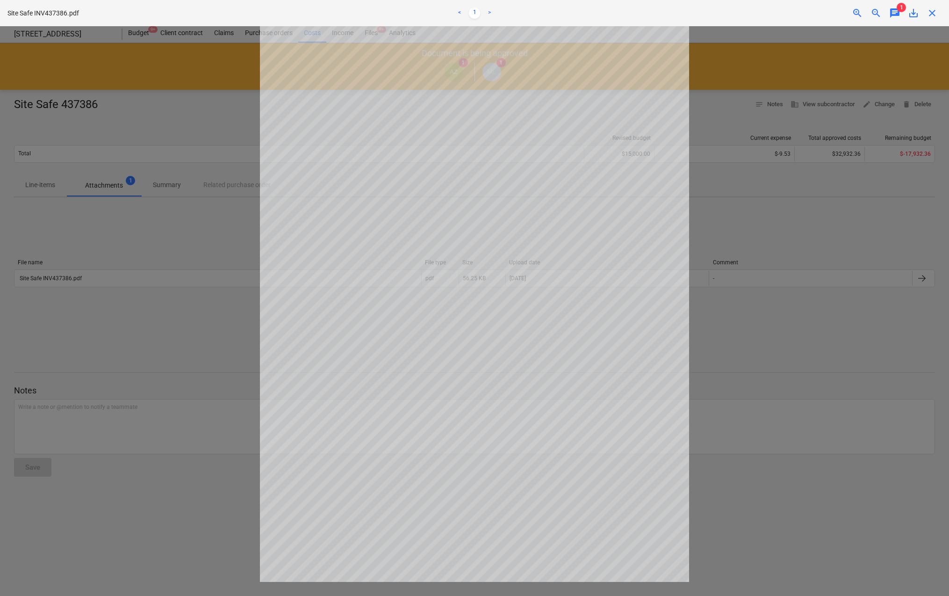
click at [895, 14] on span "chat" at bounding box center [894, 12] width 11 height 11
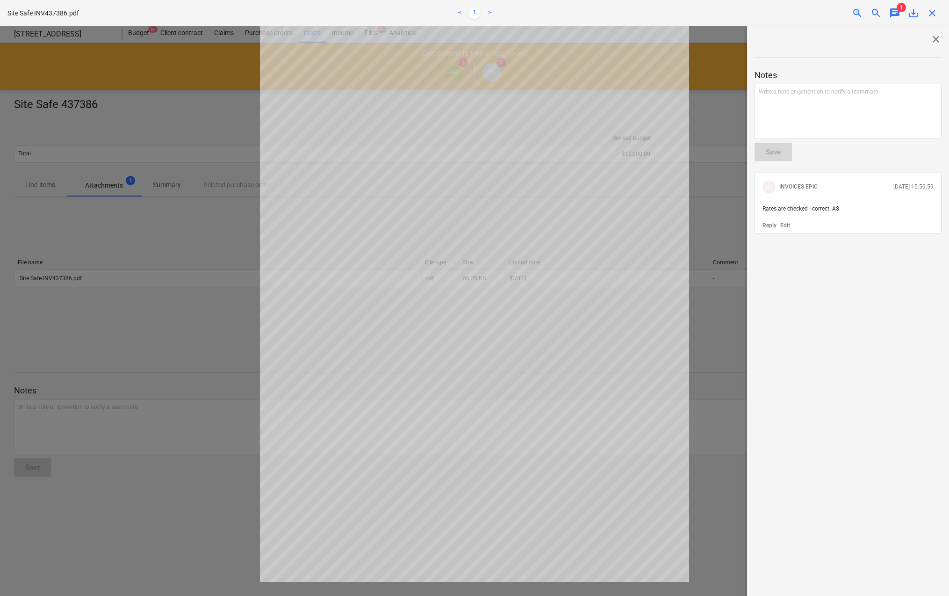
click at [900, 465] on div "close Notes Write a note or @mention to notify a teammate ﻿ Save IE INVOICES EP…" at bounding box center [848, 318] width 202 height 584
click at [934, 36] on span "close" at bounding box center [935, 39] width 11 height 11
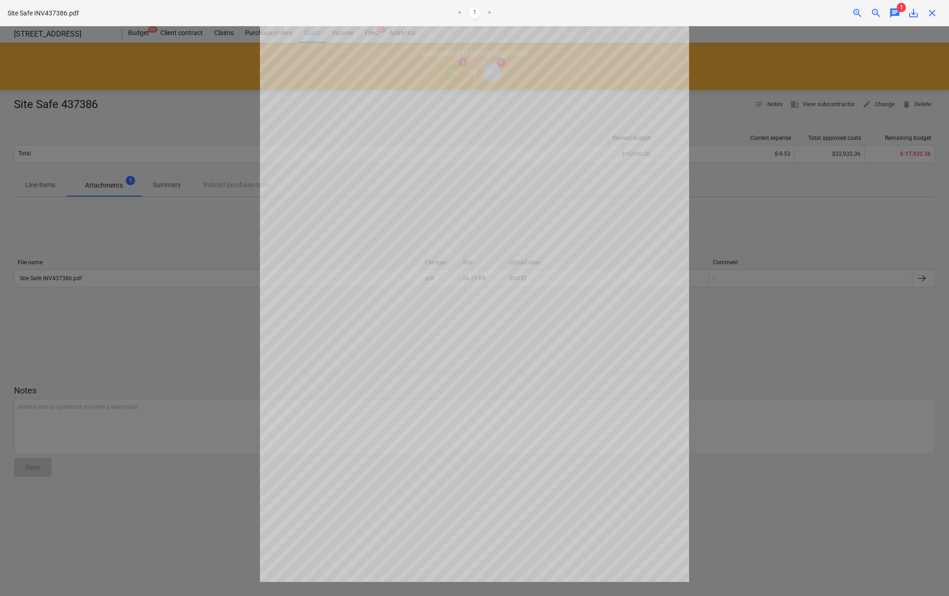
click at [178, 201] on div at bounding box center [474, 310] width 949 height 569
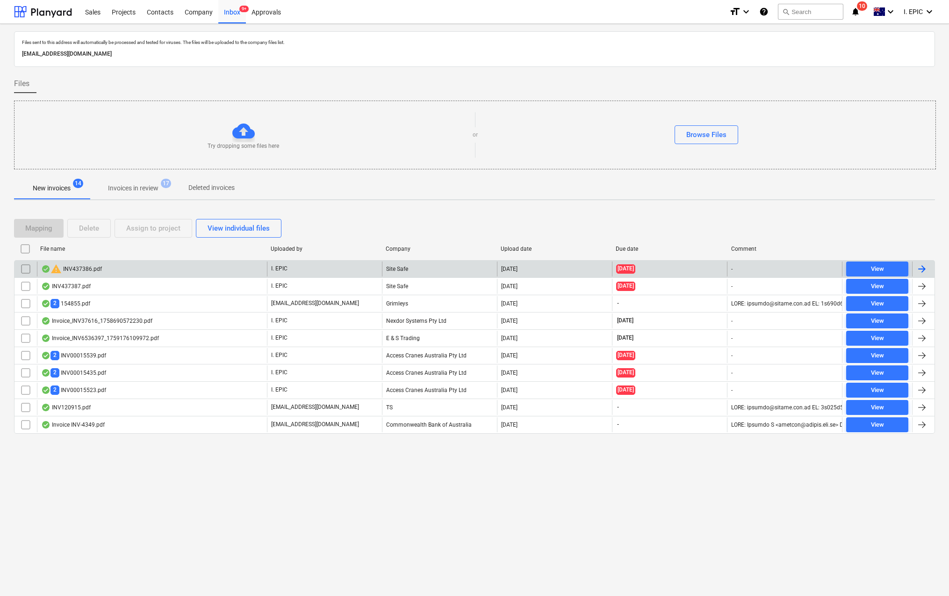
click at [24, 268] on input "checkbox" at bounding box center [25, 268] width 15 height 15
click at [95, 231] on div "Delete" at bounding box center [89, 228] width 20 height 12
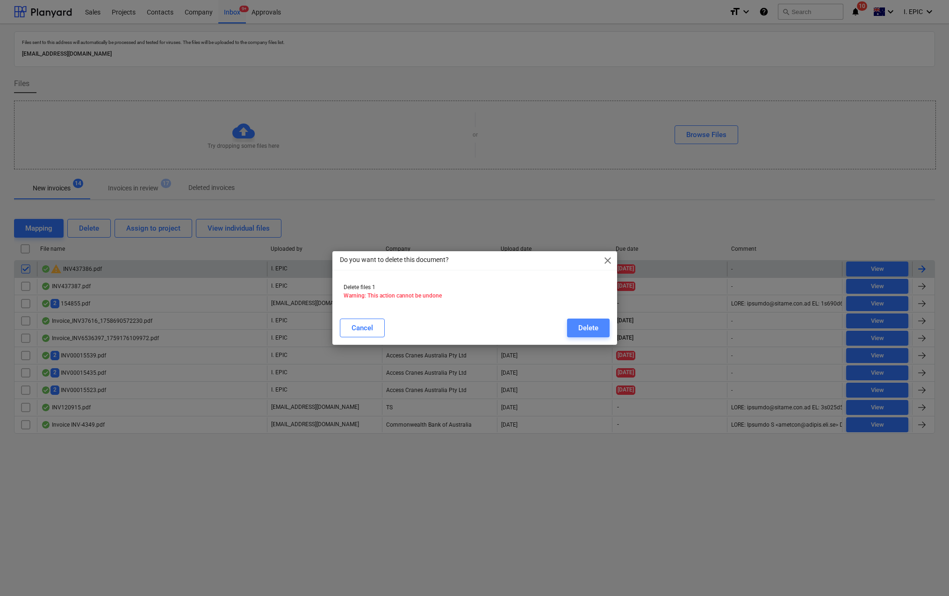
click at [585, 330] on div "Delete" at bounding box center [588, 328] width 20 height 12
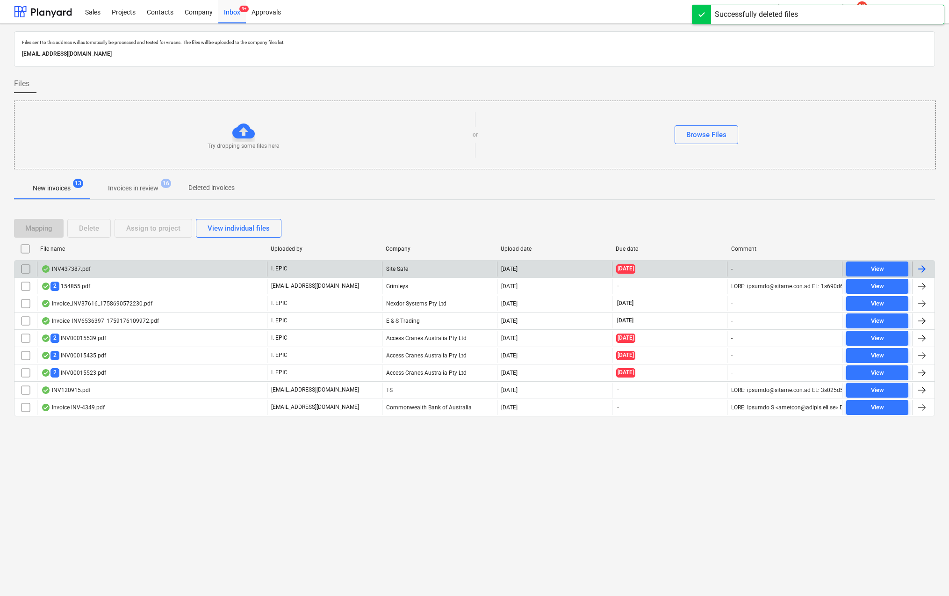
click at [72, 265] on div "INV437387.pdf" at bounding box center [66, 268] width 50 height 7
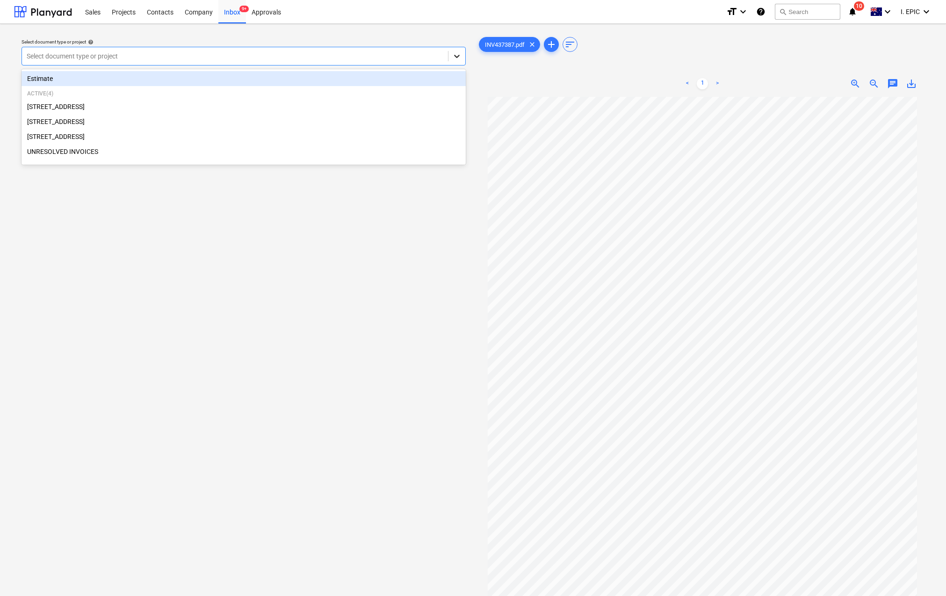
click at [454, 58] on icon at bounding box center [456, 55] width 9 height 9
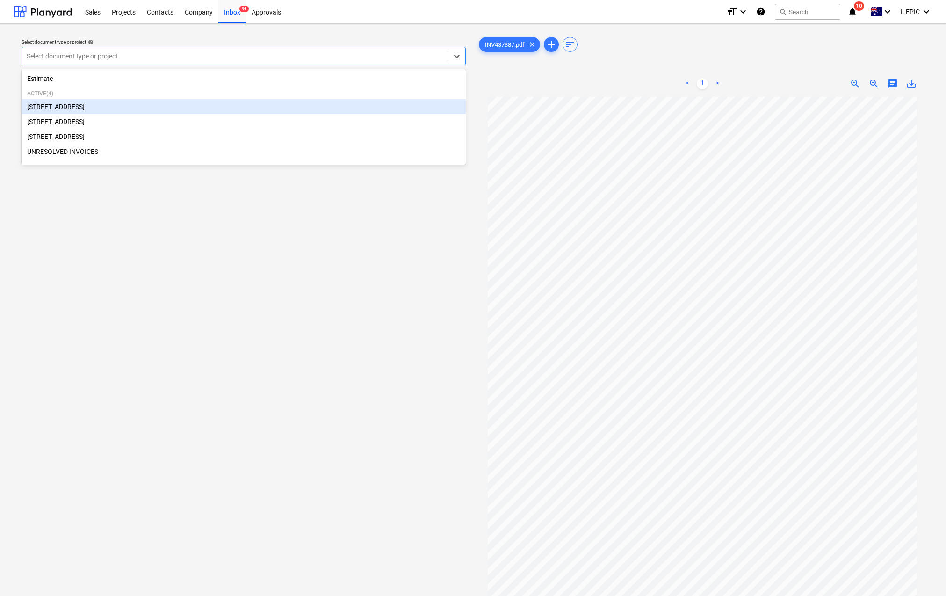
click at [46, 109] on div "[STREET_ADDRESS]" at bounding box center [244, 106] width 444 height 15
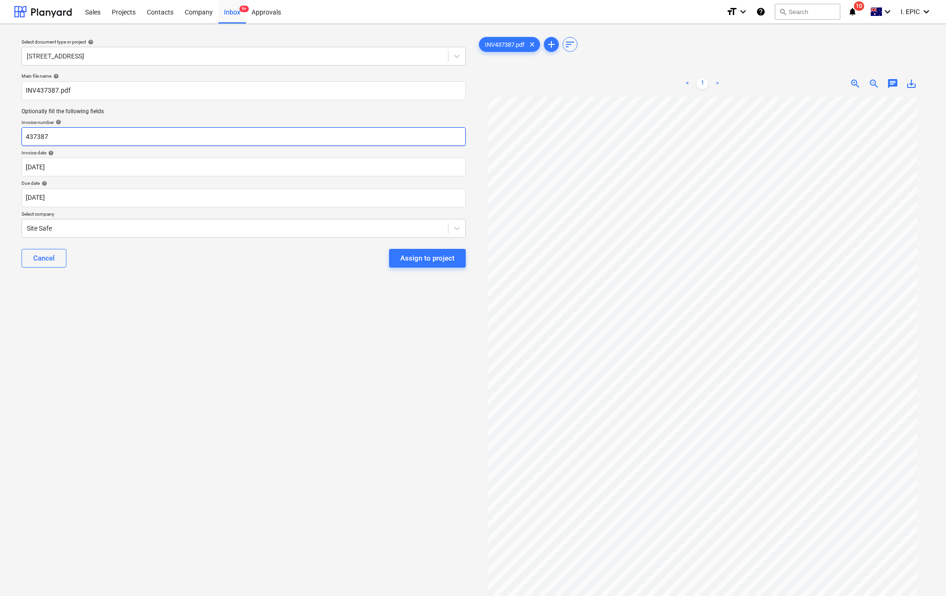
click at [23, 134] on input "437387" at bounding box center [244, 136] width 444 height 19
type input "Site Safe 437387"
drag, startPoint x: 270, startPoint y: 405, endPoint x: 275, endPoint y: 410, distance: 6.9
click at [273, 408] on div "Select document type or project help 76 Beach Rd, Sandringham Main file name he…" at bounding box center [243, 350] width 459 height 639
click at [25, 90] on input "INV437387.pdf" at bounding box center [244, 90] width 444 height 19
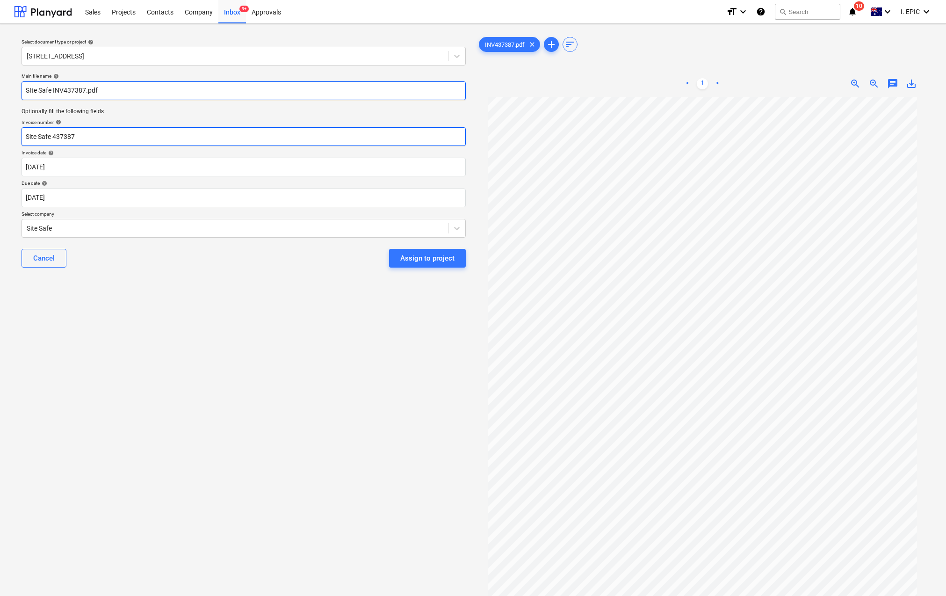
type input "SIte Safe INV437387.pdf"
drag, startPoint x: 58, startPoint y: 135, endPoint x: 1, endPoint y: 123, distance: 57.7
click at [3, 123] on div "Select document type or project help 76 Beach Rd, Sandringham Main file name he…" at bounding box center [473, 351] width 946 height 654
type input "437387"
click at [153, 271] on div "Cancel Assign to project" at bounding box center [244, 258] width 444 height 34
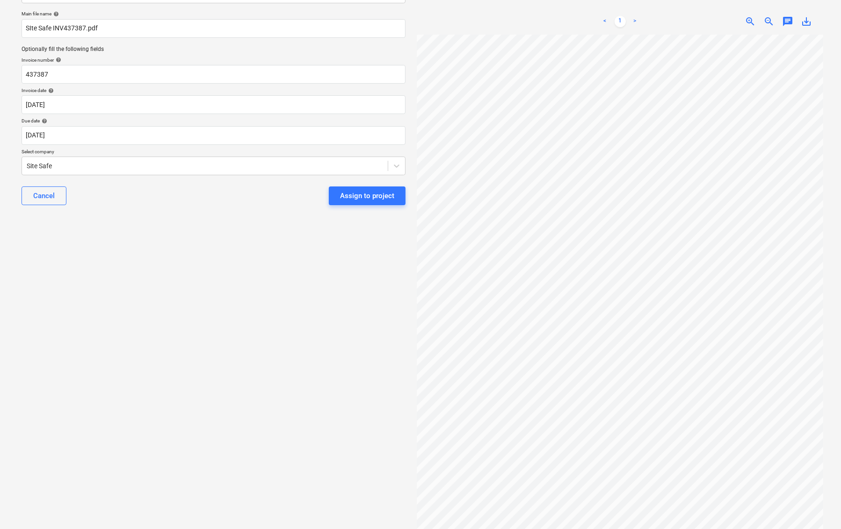
scroll to position [82, 0]
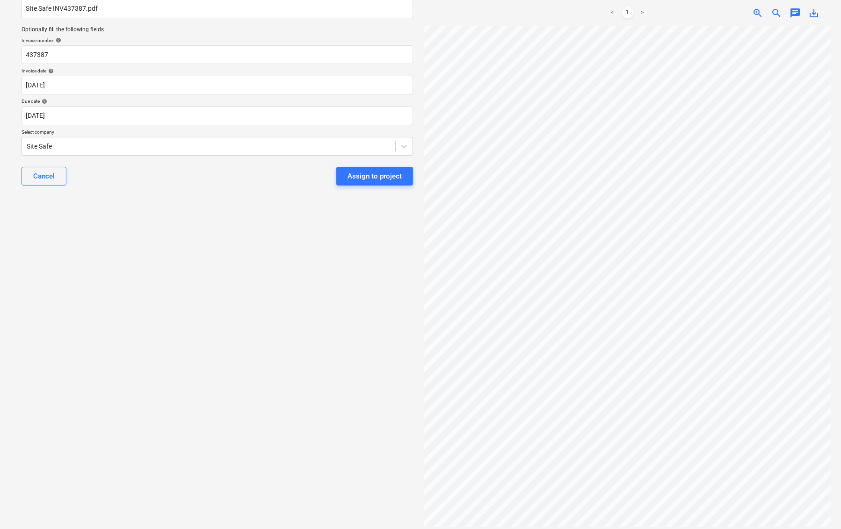
click at [193, 323] on div "Select document type or project help 76 Beach Rd, Sandringham Main file name he…" at bounding box center [217, 236] width 406 height 572
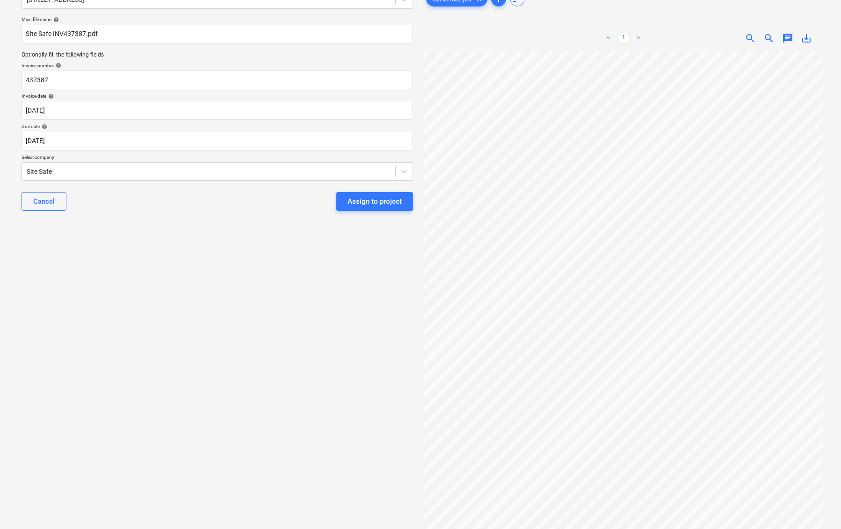
scroll to position [0, 0]
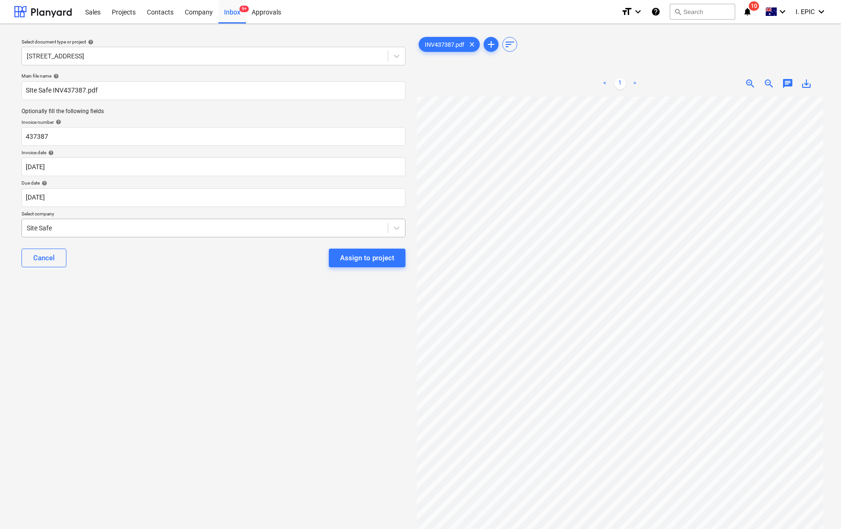
click at [65, 228] on div at bounding box center [205, 227] width 356 height 9
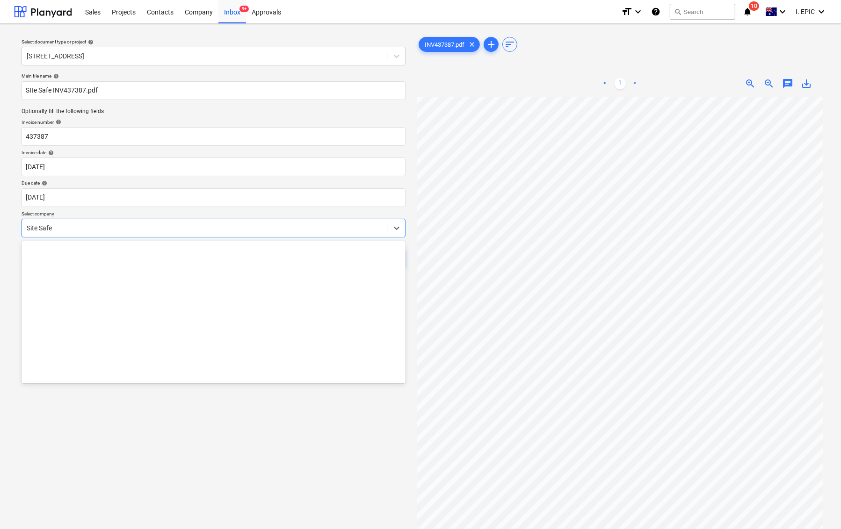
scroll to position [13237, 0]
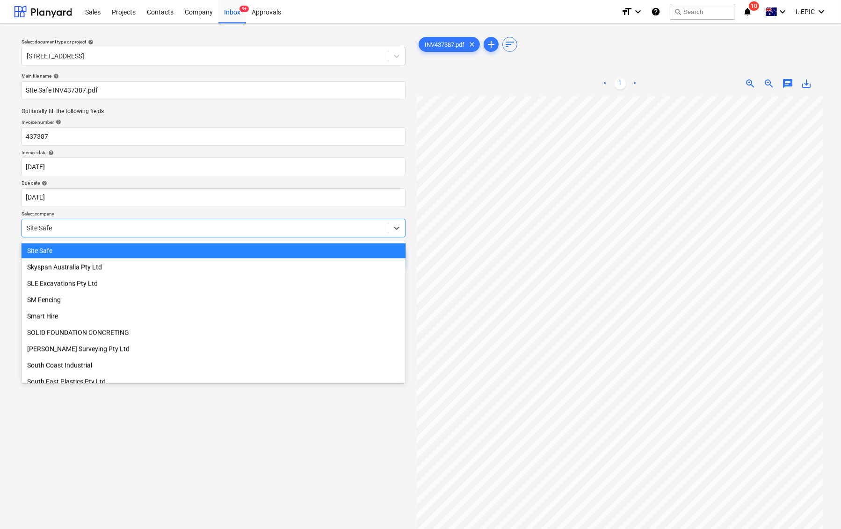
click at [64, 251] on div "Site Safe" at bounding box center [214, 251] width 384 height 15
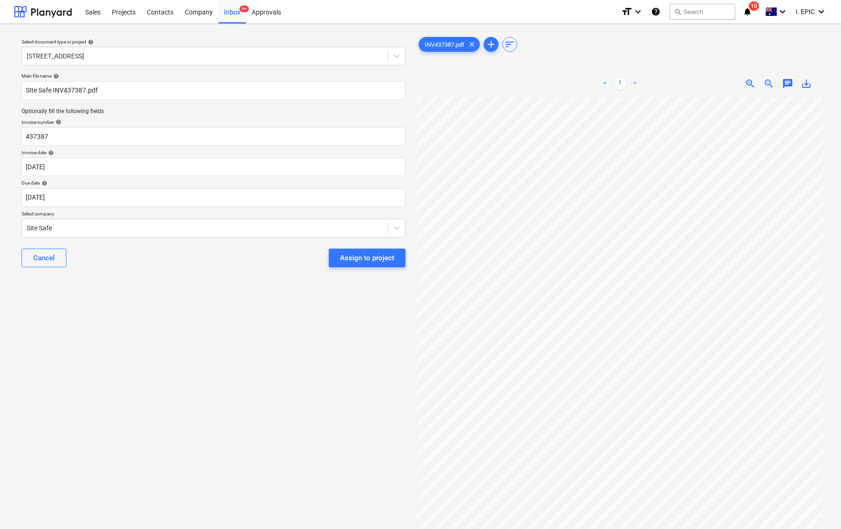
click at [131, 326] on div "Select document type or project help 76 Beach Rd, Sandringham Main file name he…" at bounding box center [213, 317] width 399 height 572
click at [116, 338] on div "Select document type or project help 76 Beach Rd, Sandringham Main file name he…" at bounding box center [213, 317] width 399 height 572
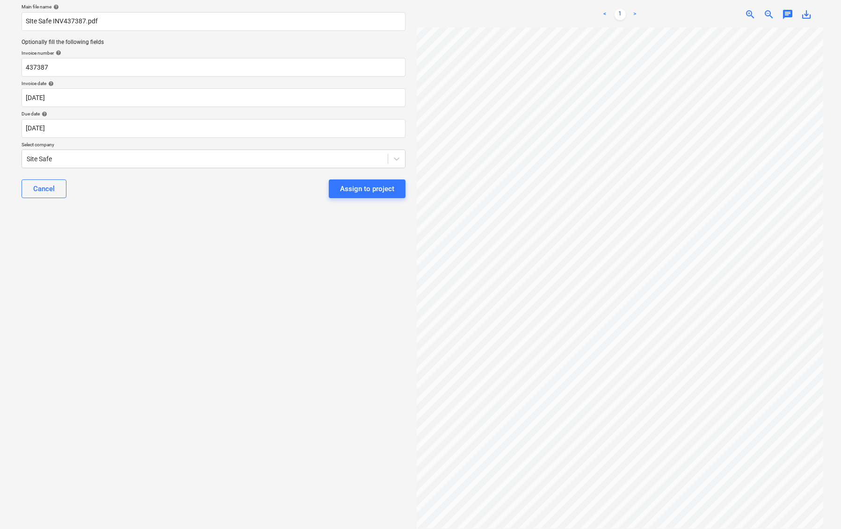
scroll to position [82, 0]
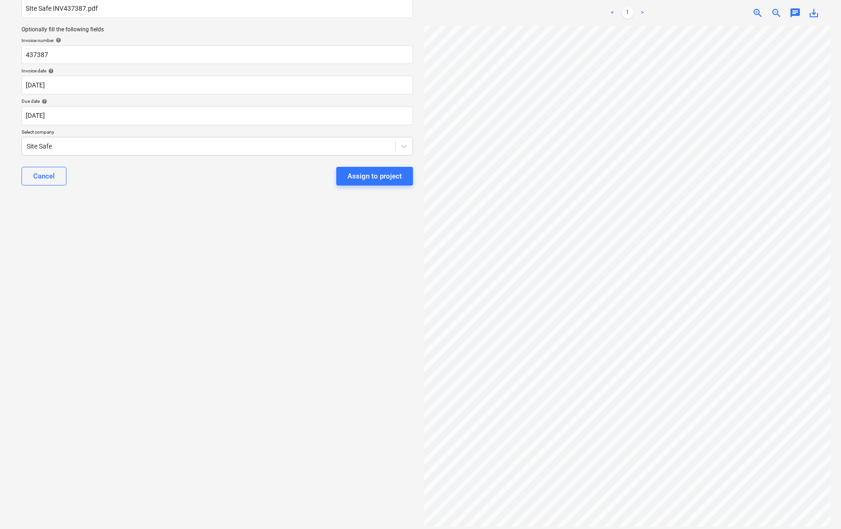
click at [225, 326] on div "Select document type or project help 76 Beach Rd, Sandringham Main file name he…" at bounding box center [217, 236] width 406 height 572
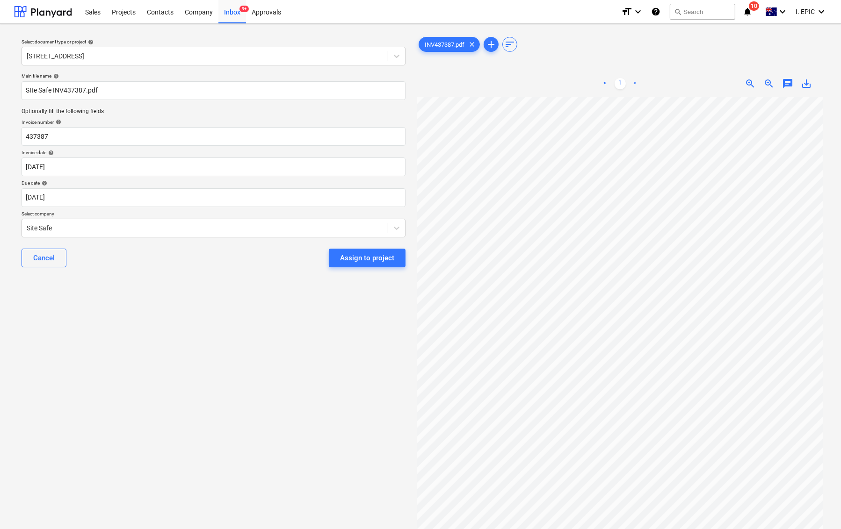
click at [142, 312] on div "Select document type or project help 76 Beach Rd, Sandringham Main file name he…" at bounding box center [213, 317] width 399 height 572
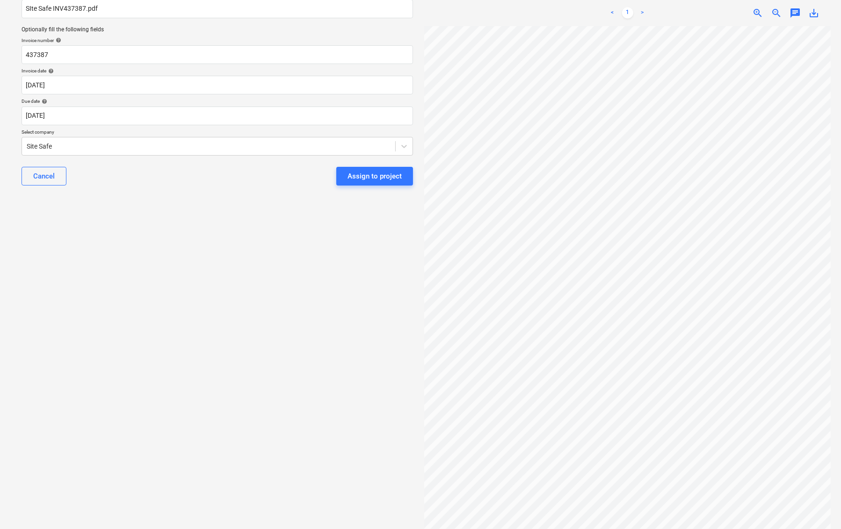
click at [790, 19] on div "< 1 > zoom_in zoom_out chat 0 save_alt" at bounding box center [627, 13] width 406 height 26
click at [793, 18] on div "< 1 > zoom_in zoom_out chat 0 save_alt" at bounding box center [627, 13] width 406 height 26
click at [793, 13] on span "chat" at bounding box center [794, 12] width 11 height 11
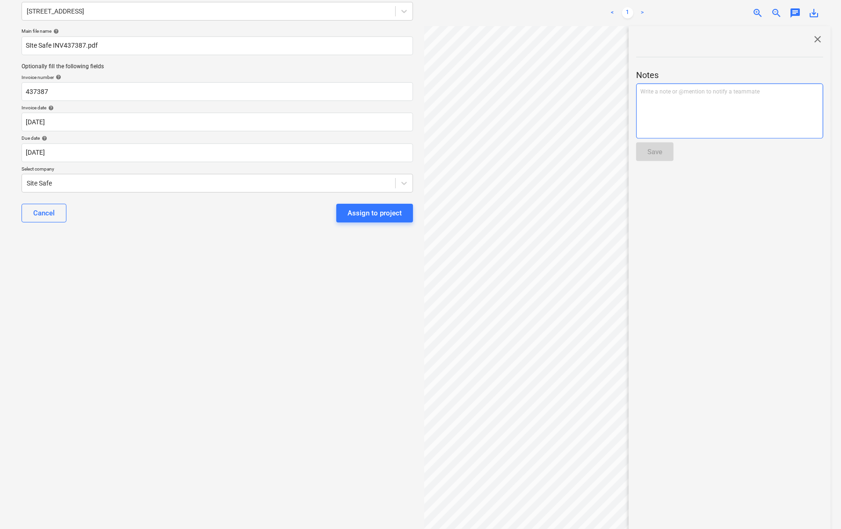
click at [748, 111] on div "Notes Write a note or @mention to notify a teammate ﻿ Save" at bounding box center [729, 107] width 187 height 124
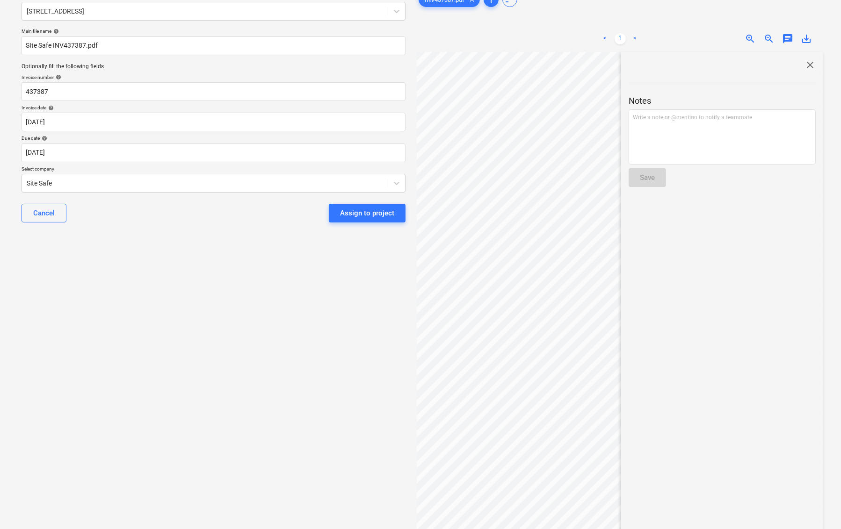
scroll to position [19, 0]
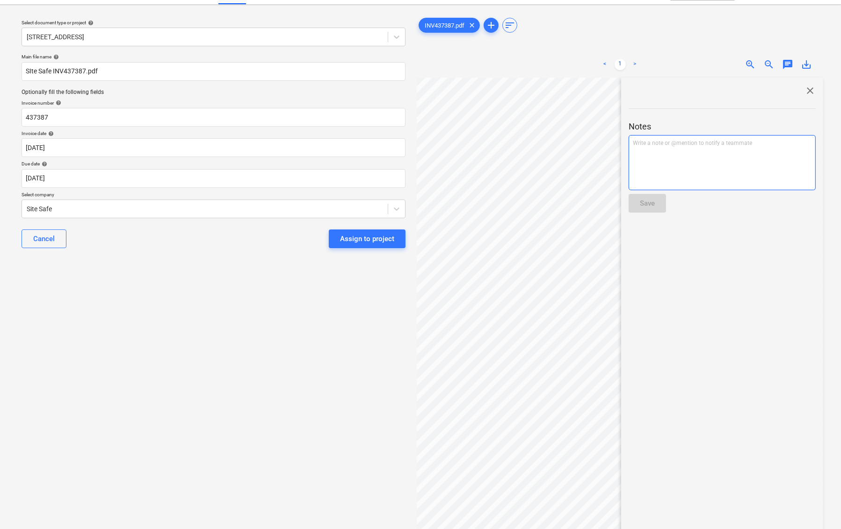
click at [770, 159] on div "Write a note or @mention to notify a teammate [PERSON_NAME]" at bounding box center [721, 162] width 187 height 55
click at [655, 205] on button "Save" at bounding box center [646, 203] width 37 height 19
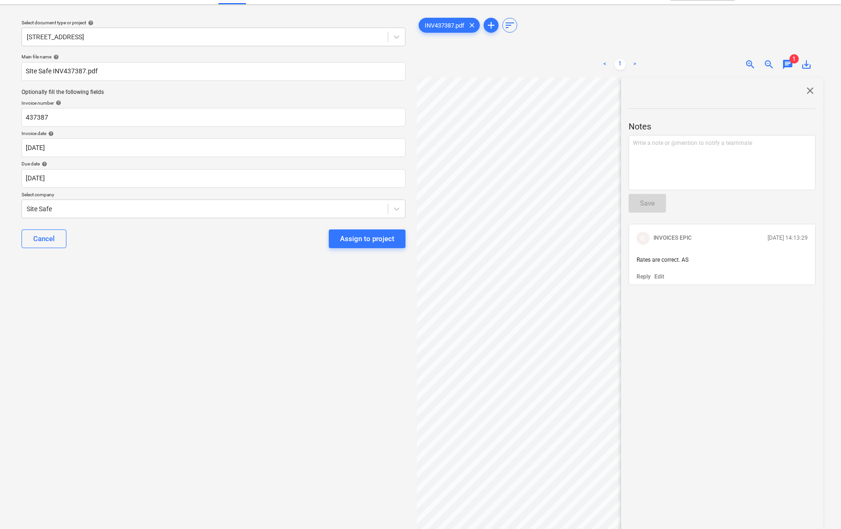
click at [346, 244] on button "Assign to project" at bounding box center [367, 239] width 77 height 19
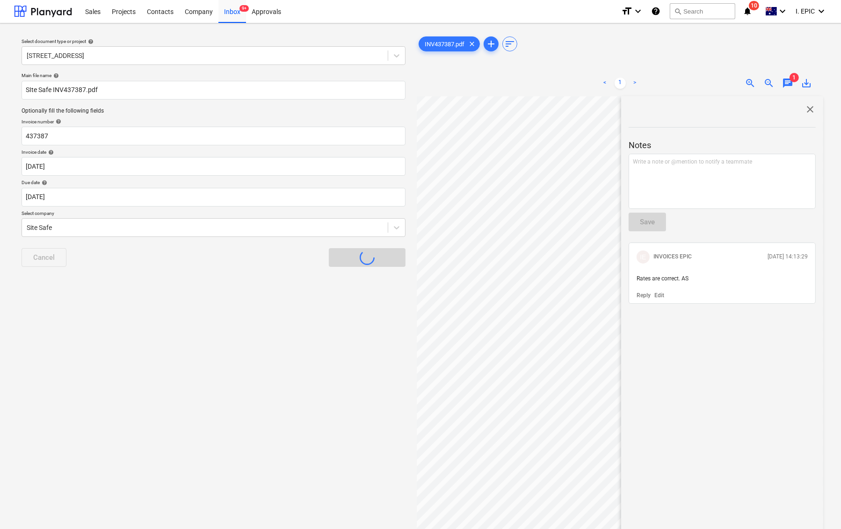
scroll to position [0, 0]
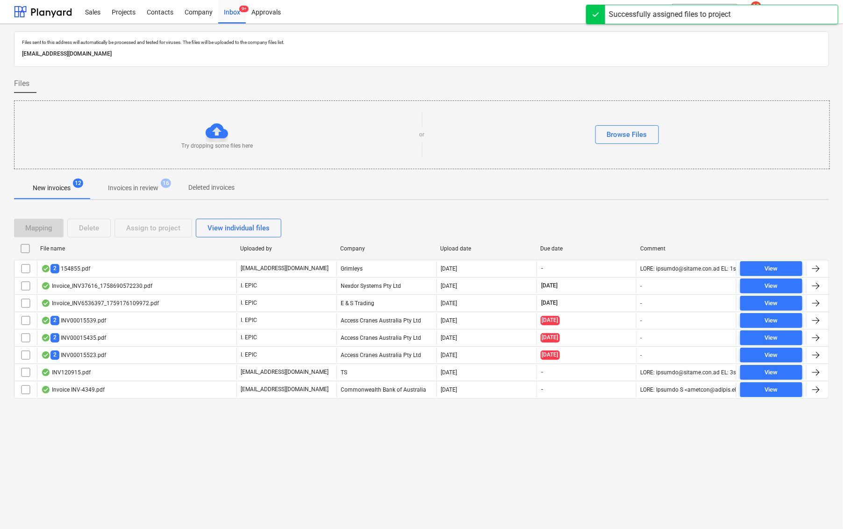
click at [99, 469] on div "Files sent to this address will automatically be processed and tested for virus…" at bounding box center [421, 276] width 843 height 505
click at [139, 177] on button "Invoices in review 16" at bounding box center [133, 188] width 88 height 22
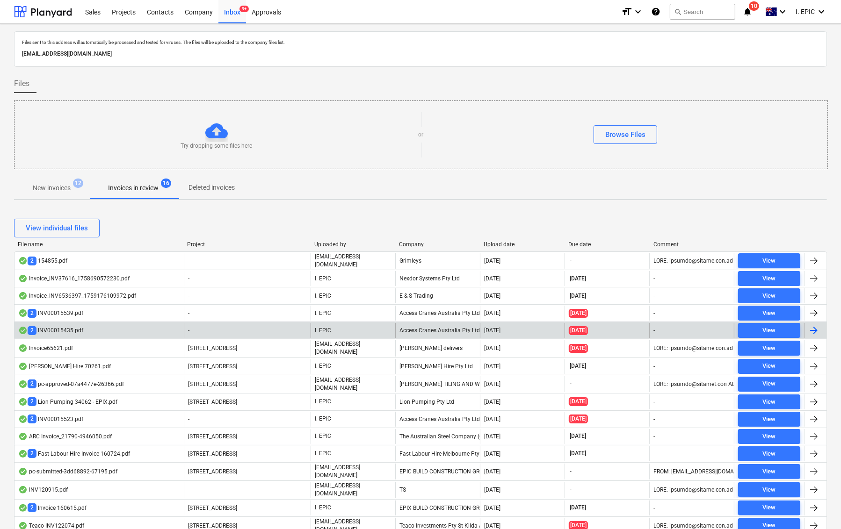
scroll to position [62, 0]
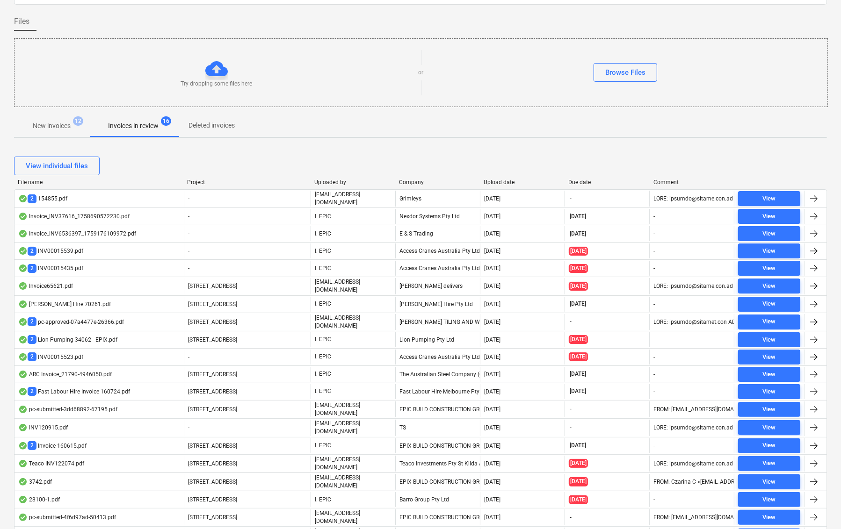
click at [302, 150] on div "View individual files File name Project Uploaded by Company Upload date Due dat…" at bounding box center [420, 478] width 813 height 666
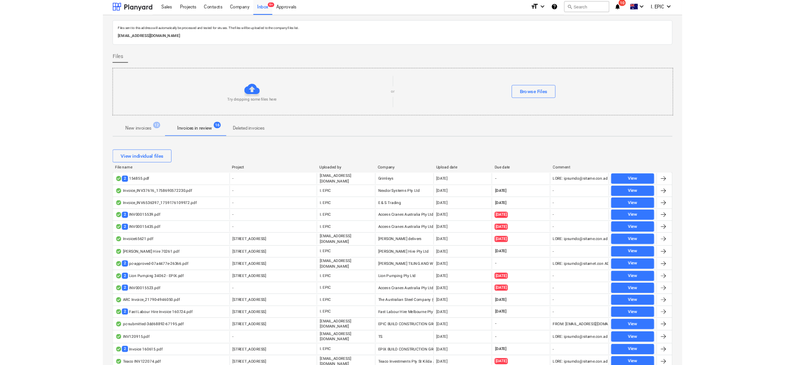
scroll to position [0, 0]
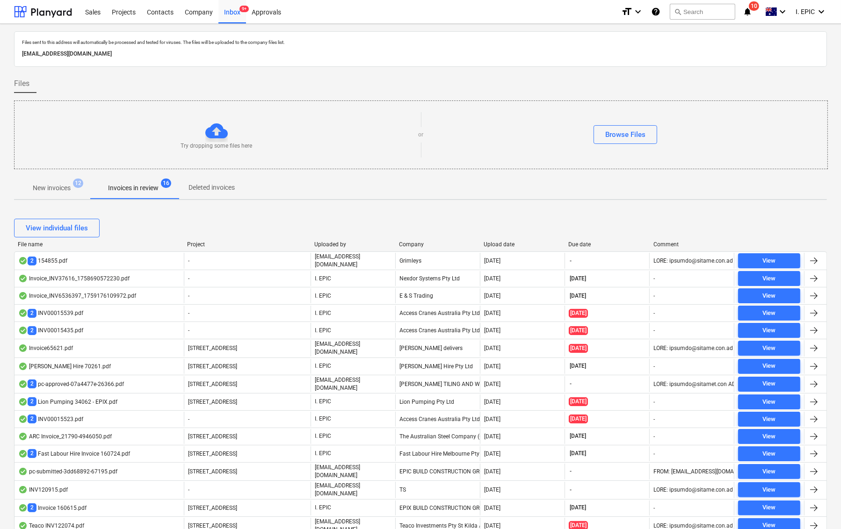
click at [135, 229] on div "View individual files" at bounding box center [420, 228] width 813 height 19
click at [45, 184] on p "New invoices" at bounding box center [52, 188] width 38 height 10
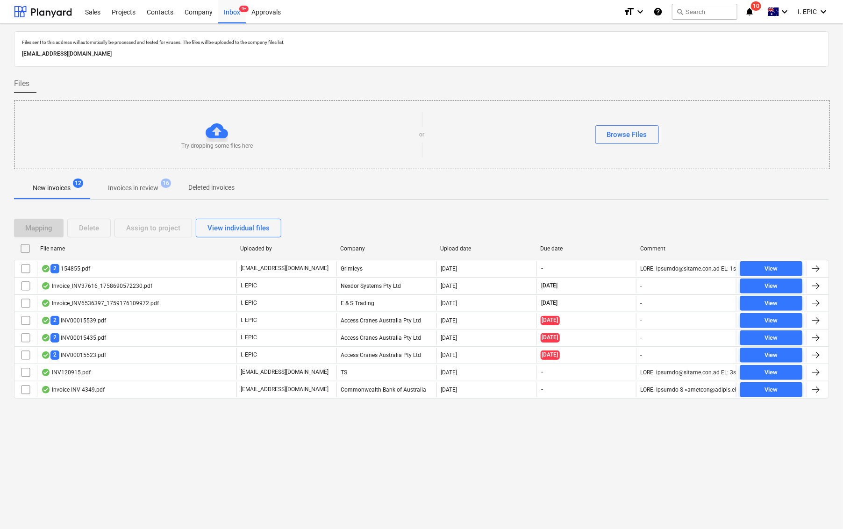
click at [144, 511] on div "Files sent to this address will automatically be processed and tested for virus…" at bounding box center [421, 276] width 843 height 505
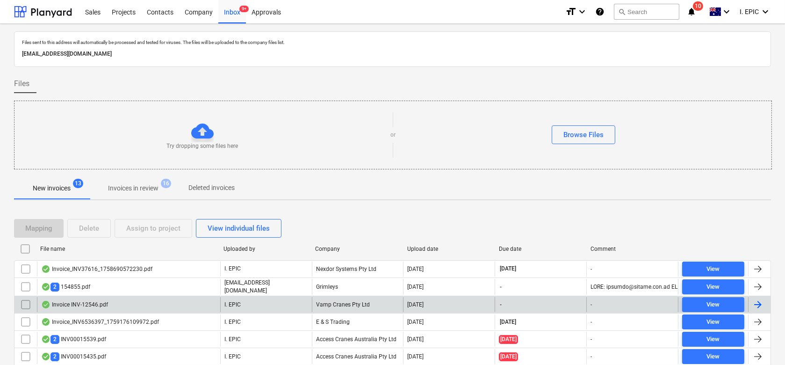
click at [22, 305] on input "checkbox" at bounding box center [25, 304] width 15 height 15
click at [84, 233] on div "Delete" at bounding box center [89, 228] width 20 height 12
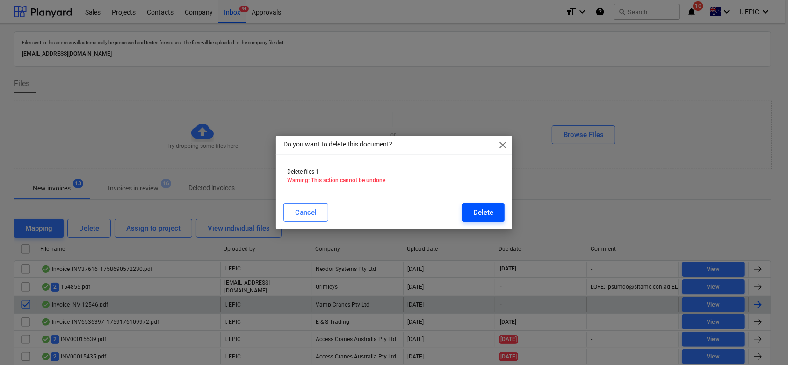
click at [489, 211] on div "Delete" at bounding box center [483, 212] width 20 height 12
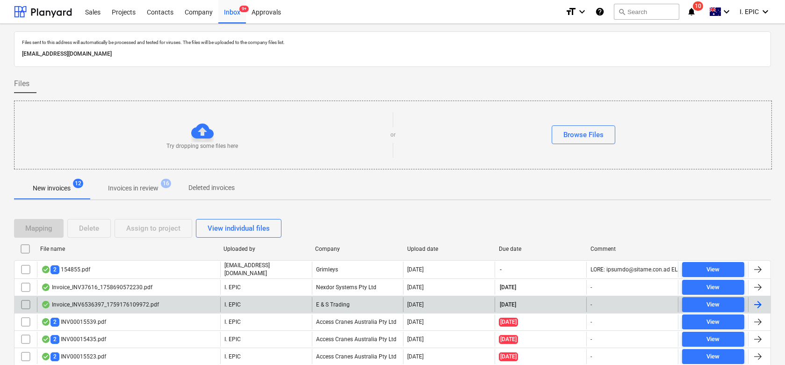
drag, startPoint x: 653, startPoint y: 198, endPoint x: 771, endPoint y: 183, distance: 119.2
click at [653, 198] on div "New invoices 12 Invoices in review 16 Deleted invoices" at bounding box center [392, 188] width 757 height 22
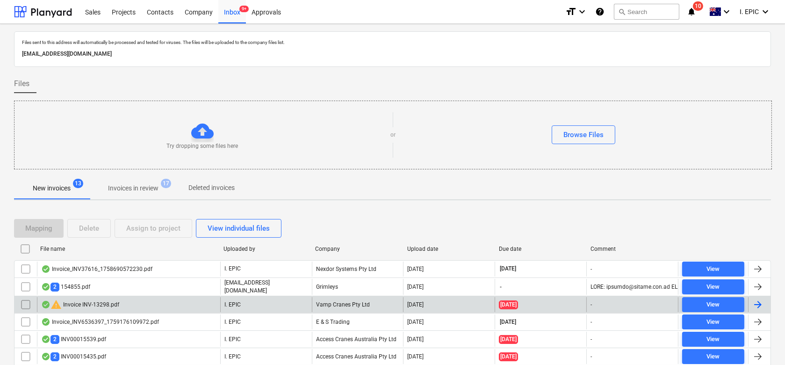
click at [728, 60] on div "[EMAIL_ADDRESS][DOMAIN_NAME]" at bounding box center [392, 54] width 745 height 14
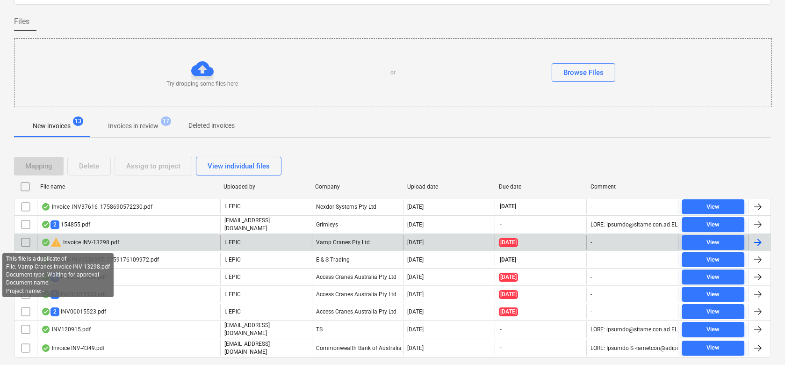
click at [64, 244] on div "warning Invoice INV-13298.pdf" at bounding box center [80, 242] width 78 height 11
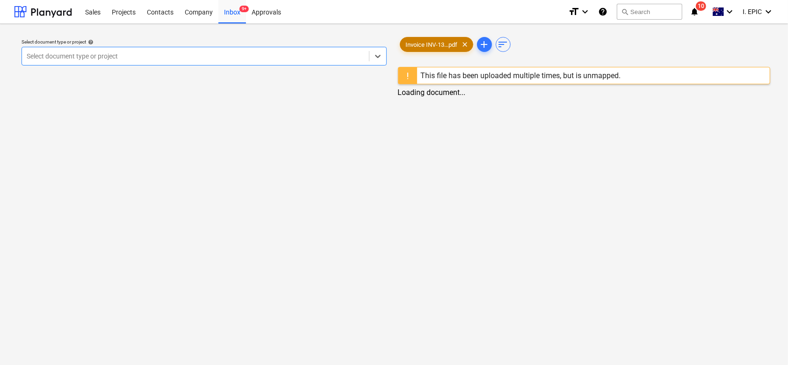
click at [418, 47] on div "Invoice INV-13...pdf clear" at bounding box center [436, 44] width 73 height 15
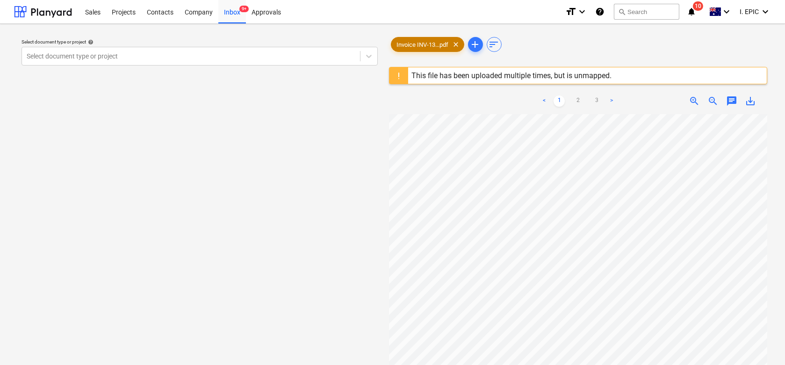
click at [418, 47] on span "Invoice INV-13...pdf" at bounding box center [422, 44] width 63 height 7
click at [447, 72] on div "This file has been uploaded multiple times, but is unmapped." at bounding box center [512, 75] width 200 height 9
click at [439, 76] on div "This file has been uploaded multiple times, but is unmapped." at bounding box center [512, 75] width 200 height 9
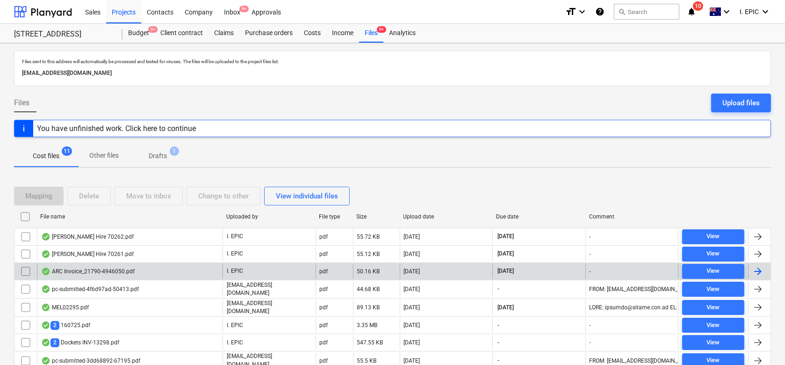
scroll to position [52, 0]
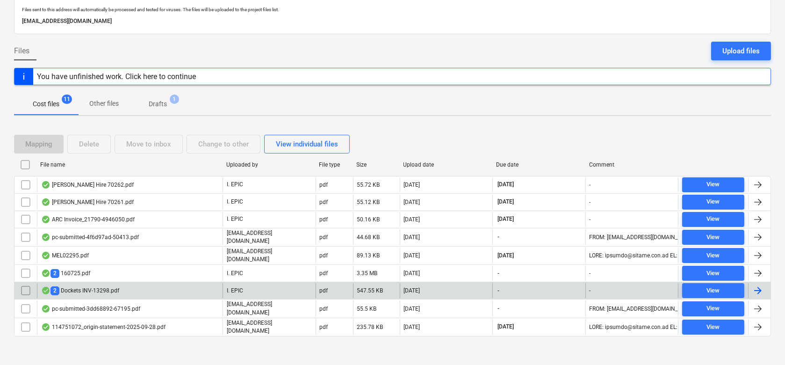
click at [82, 290] on div "2 Dockets INV-13298.pdf" at bounding box center [80, 290] width 78 height 9
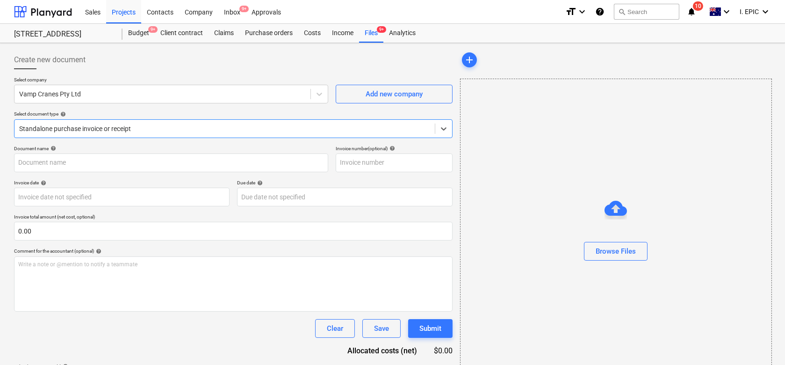
type input "INV-13298"
type input "25 Sep 2025"
type input "19 Sep 2025"
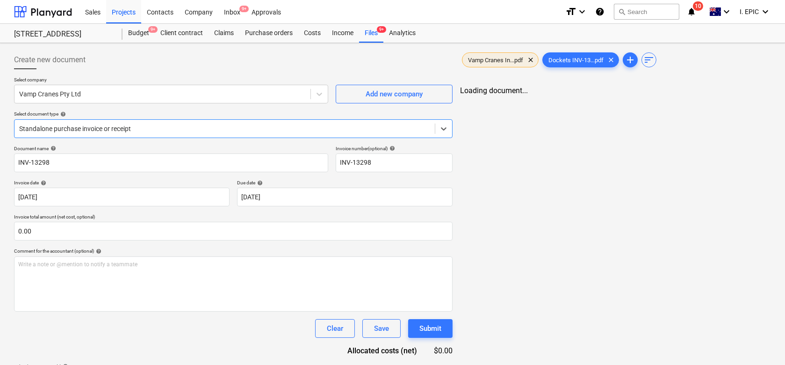
click at [493, 57] on span "Vamp Cranes In...pdf" at bounding box center [495, 60] width 66 height 7
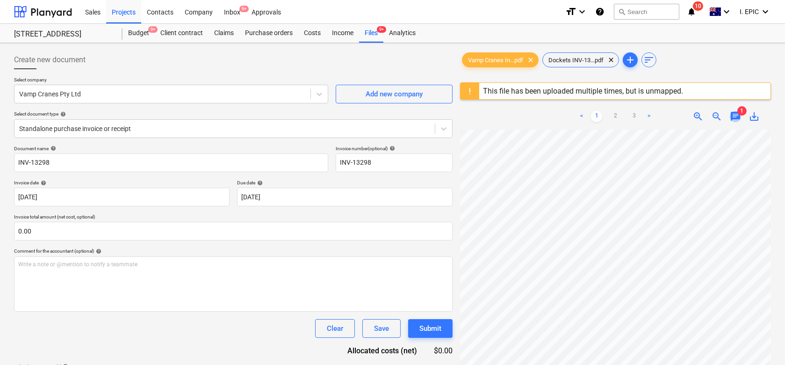
click at [735, 114] on span "chat" at bounding box center [735, 116] width 11 height 11
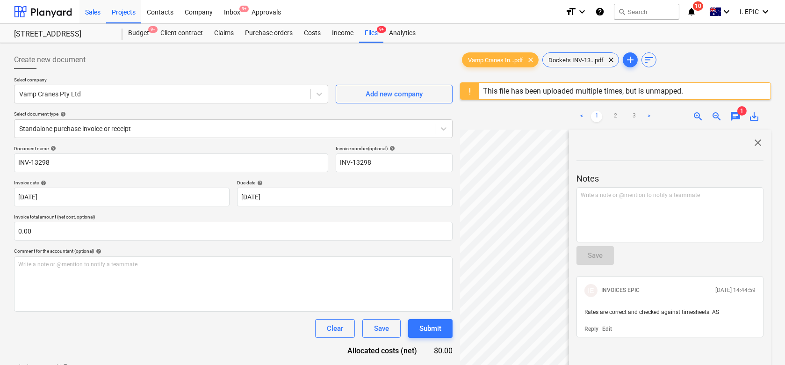
click at [95, 10] on div "Sales" at bounding box center [92, 12] width 27 height 24
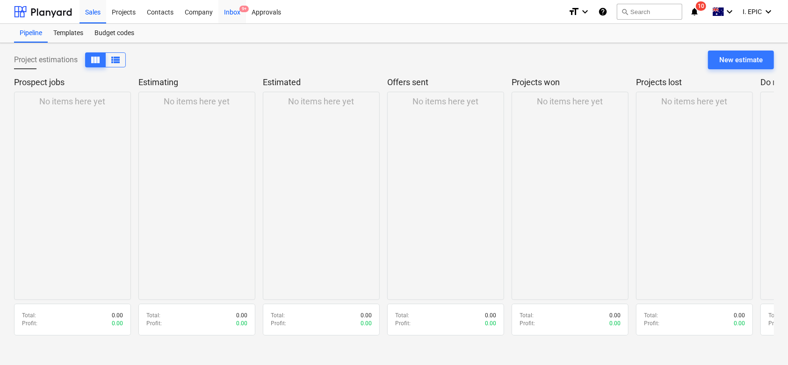
click at [231, 9] on div "Inbox 9+" at bounding box center [232, 12] width 28 height 24
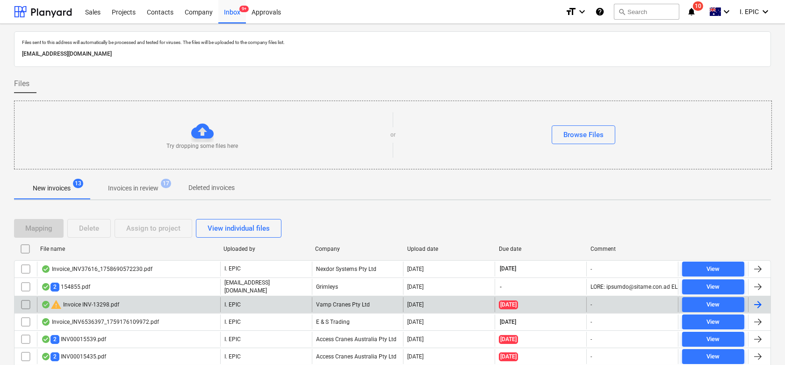
click at [24, 302] on input "checkbox" at bounding box center [25, 304] width 15 height 15
click at [98, 224] on div "Delete" at bounding box center [89, 228] width 20 height 12
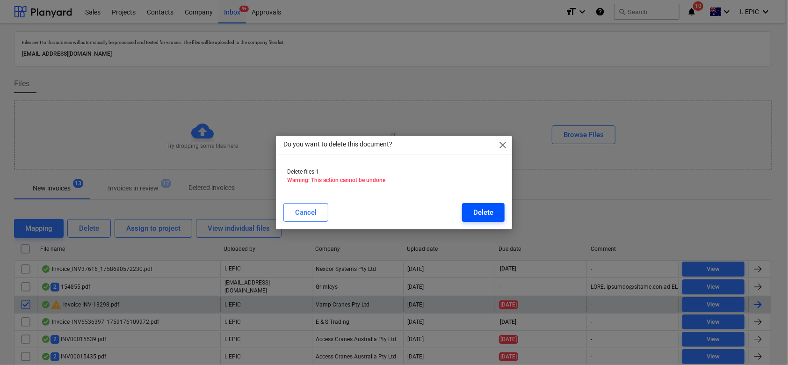
click at [486, 204] on button "Delete" at bounding box center [483, 212] width 43 height 19
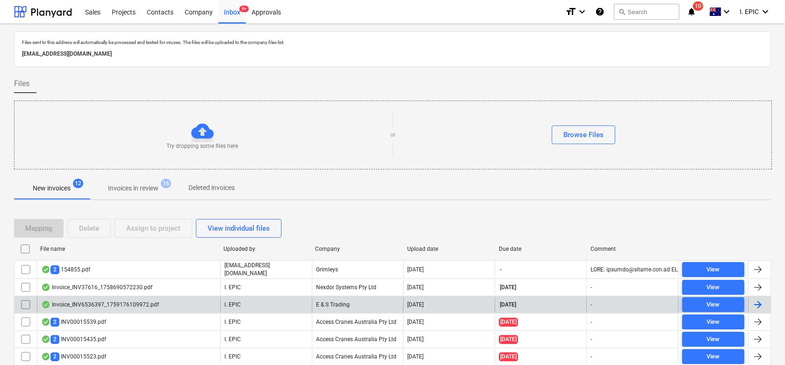
click at [737, 71] on div at bounding box center [392, 70] width 757 height 7
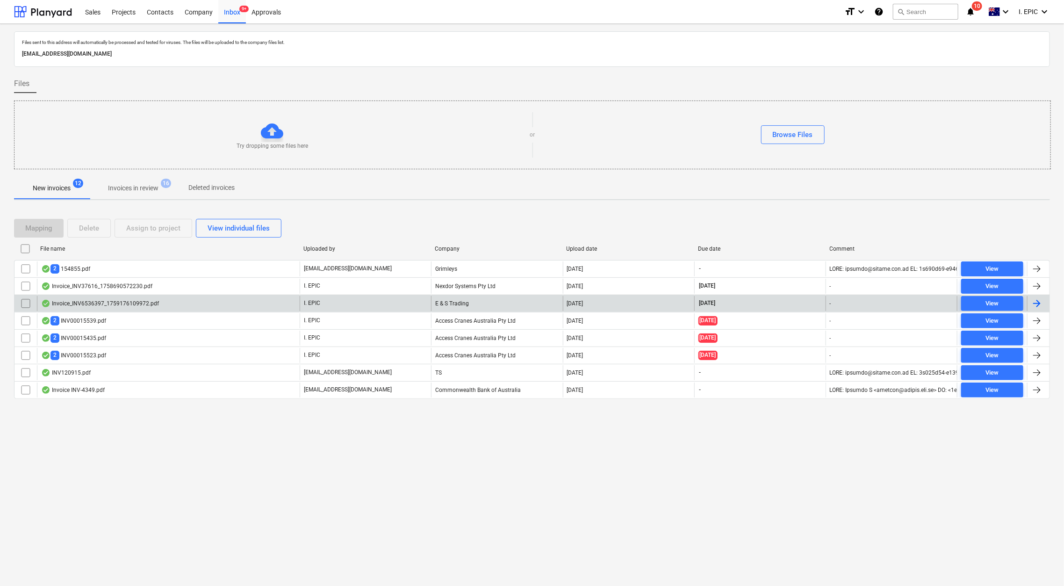
click at [367, 475] on div "Files sent to this address will automatically be processed and tested for virus…" at bounding box center [532, 305] width 1064 height 562
click at [928, 10] on button "search Search" at bounding box center [925, 12] width 65 height 16
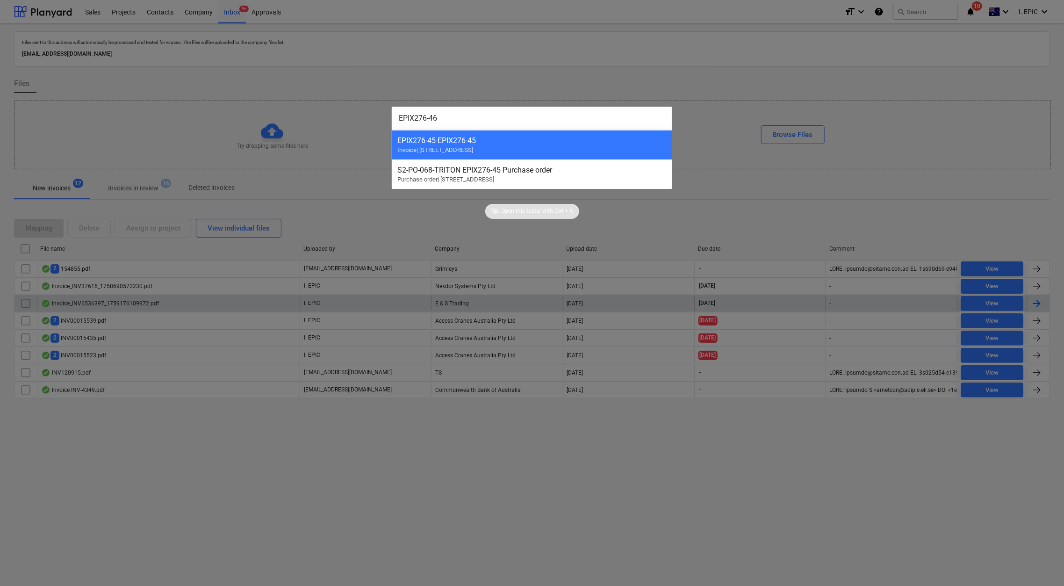
type input "EPIX276-46"
click at [338, 498] on div at bounding box center [532, 293] width 1064 height 586
